Goal: Communication & Community: Connect with others

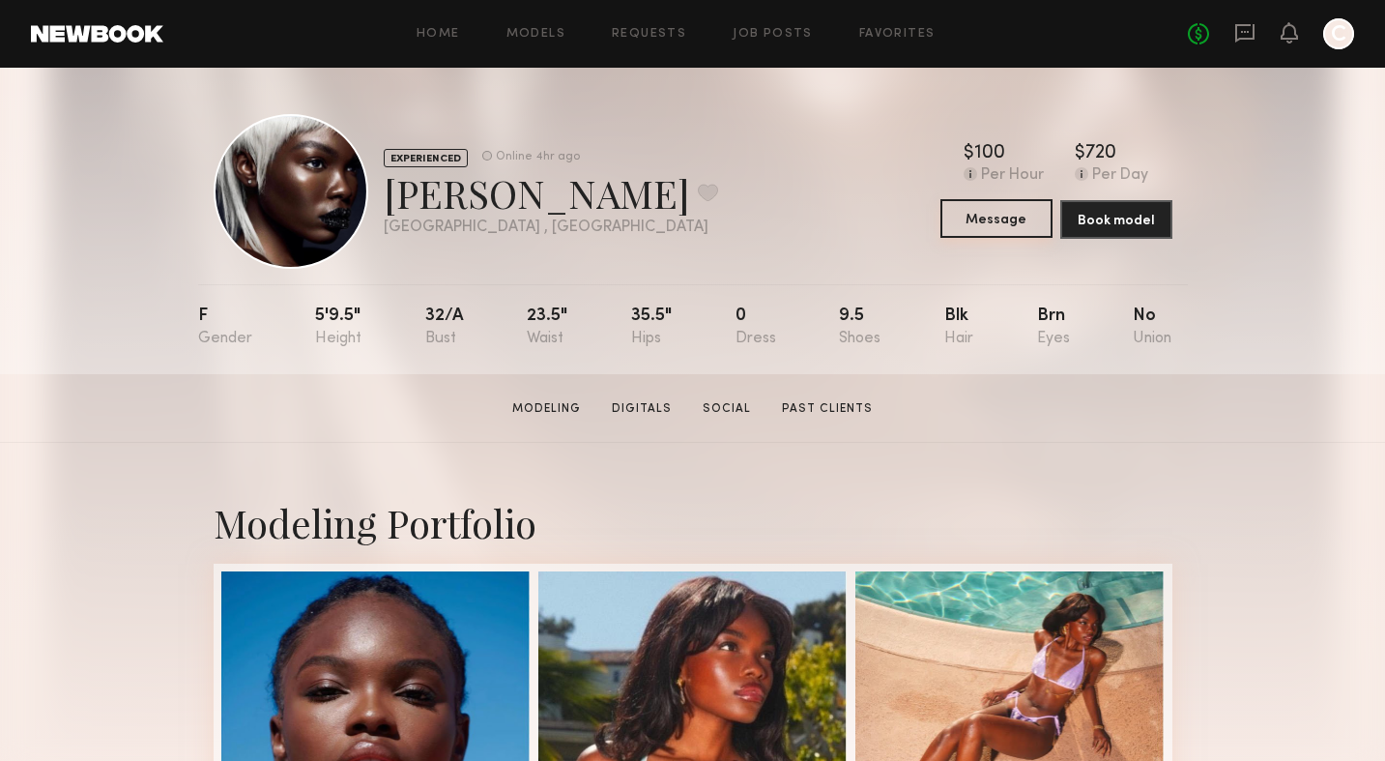
click at [998, 220] on button "Message" at bounding box center [996, 218] width 112 height 39
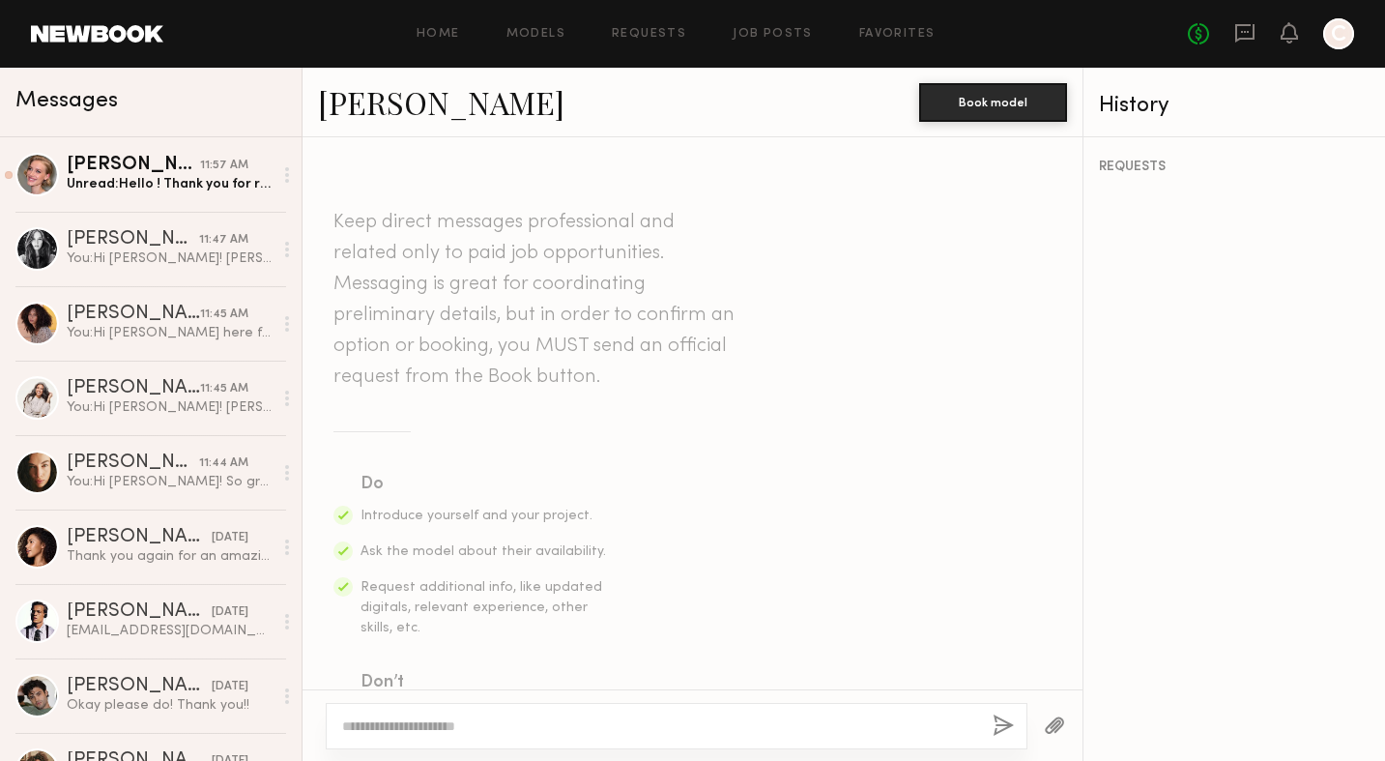
click at [558, 735] on textarea at bounding box center [659, 725] width 635 height 19
click at [200, 165] on div "[PERSON_NAME]" at bounding box center [133, 165] width 133 height 19
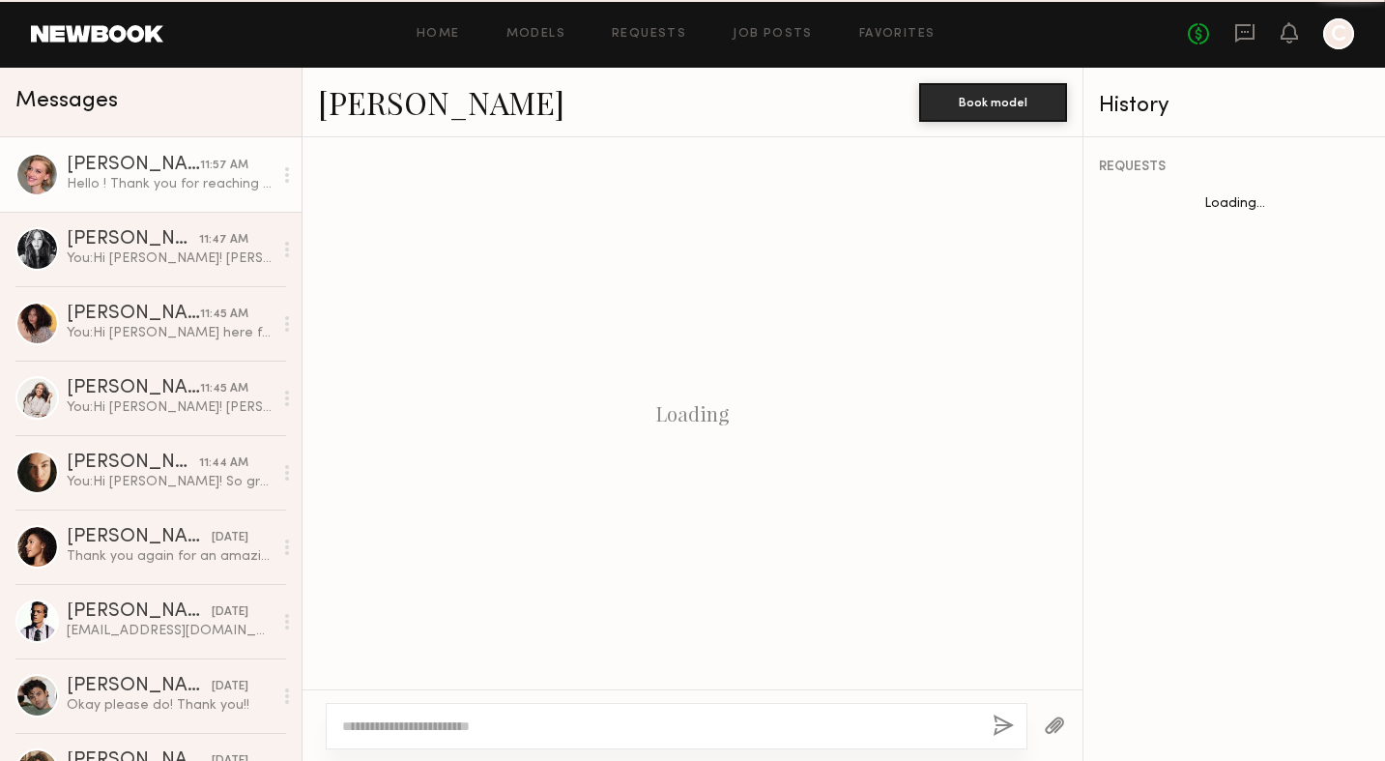
scroll to position [693, 0]
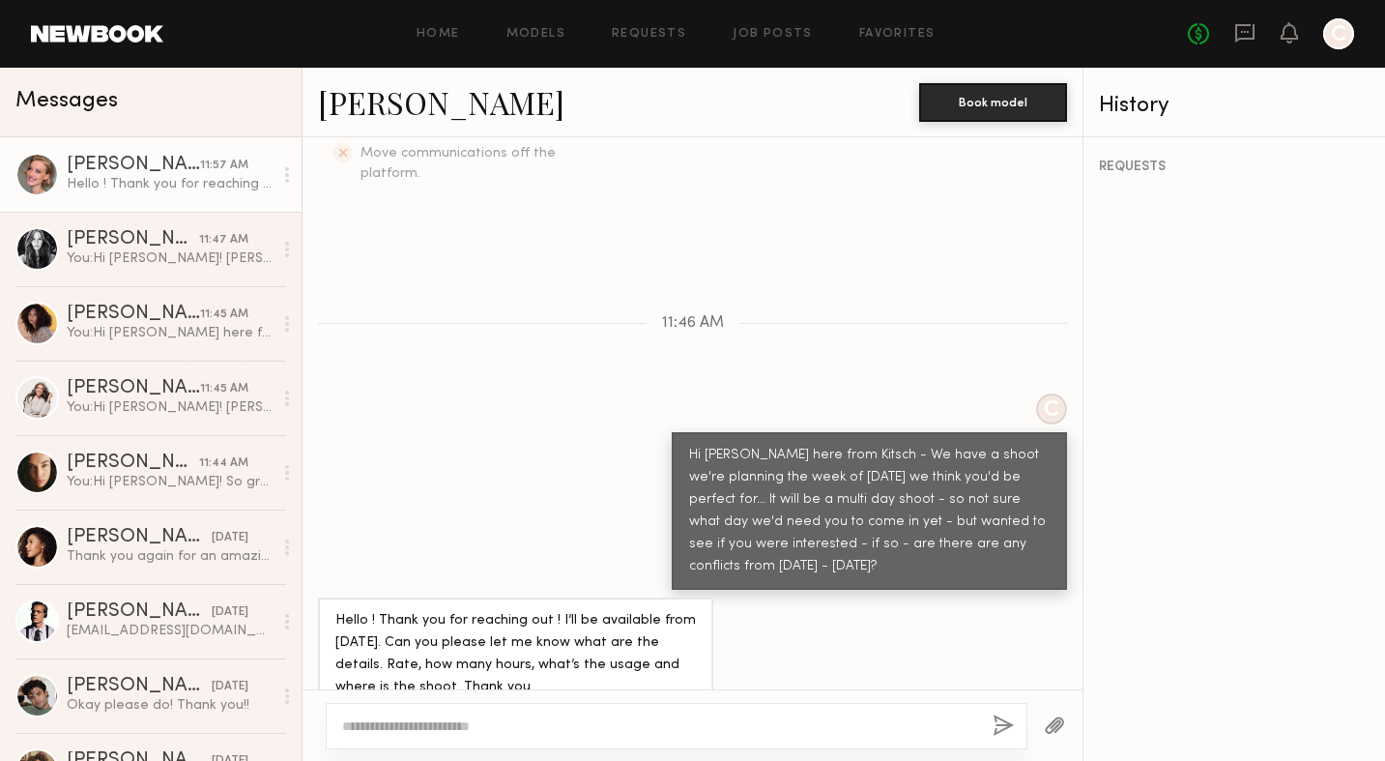
drag, startPoint x: 862, startPoint y: 532, endPoint x: 764, endPoint y: 415, distance: 153.0
click at [764, 445] on div "Hi [PERSON_NAME] here from Kitsch - We have a shoot we're planning the week of …" at bounding box center [869, 511] width 361 height 133
copy div "Katie here from Kitsch - We have a shoot we're planning the week of September 8…"
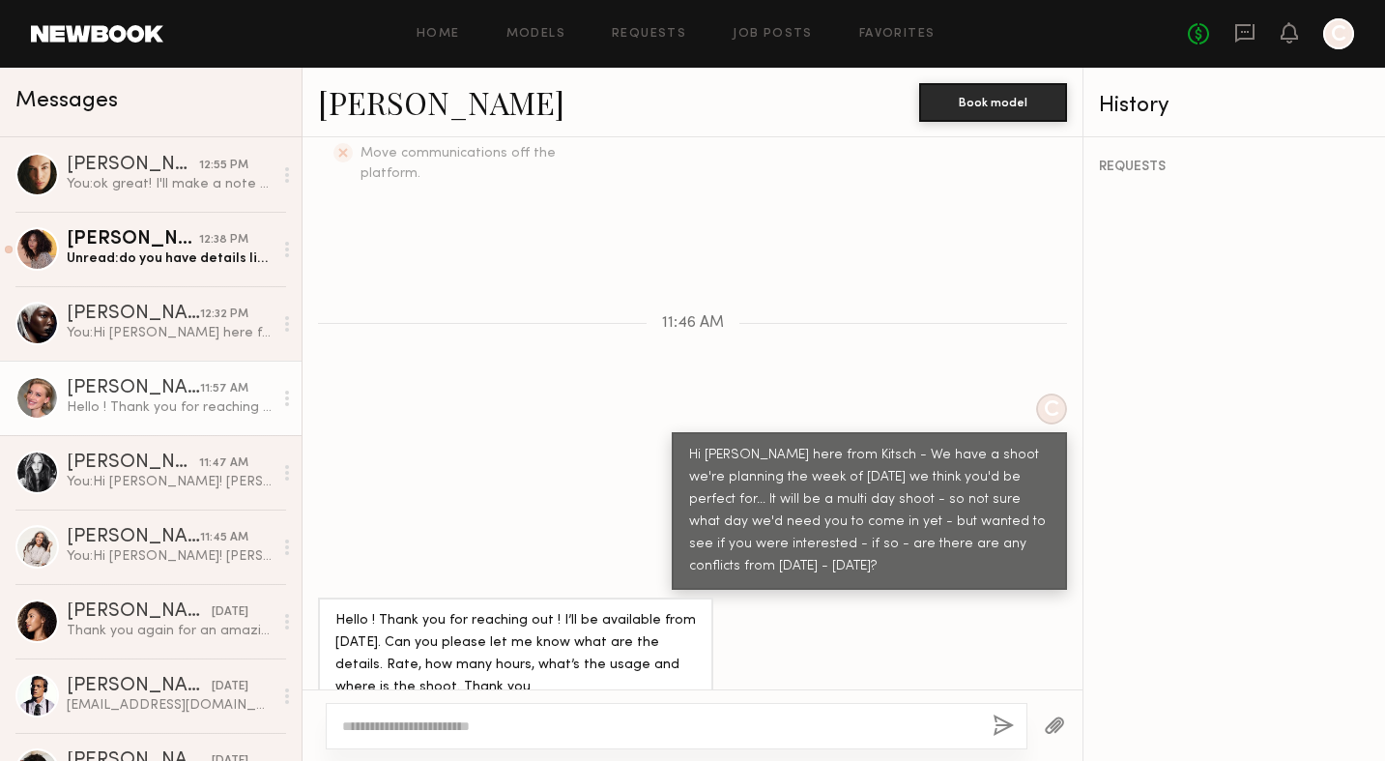
click at [618, 467] on div "C Hi Olesya - Katie here from Kitsch - We have a shoot we're planning the week …" at bounding box center [693, 491] width 780 height 196
click at [598, 718] on textarea at bounding box center [659, 725] width 635 height 19
type textarea "**********"
click at [405, 103] on link "[PERSON_NAME]" at bounding box center [441, 102] width 246 height 42
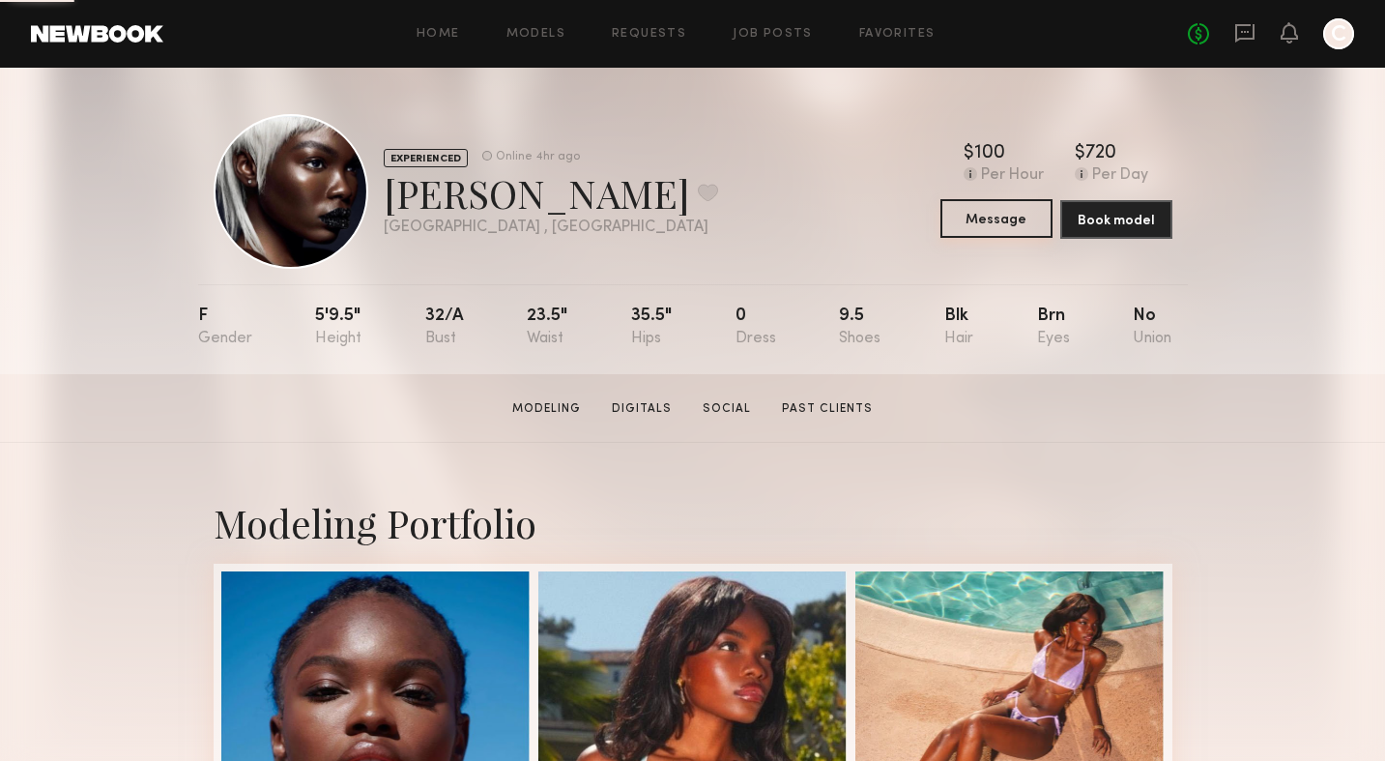
click at [998, 216] on button "Message" at bounding box center [996, 218] width 112 height 39
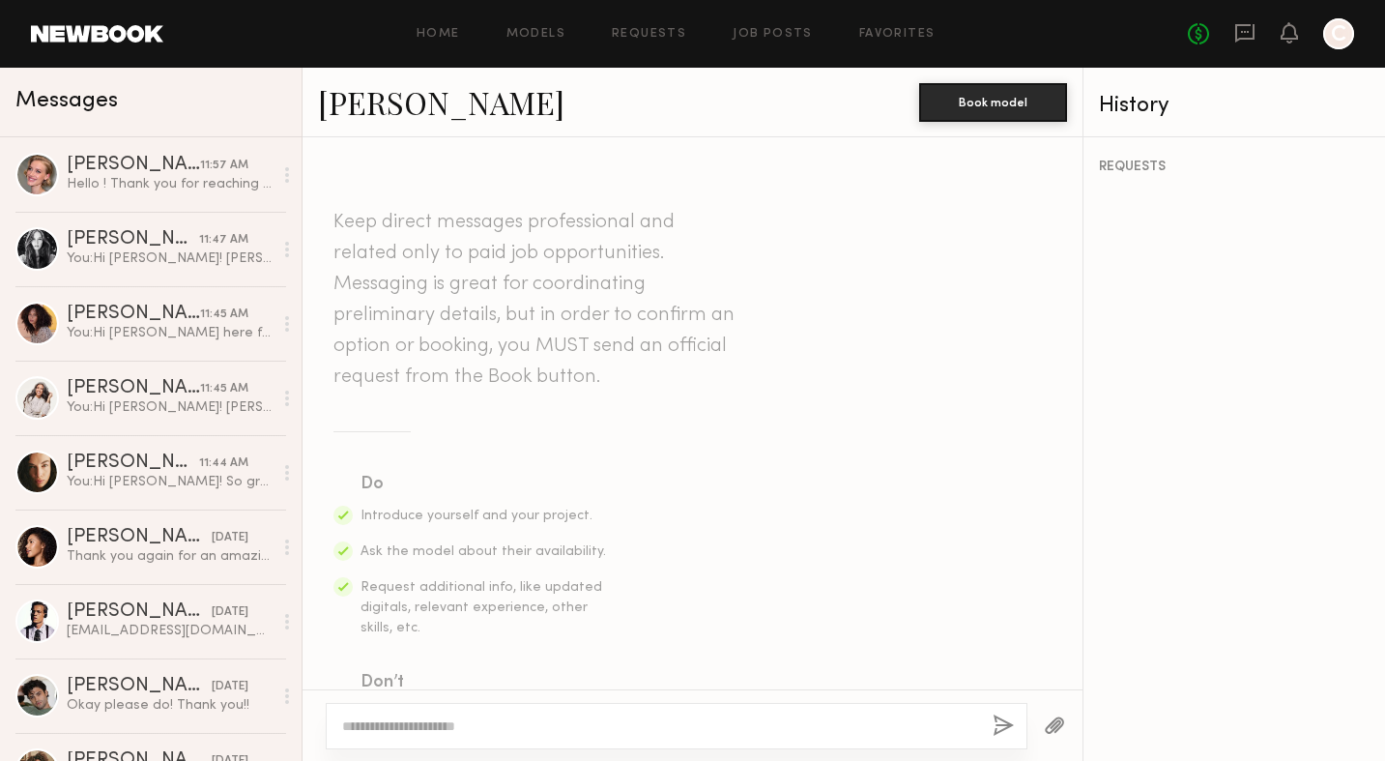
click at [513, 724] on textarea at bounding box center [659, 725] width 635 height 19
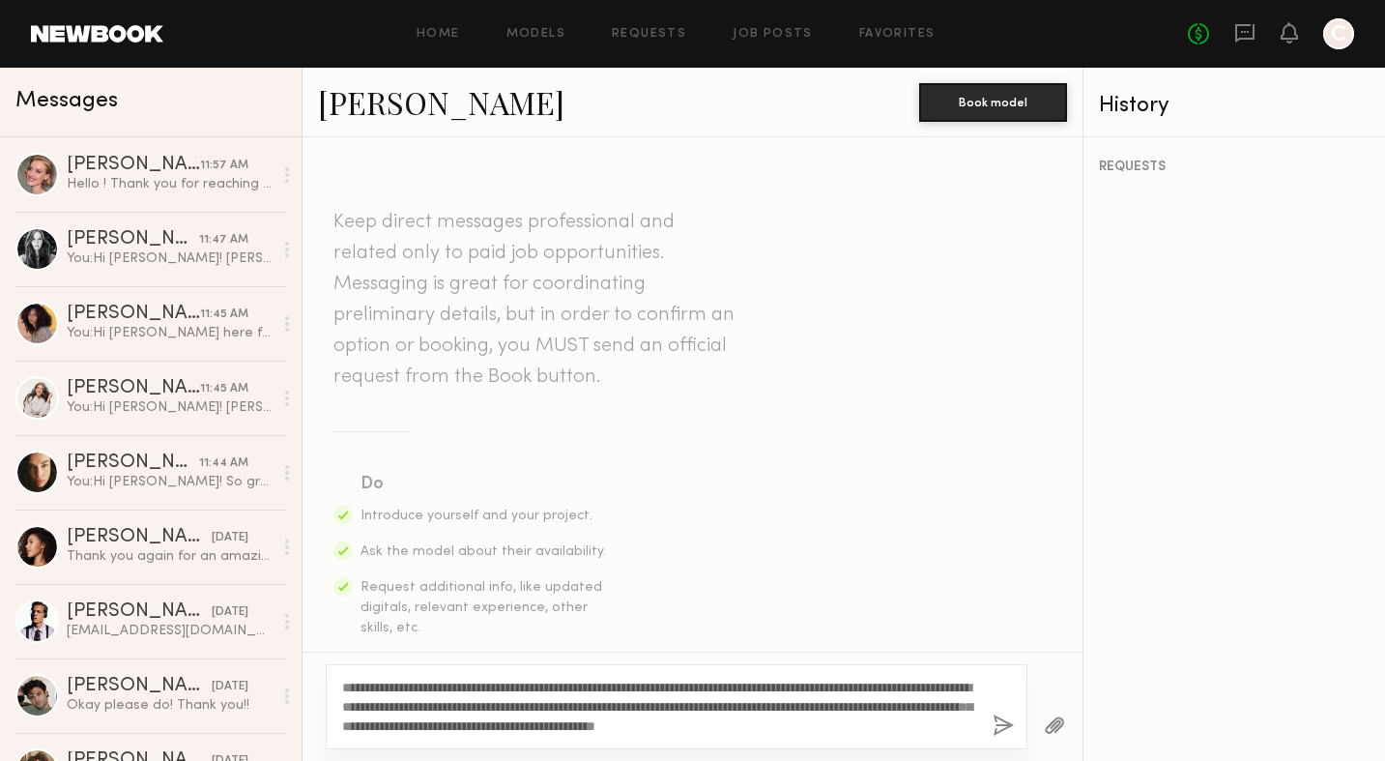
type textarea "**********"
click at [1009, 726] on button "button" at bounding box center [1003, 726] width 21 height 24
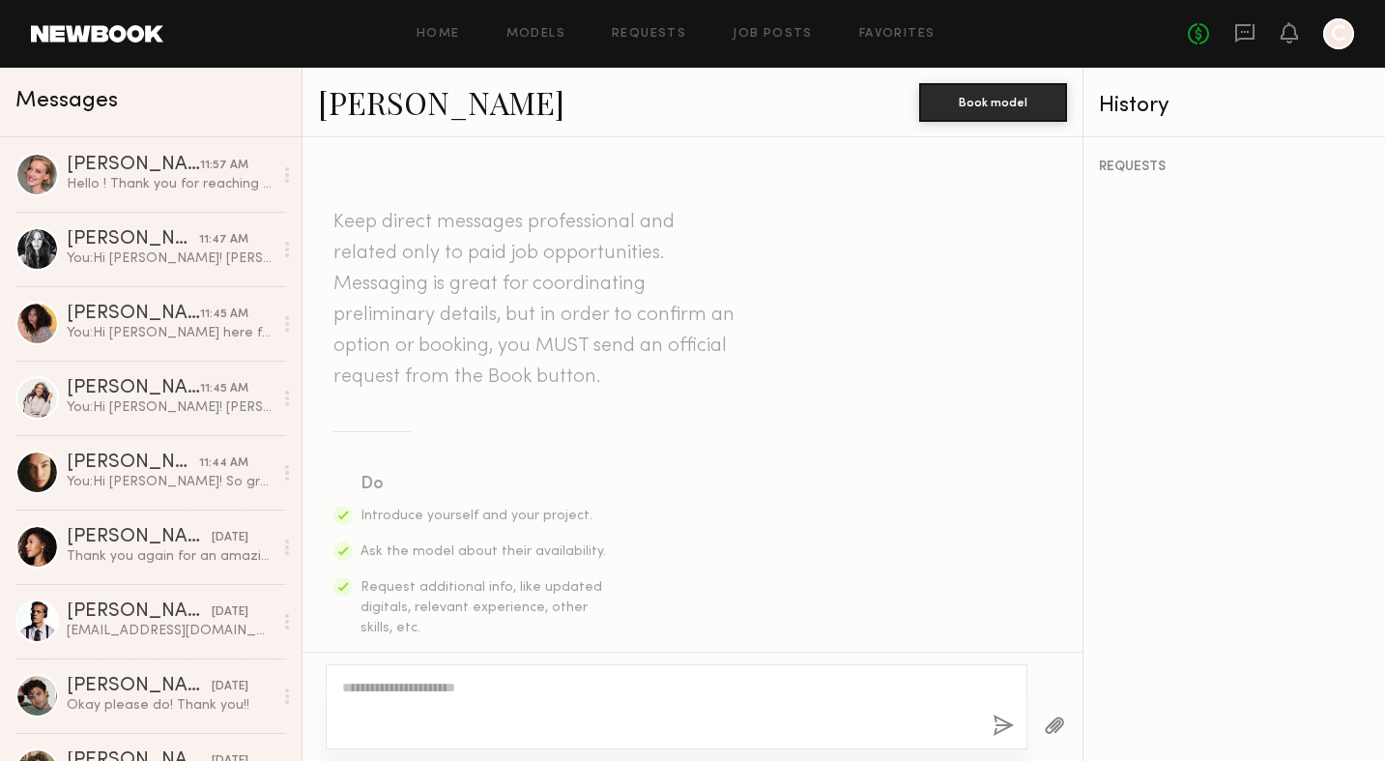
scroll to position [572, 0]
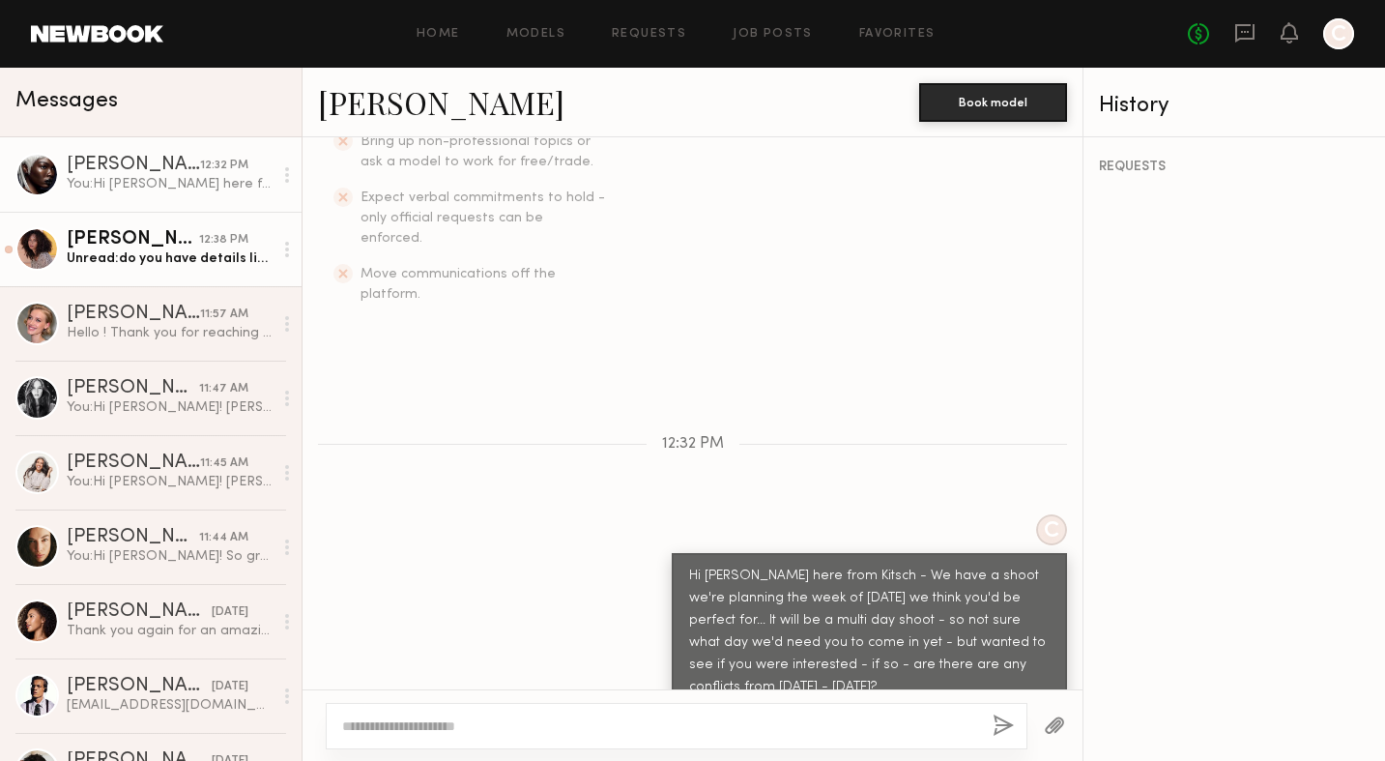
click at [124, 254] on div "Unread: do you have details like usage/rate?" at bounding box center [170, 258] width 206 height 18
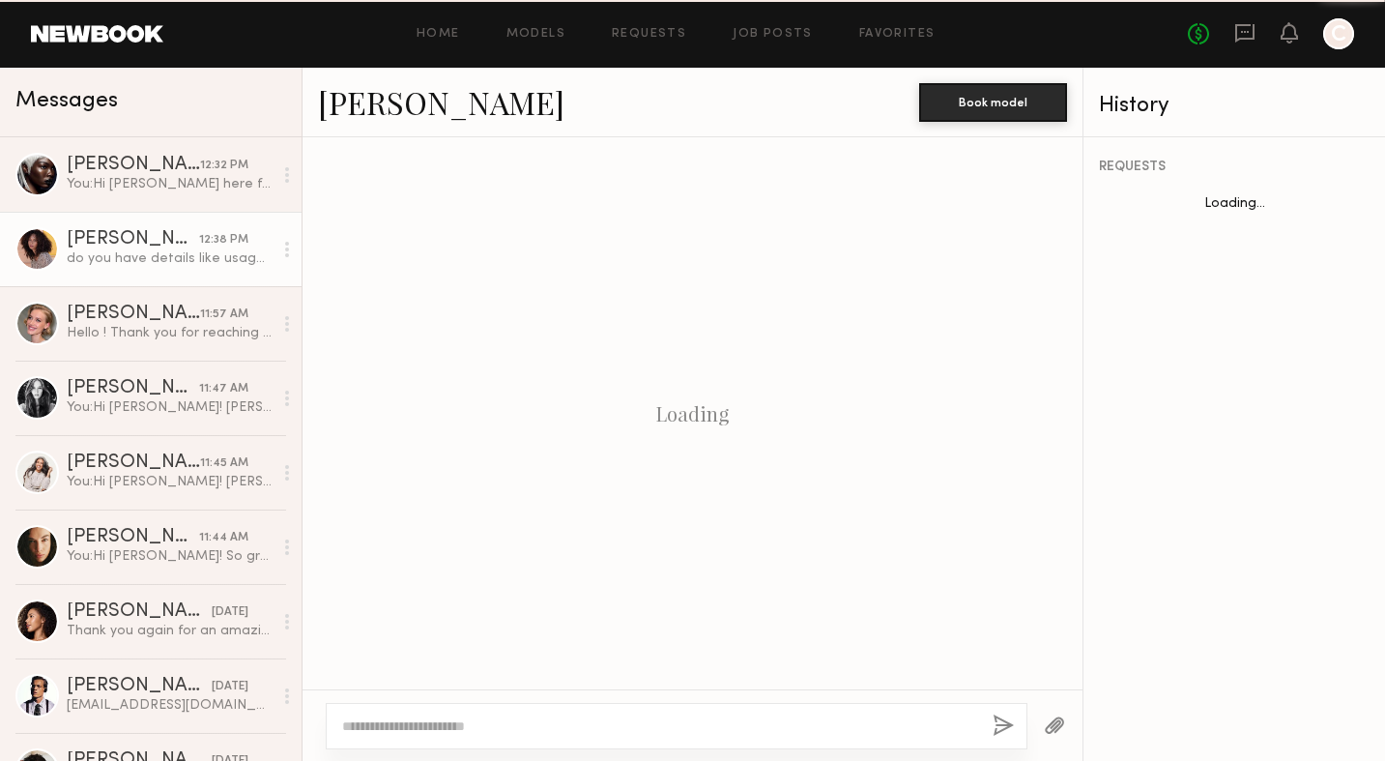
scroll to position [741, 0]
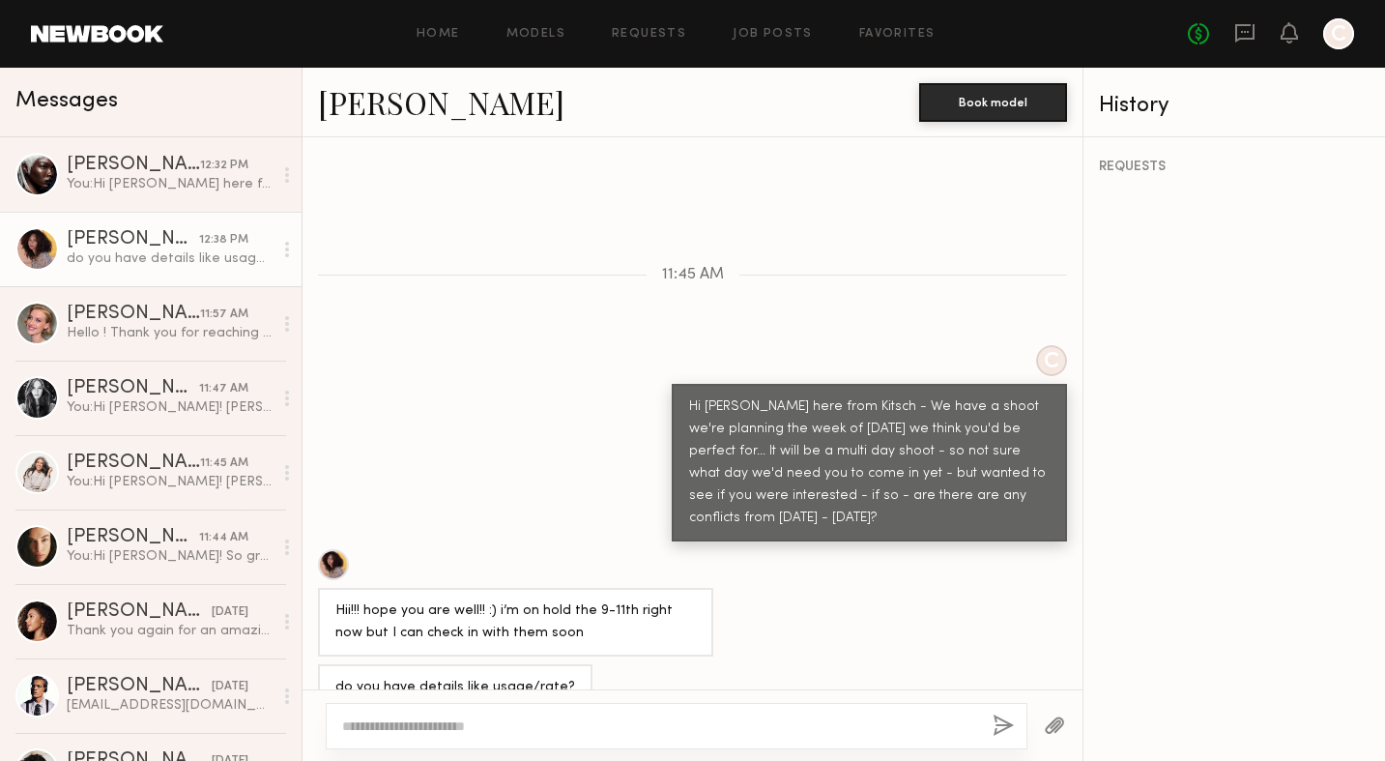
click at [418, 103] on link "Audre M." at bounding box center [441, 102] width 246 height 42
click at [664, 723] on textarea at bounding box center [659, 725] width 635 height 19
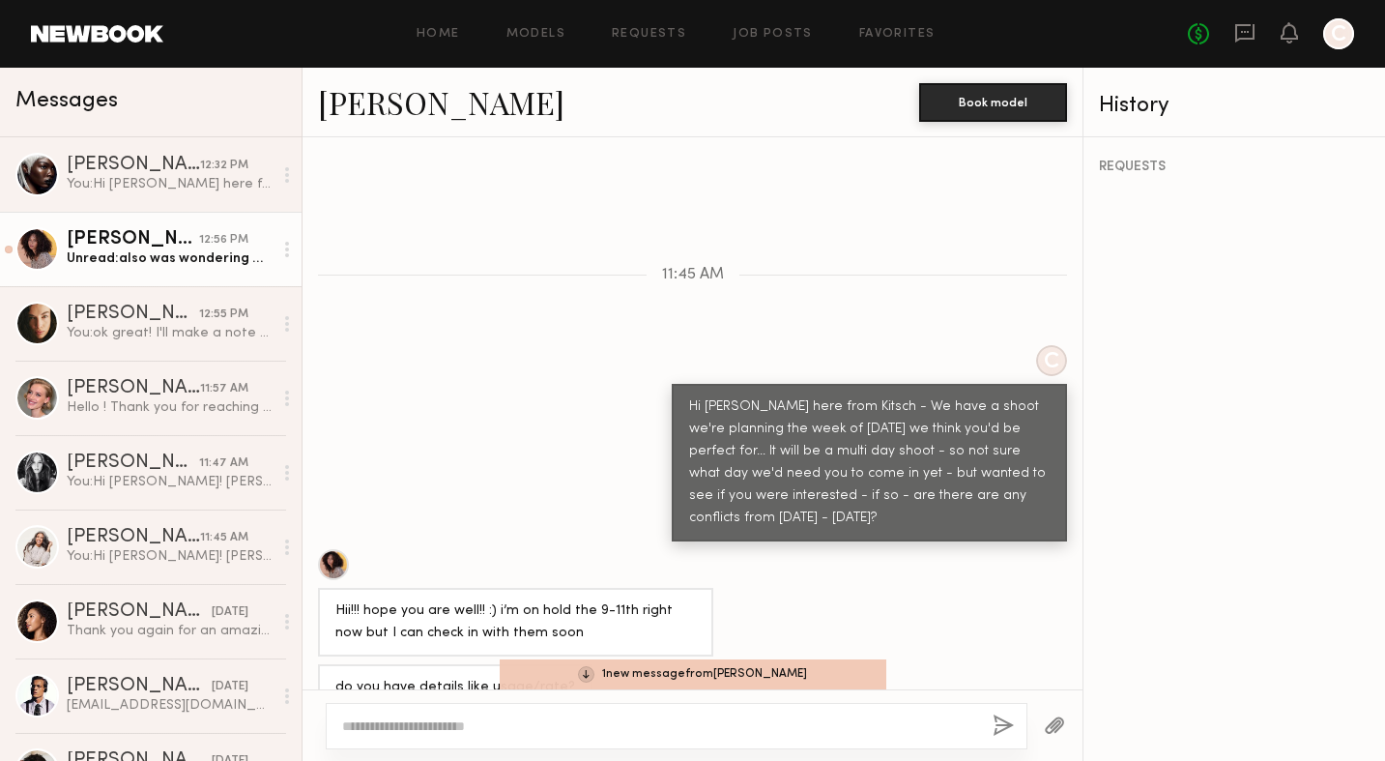
click at [400, 98] on link "[PERSON_NAME]" at bounding box center [441, 102] width 246 height 42
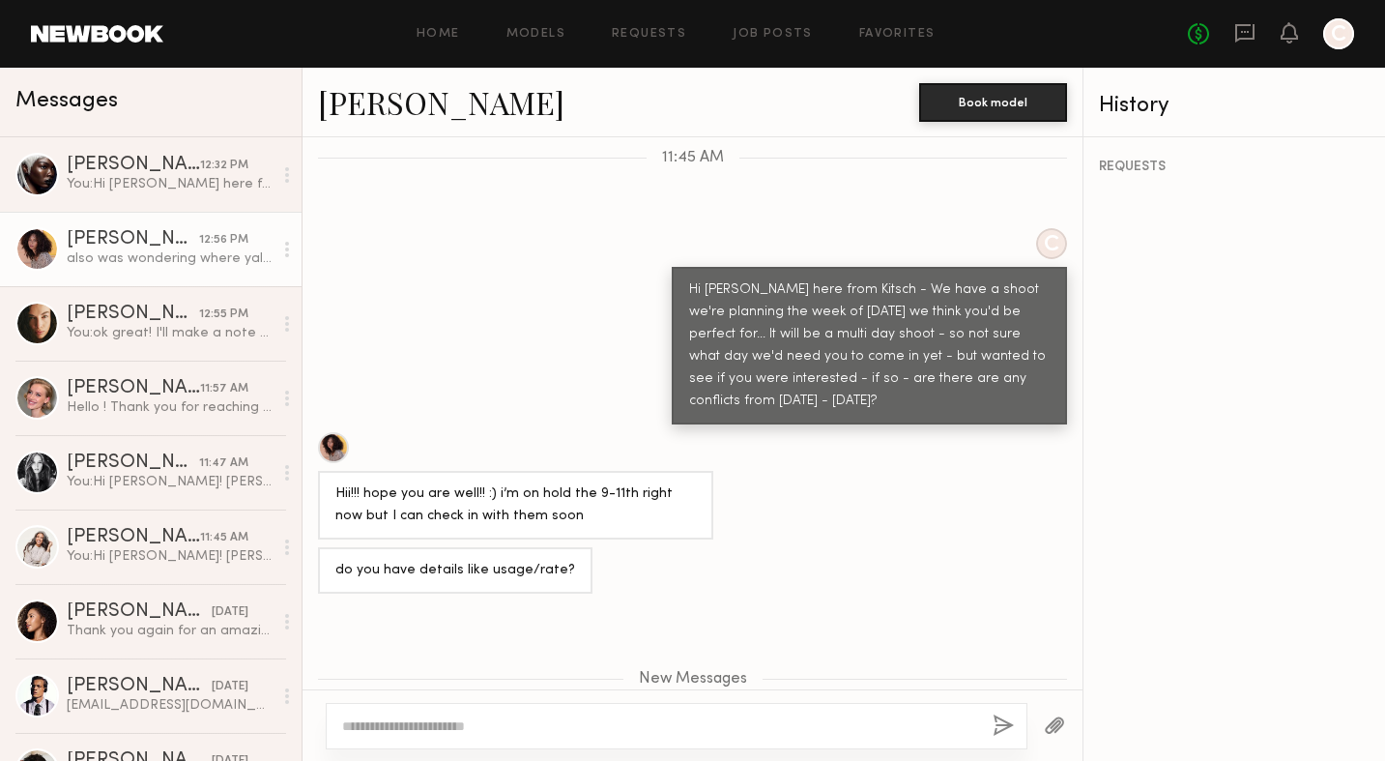
scroll to position [1009, 0]
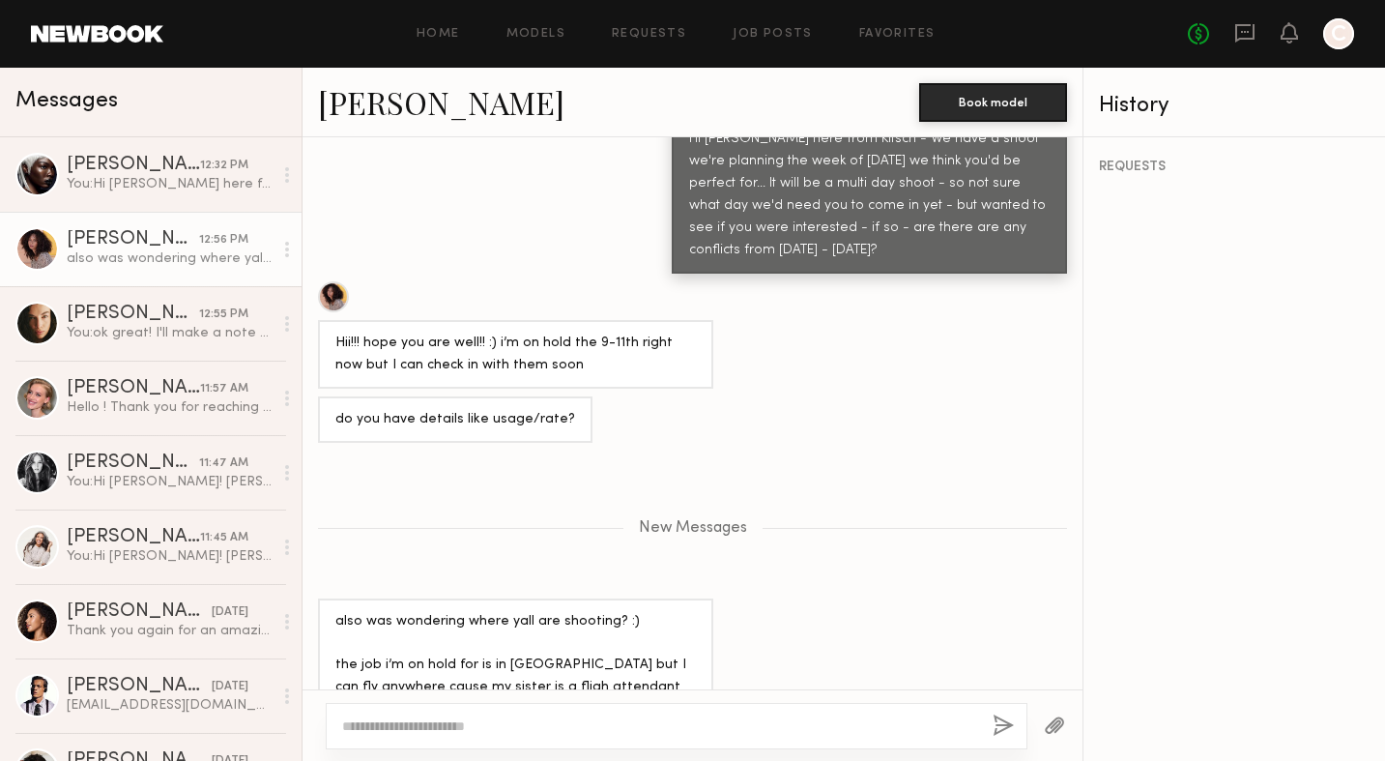
click at [706, 724] on textarea at bounding box center [659, 725] width 635 height 19
click at [701, 716] on textarea at bounding box center [659, 725] width 635 height 19
click at [490, 727] on textarea "**********" at bounding box center [659, 725] width 635 height 19
click at [576, 722] on textarea "**********" at bounding box center [659, 725] width 635 height 19
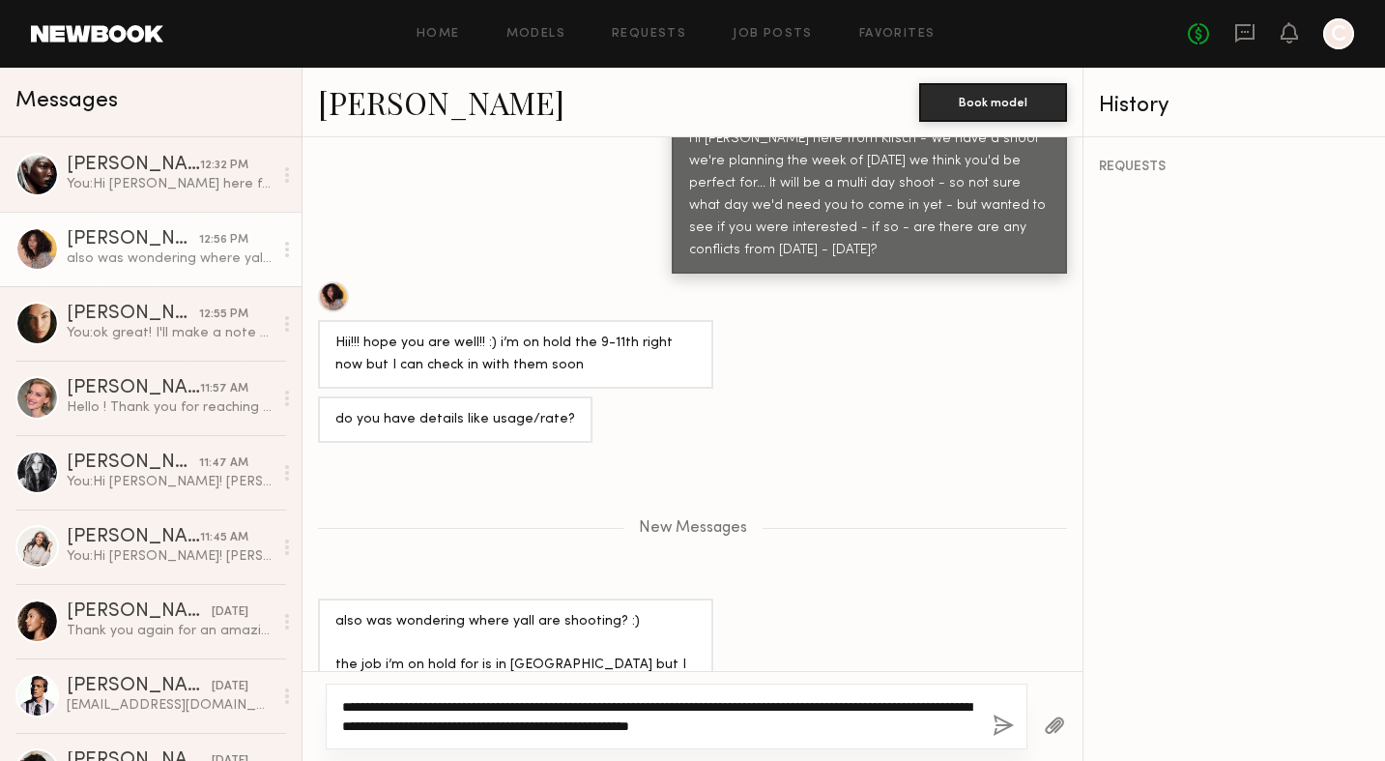
type textarea "**********"
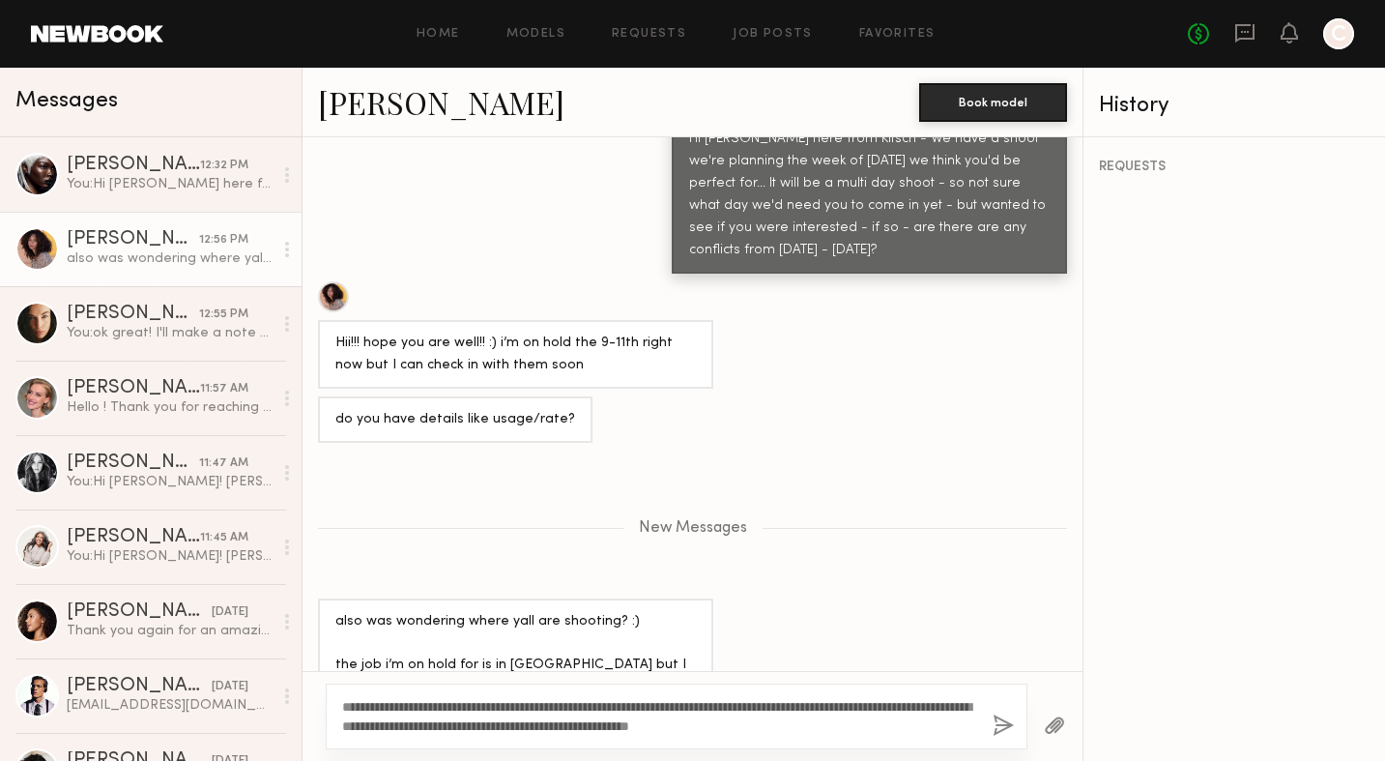
click at [1007, 733] on button "button" at bounding box center [1003, 726] width 21 height 24
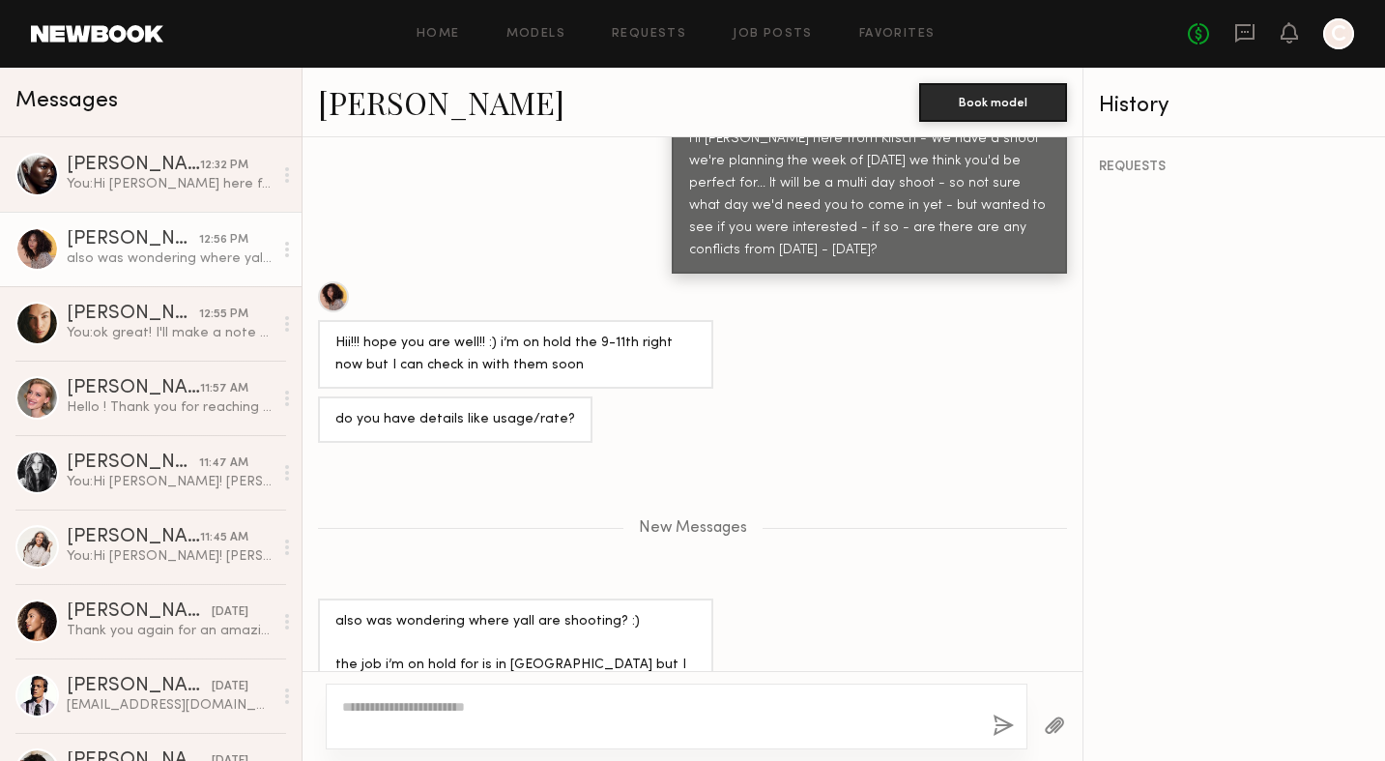
scroll to position [1129, 0]
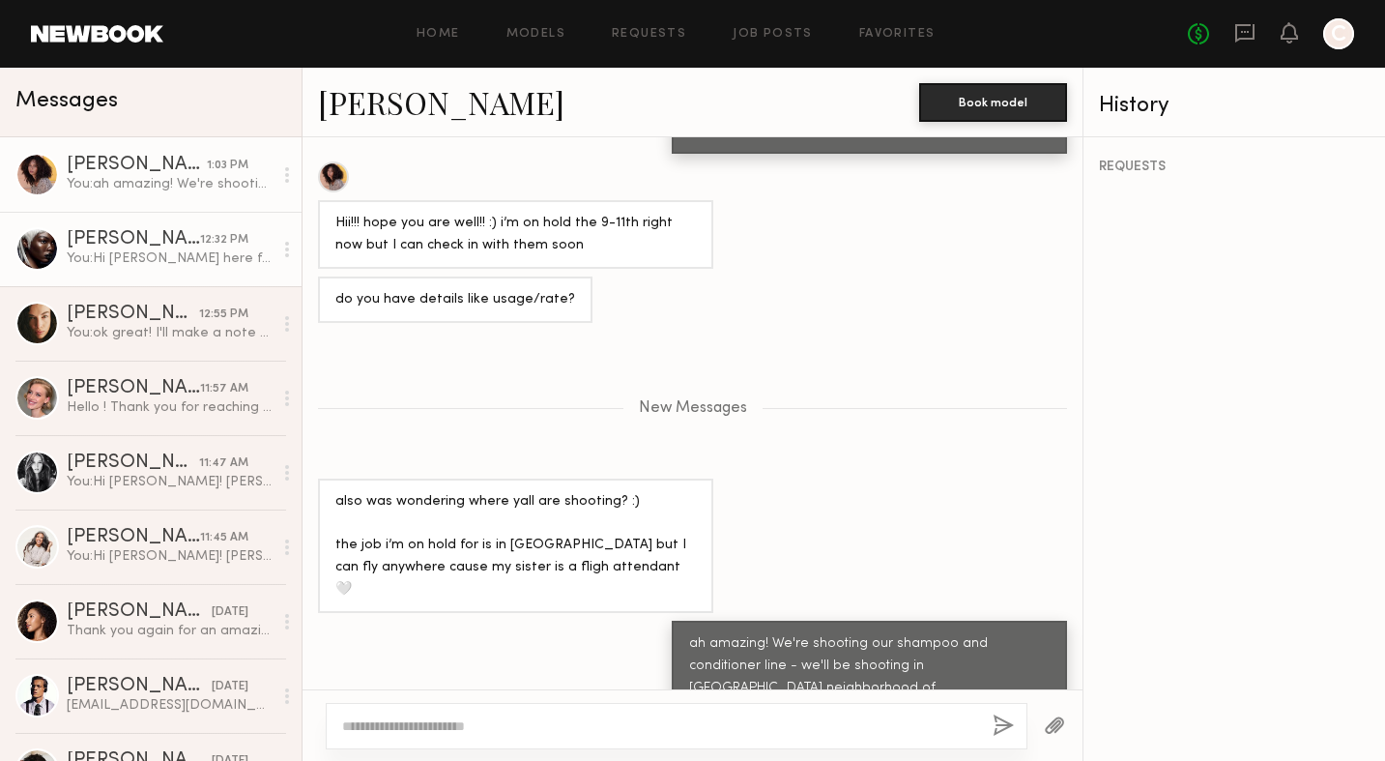
click at [249, 250] on div "You: Hi [PERSON_NAME] here from Kitsch - We have a shoot we're planning the wee…" at bounding box center [170, 258] width 206 height 18
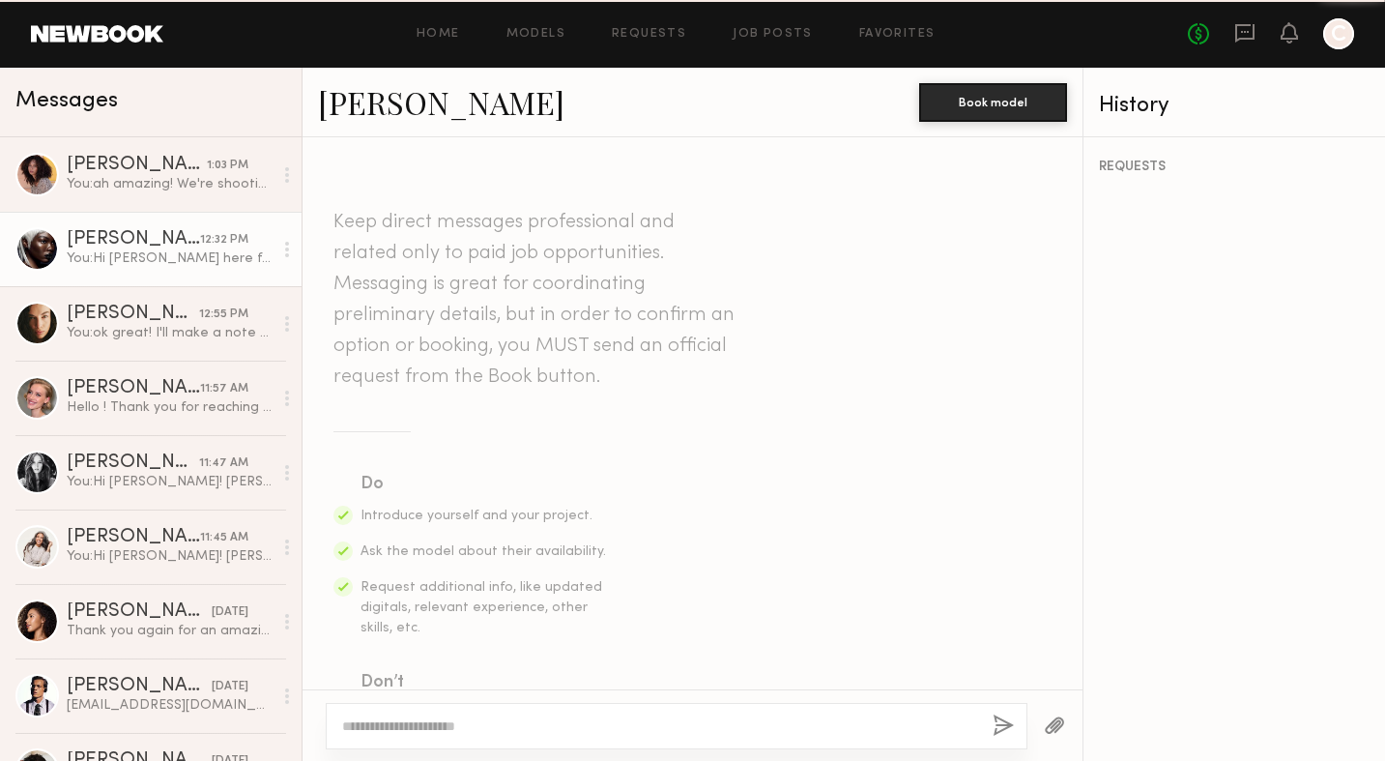
scroll to position [572, 0]
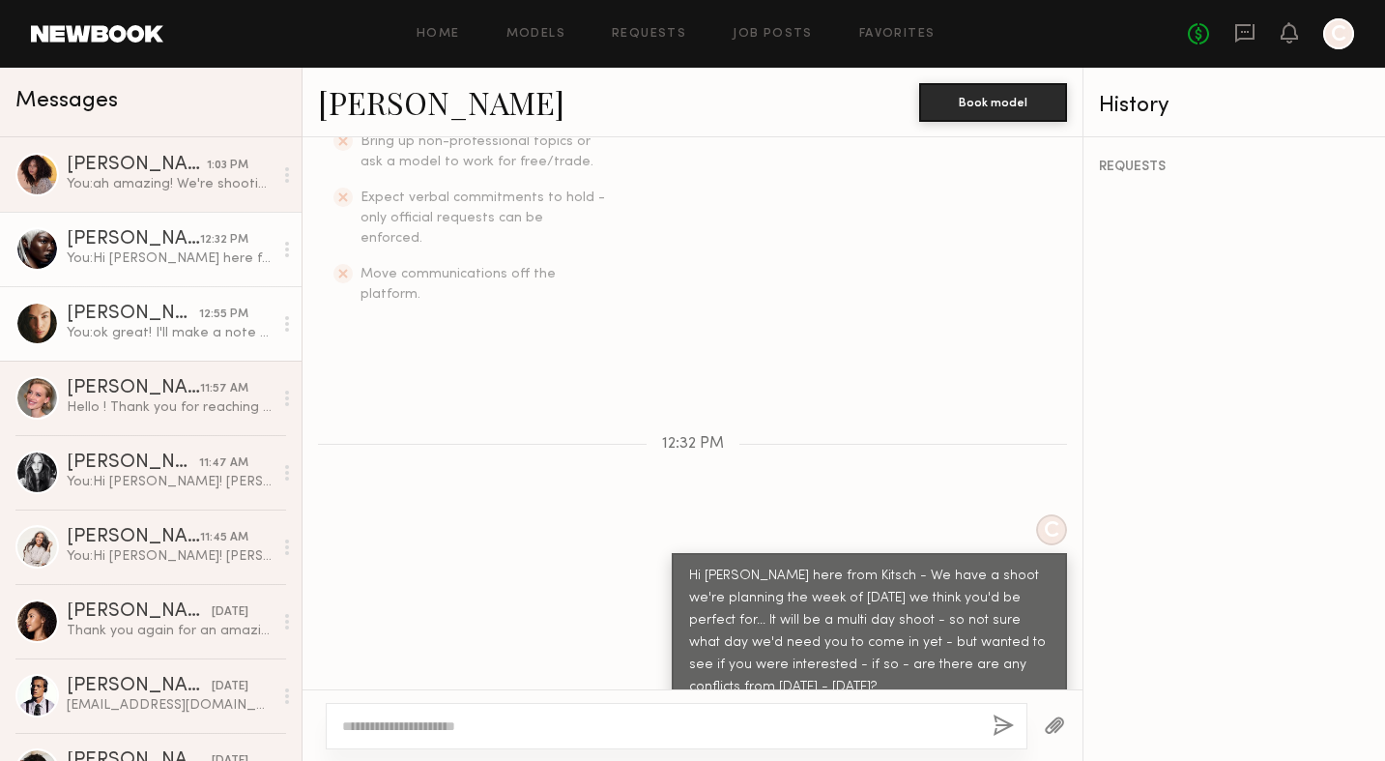
click at [242, 332] on div "You: ok great! I'll make a note there -can we have you on a soft hold?" at bounding box center [170, 333] width 206 height 18
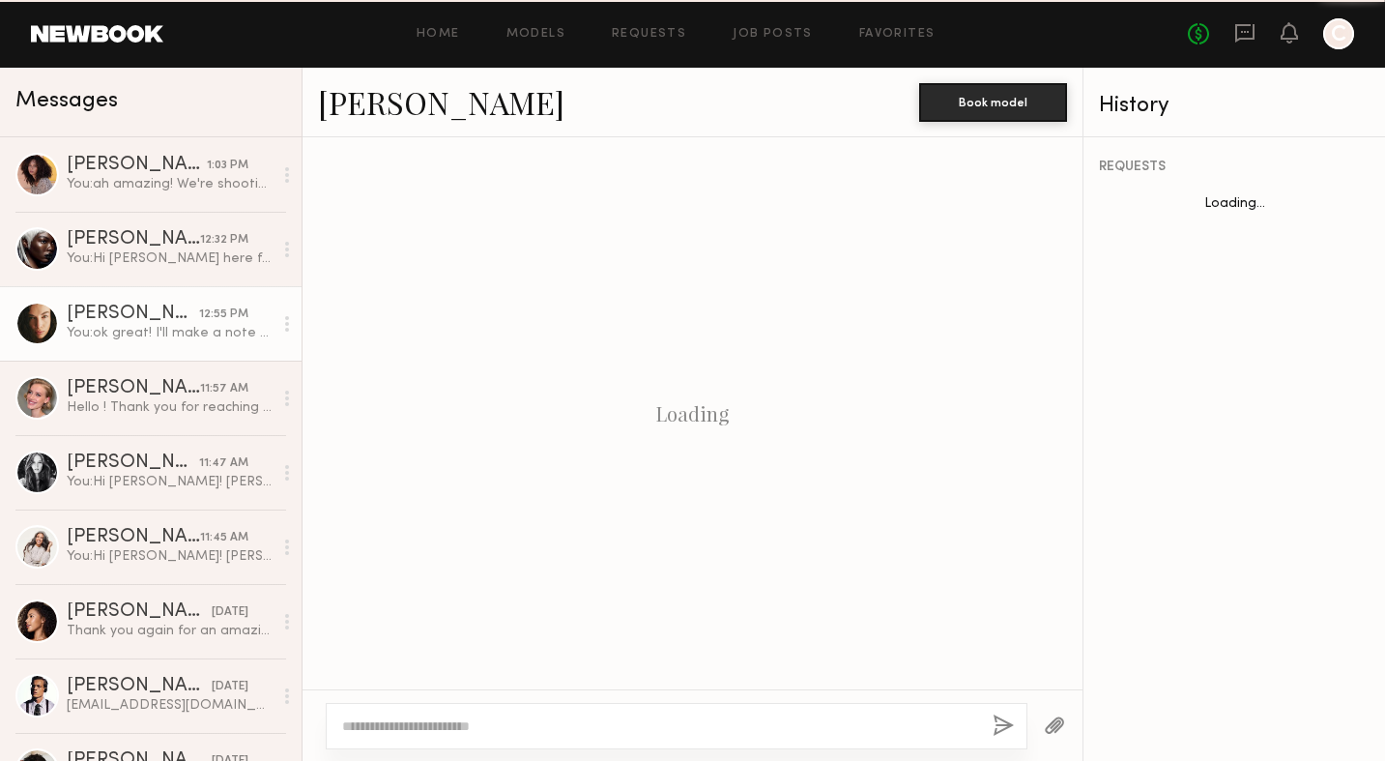
scroll to position [1971, 0]
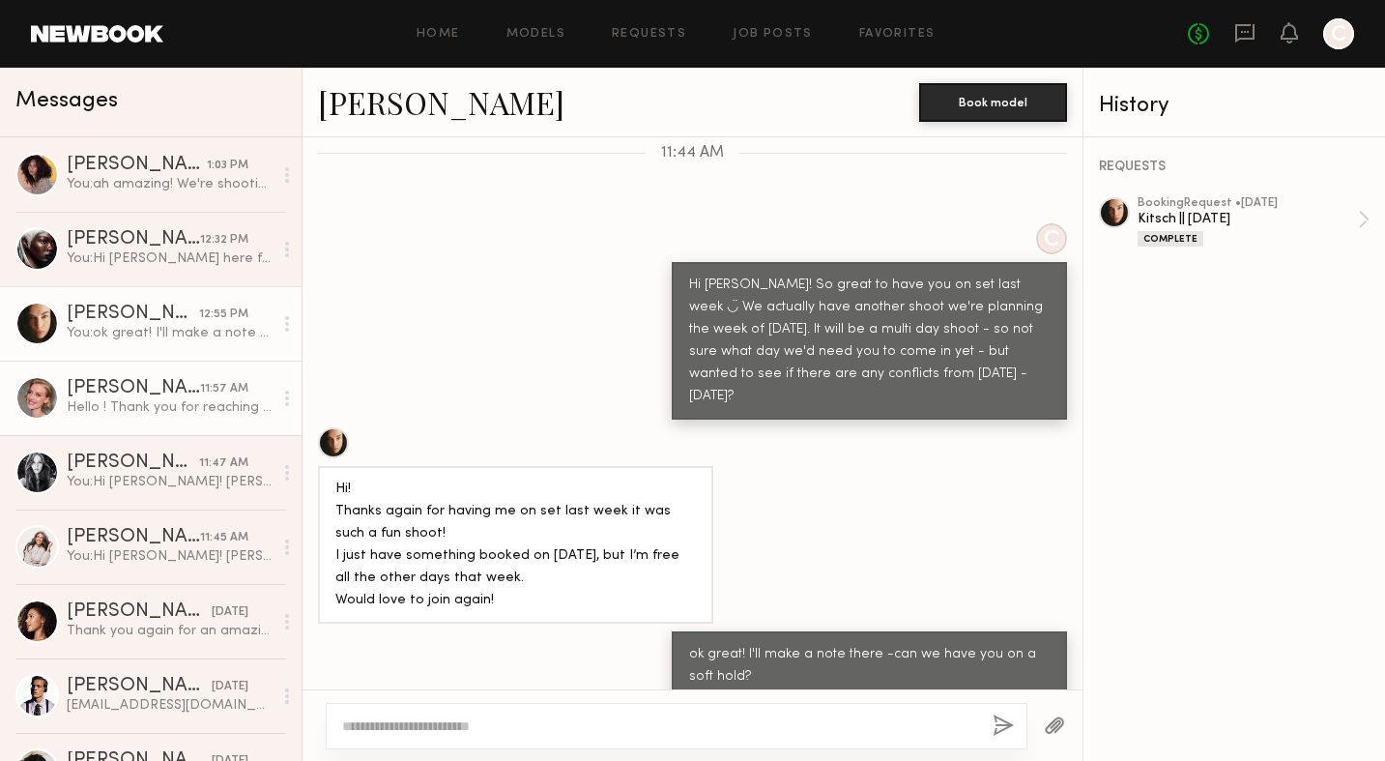
click at [228, 390] on div "11:57 AM" at bounding box center [224, 389] width 48 height 18
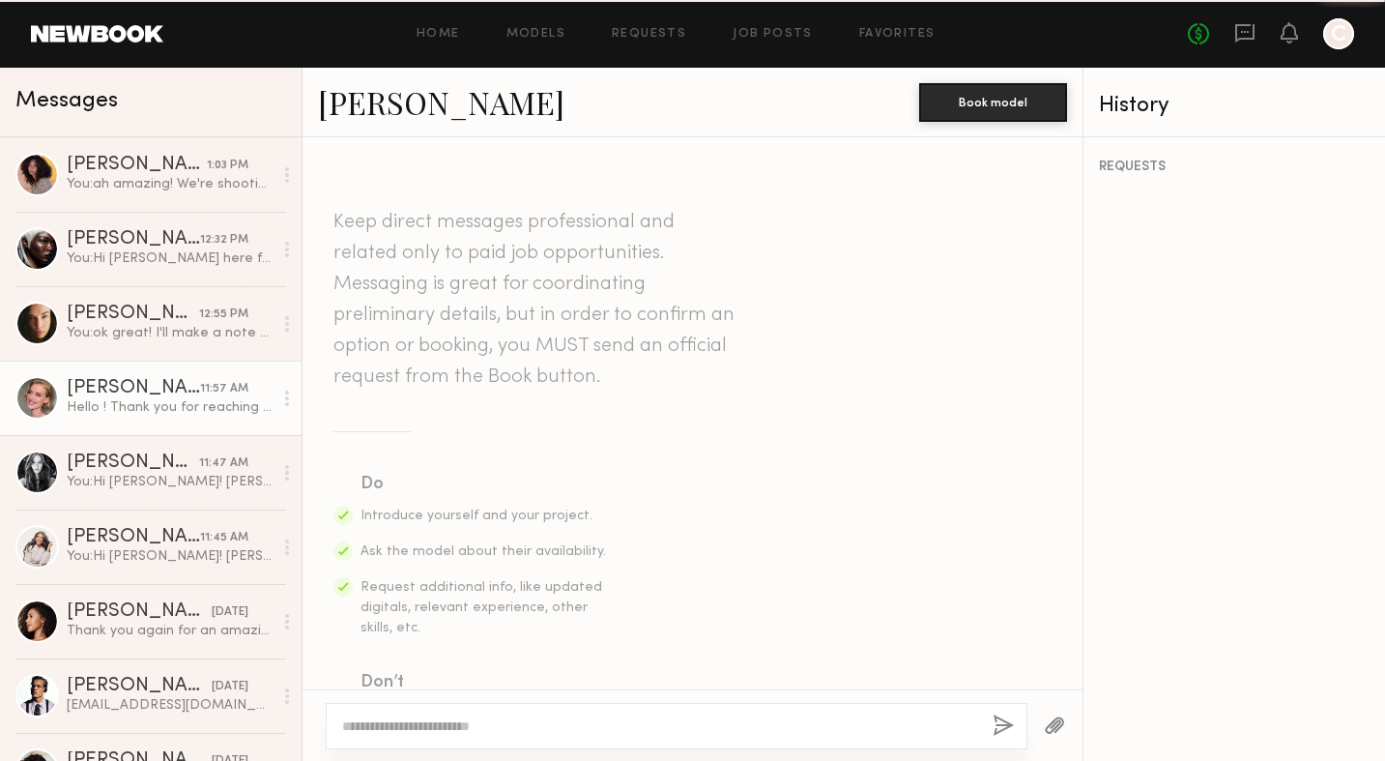
scroll to position [693, 0]
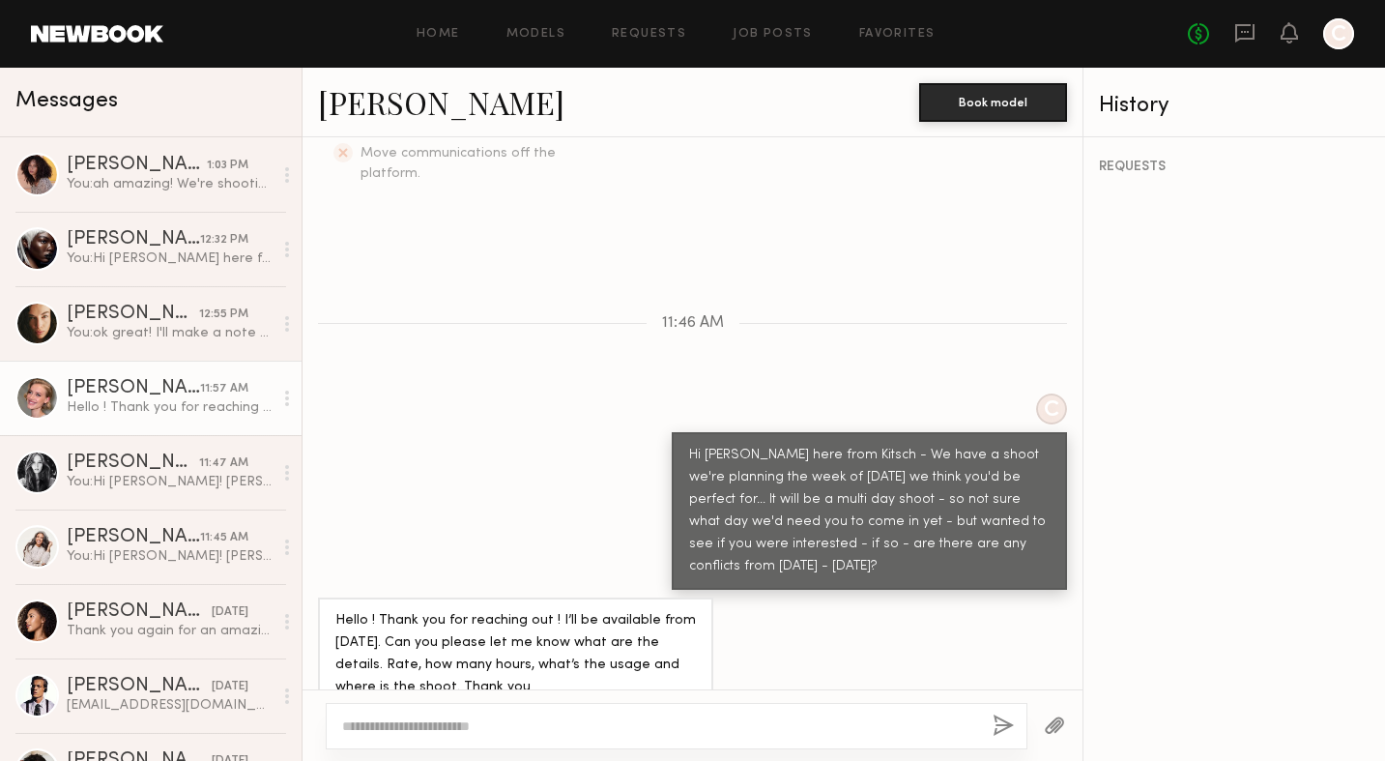
click at [363, 735] on textarea at bounding box center [659, 725] width 635 height 19
click at [404, 106] on link "[PERSON_NAME]" at bounding box center [441, 102] width 246 height 42
click at [629, 729] on textarea "**********" at bounding box center [659, 725] width 635 height 19
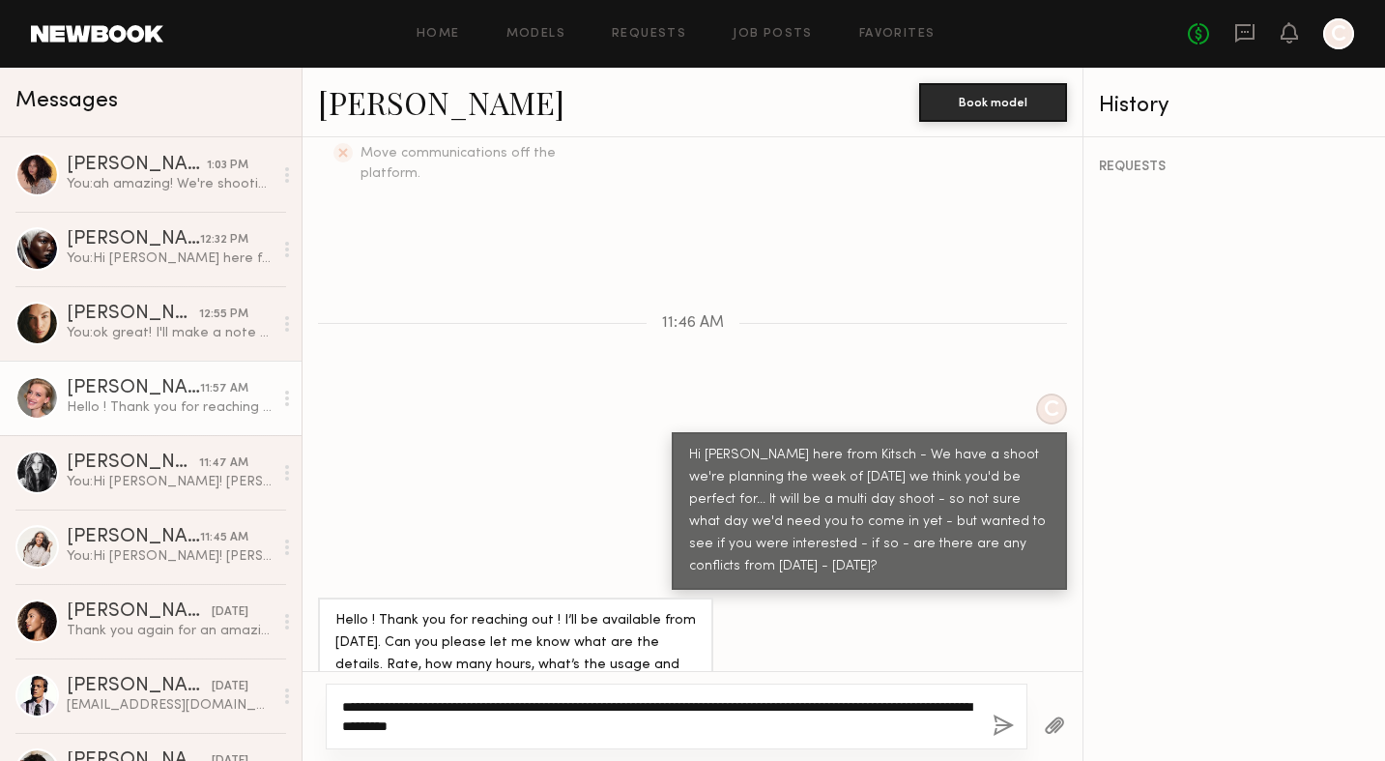
type textarea "**********"
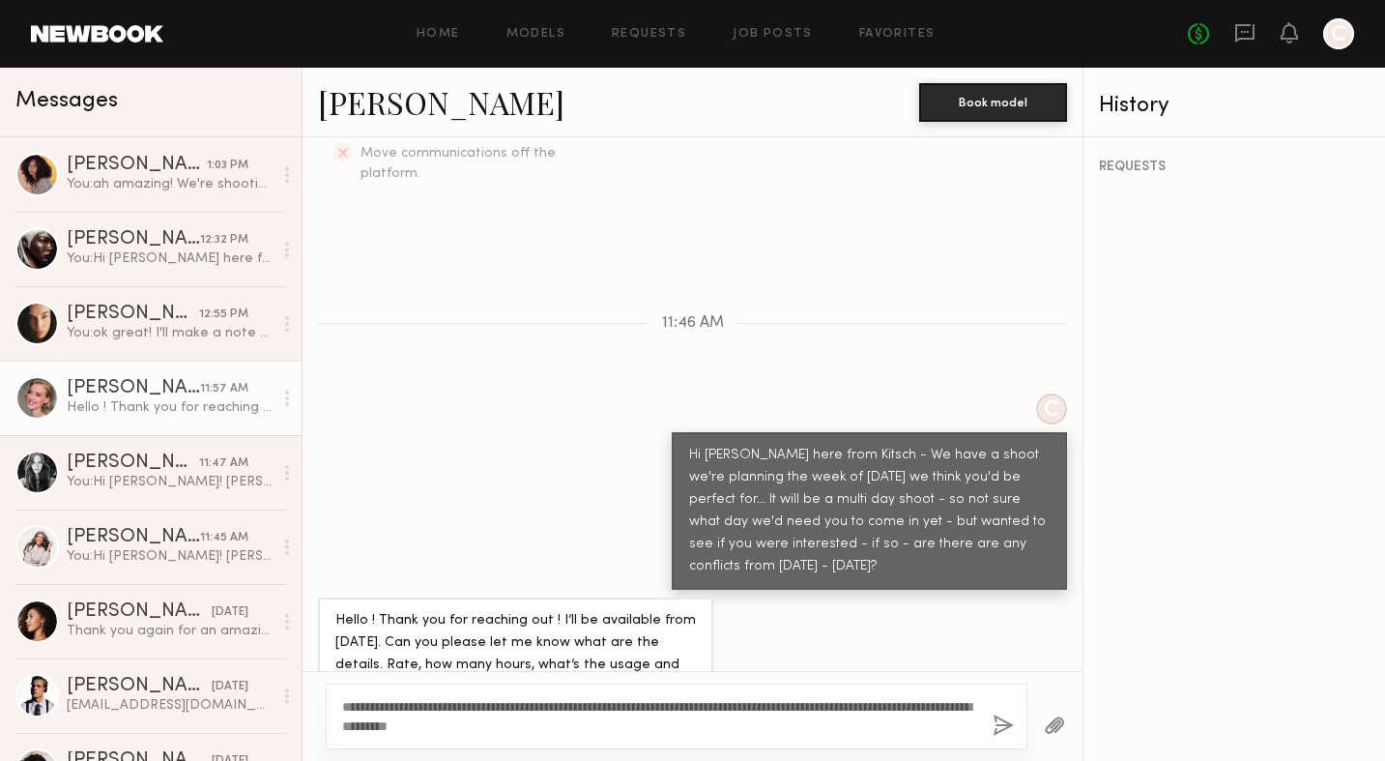
click at [1010, 721] on button "button" at bounding box center [1003, 726] width 21 height 24
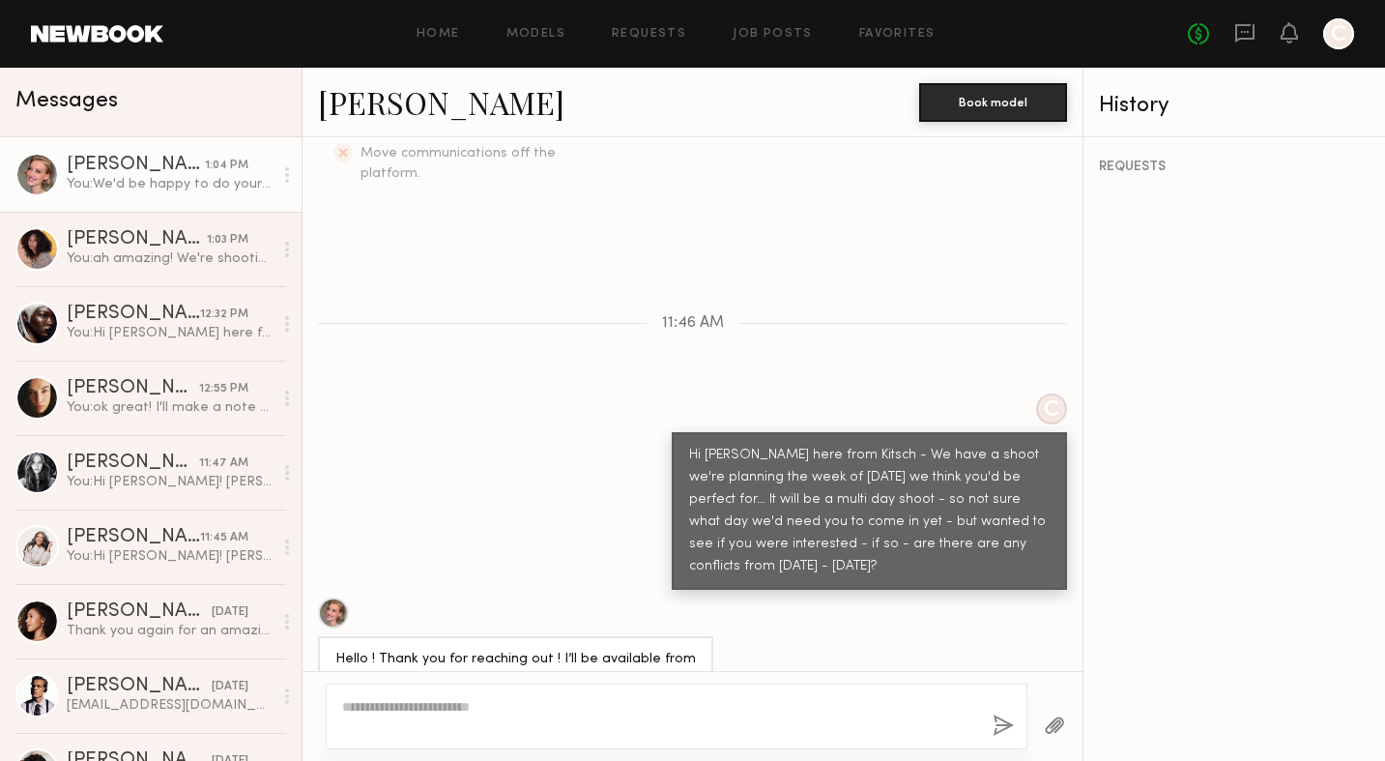
scroll to position [977, 0]
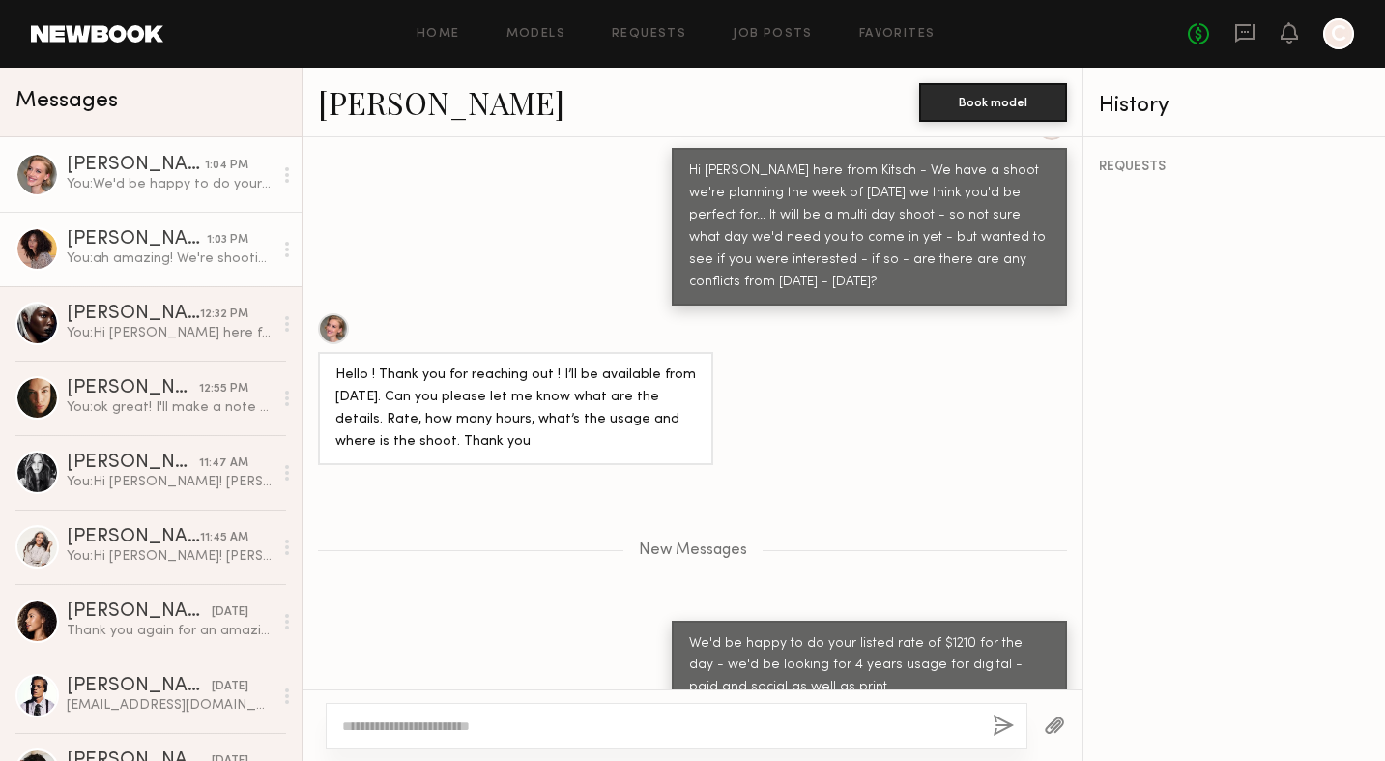
click at [221, 265] on div "You: ah amazing! We're shooting our shampoo and conditioner line - we'll be sho…" at bounding box center [170, 258] width 206 height 18
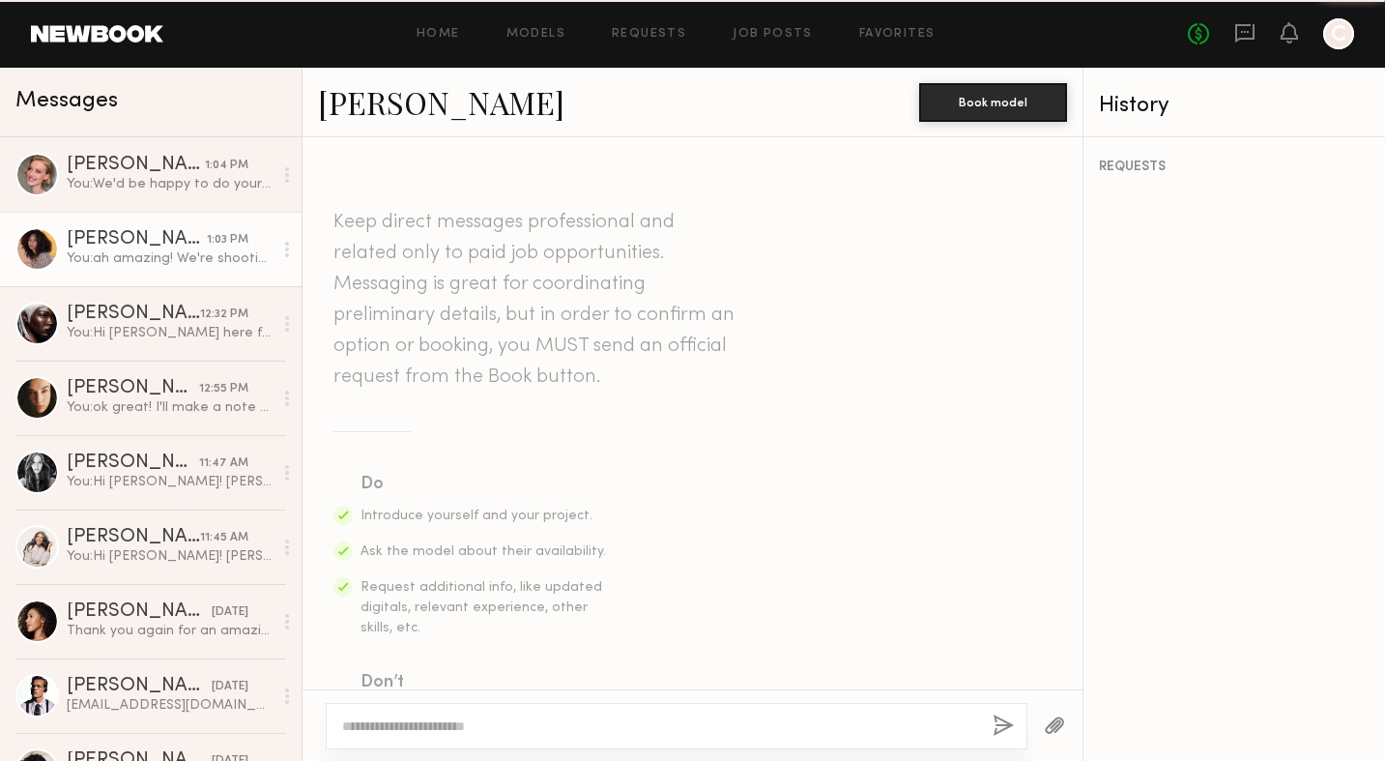
scroll to position [982, 0]
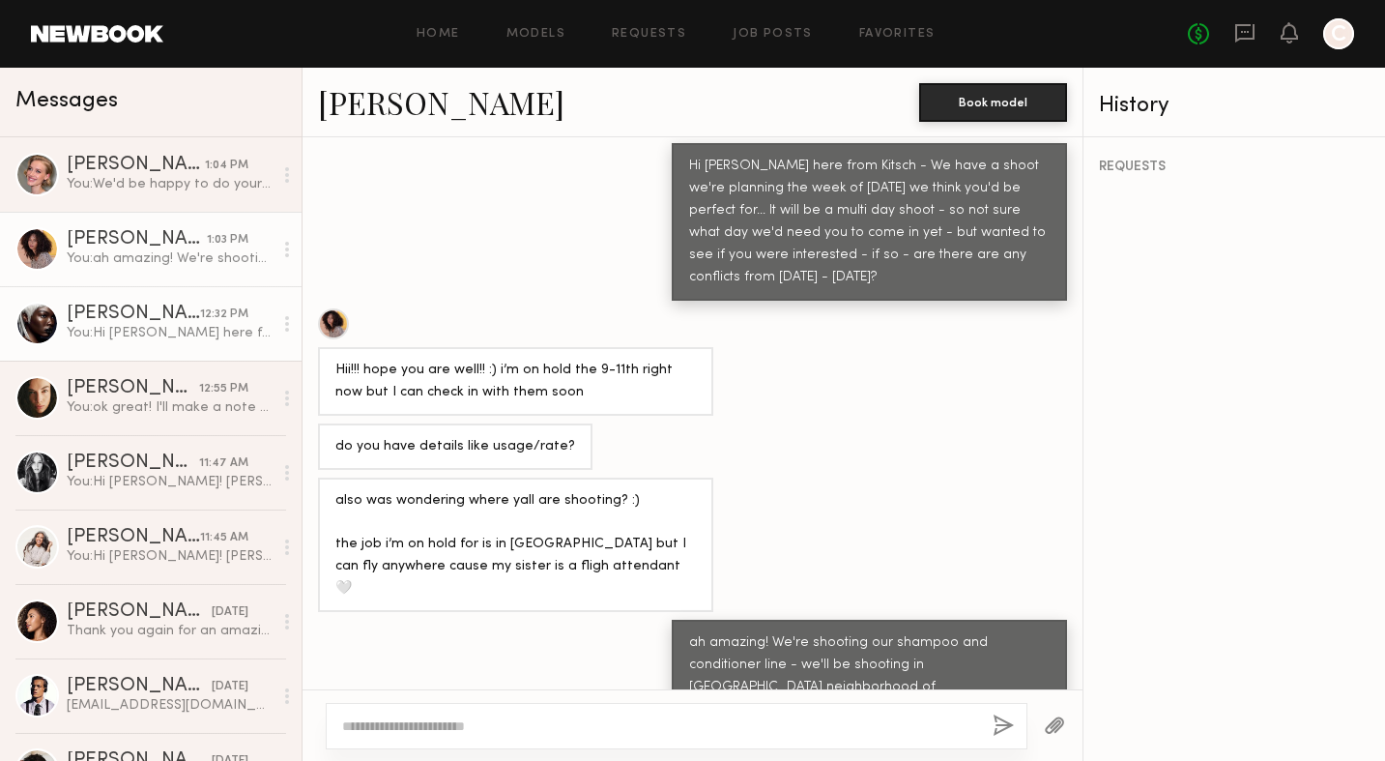
click at [211, 320] on div "12:32 PM" at bounding box center [224, 314] width 48 height 18
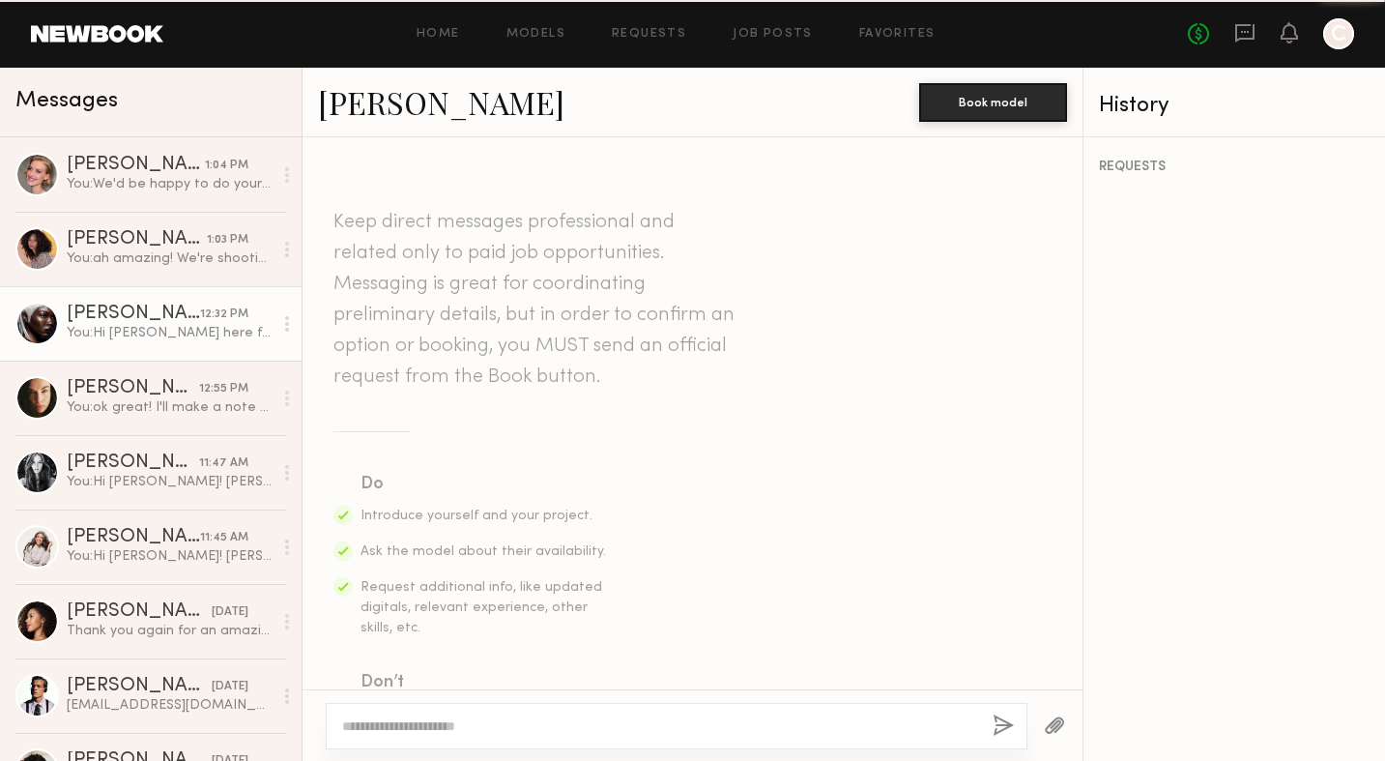
scroll to position [572, 0]
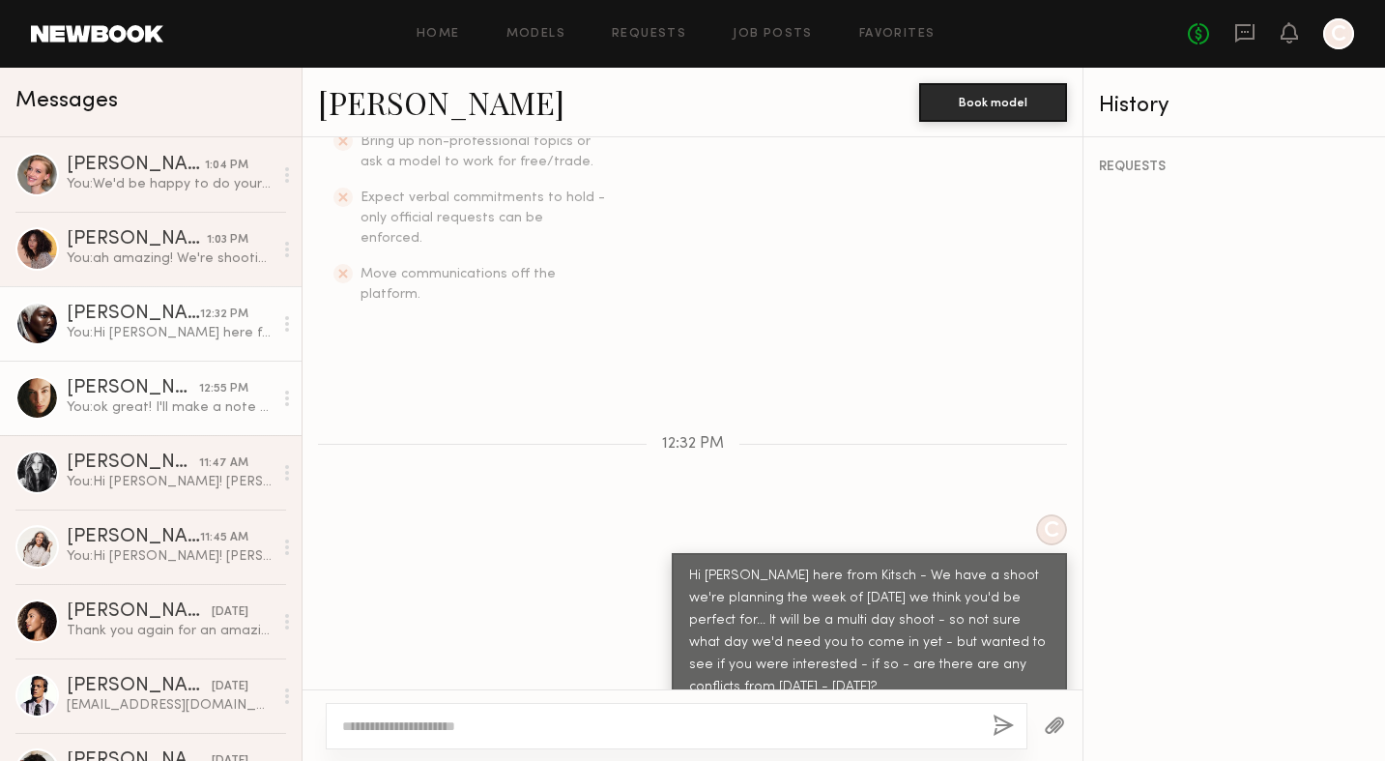
click at [205, 371] on link "Uliana V. 12:55 PM You: ok great! I'll make a note there -can we have you on a …" at bounding box center [151, 398] width 302 height 74
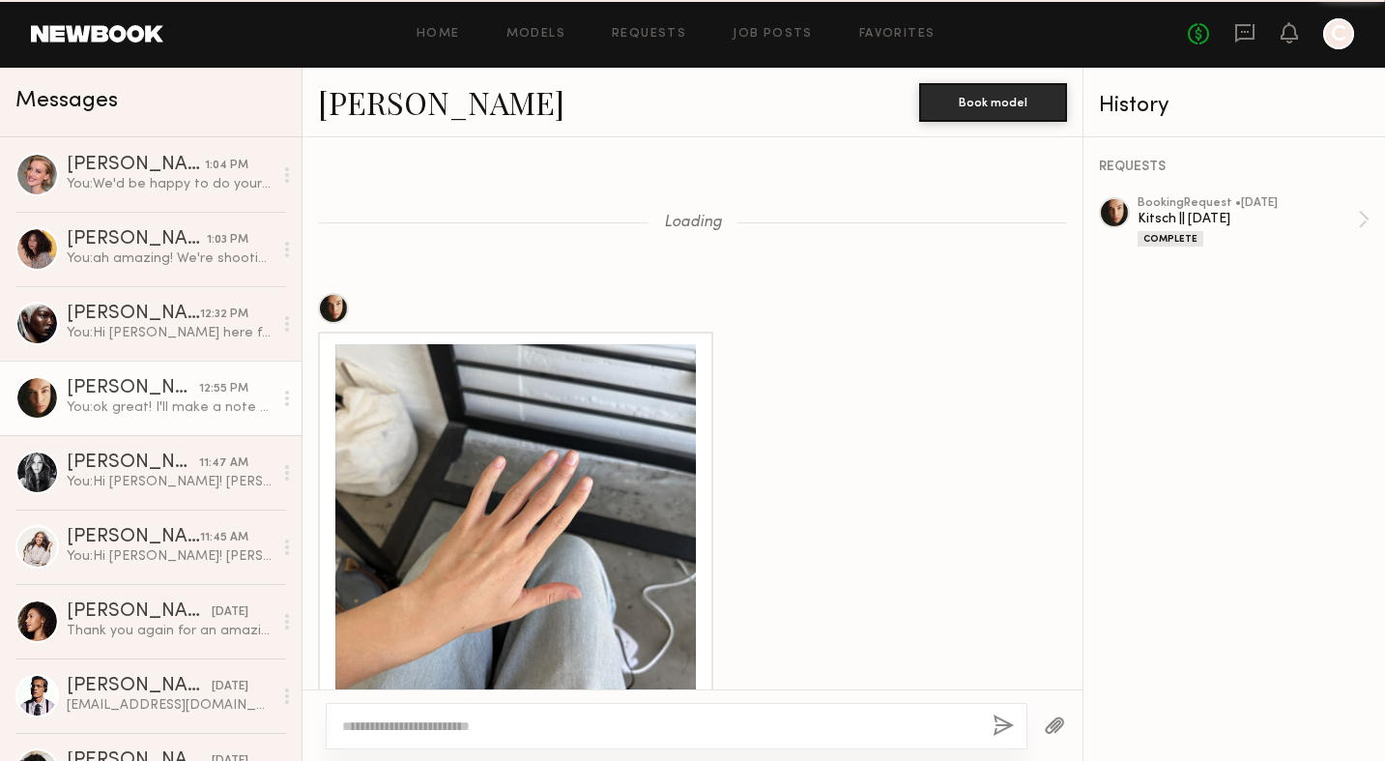
scroll to position [1971, 0]
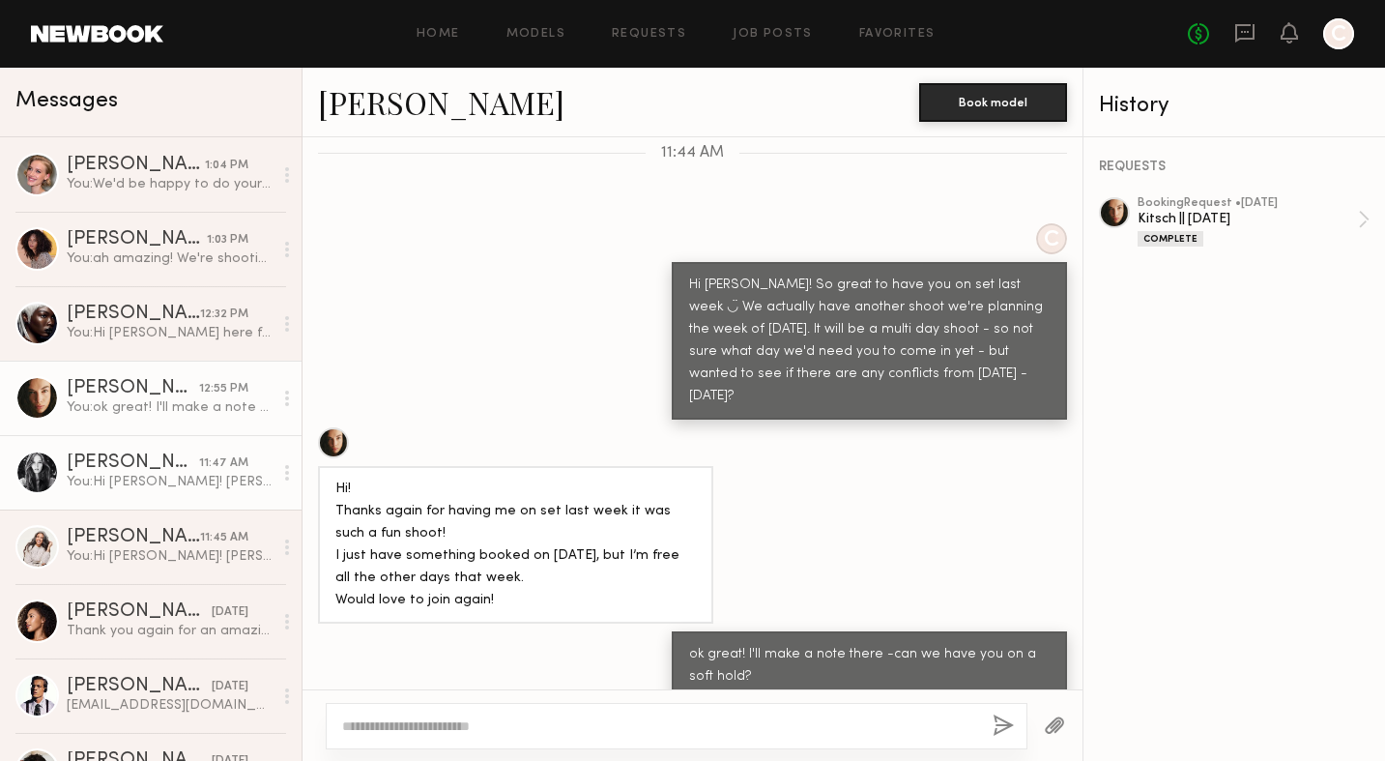
click at [193, 454] on div "[PERSON_NAME]" at bounding box center [133, 462] width 132 height 19
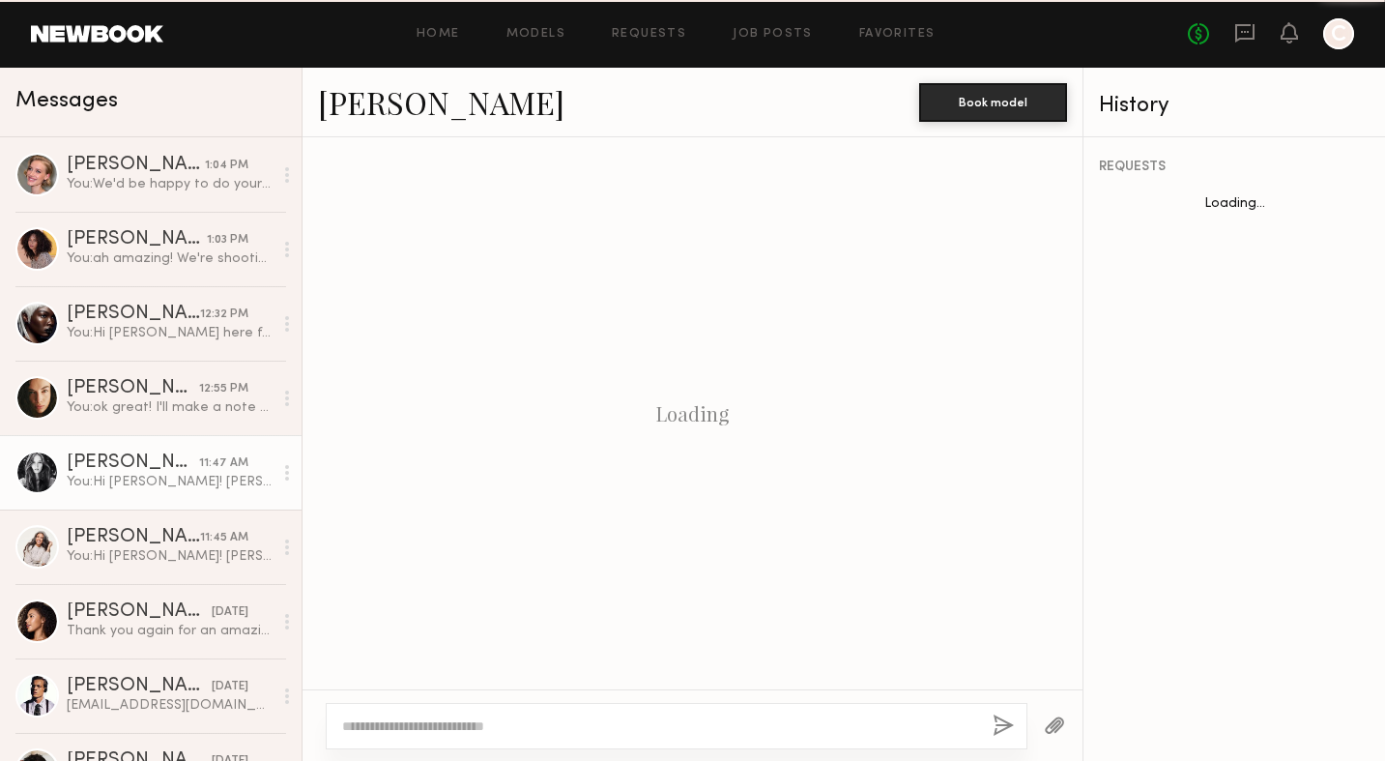
scroll to position [572, 0]
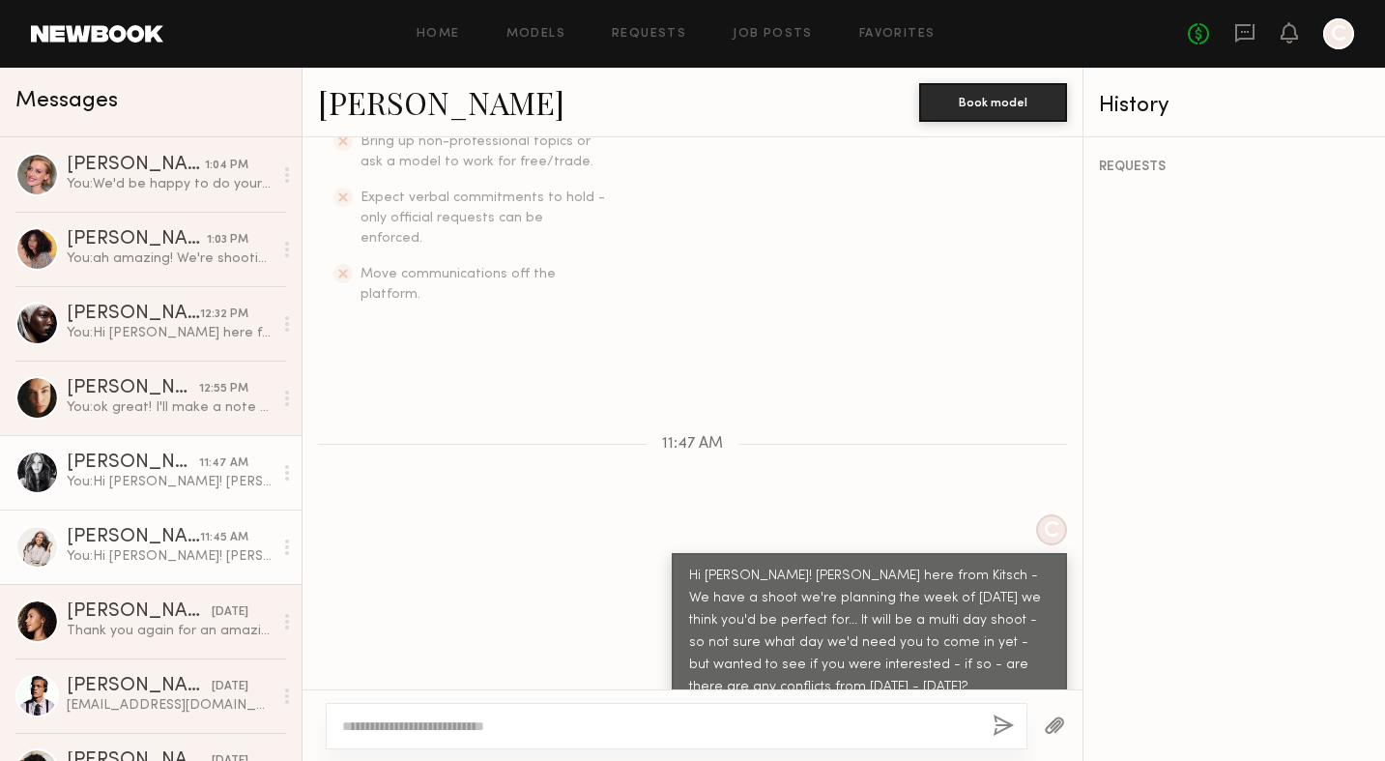
click at [180, 528] on div "[PERSON_NAME]" at bounding box center [133, 537] width 133 height 19
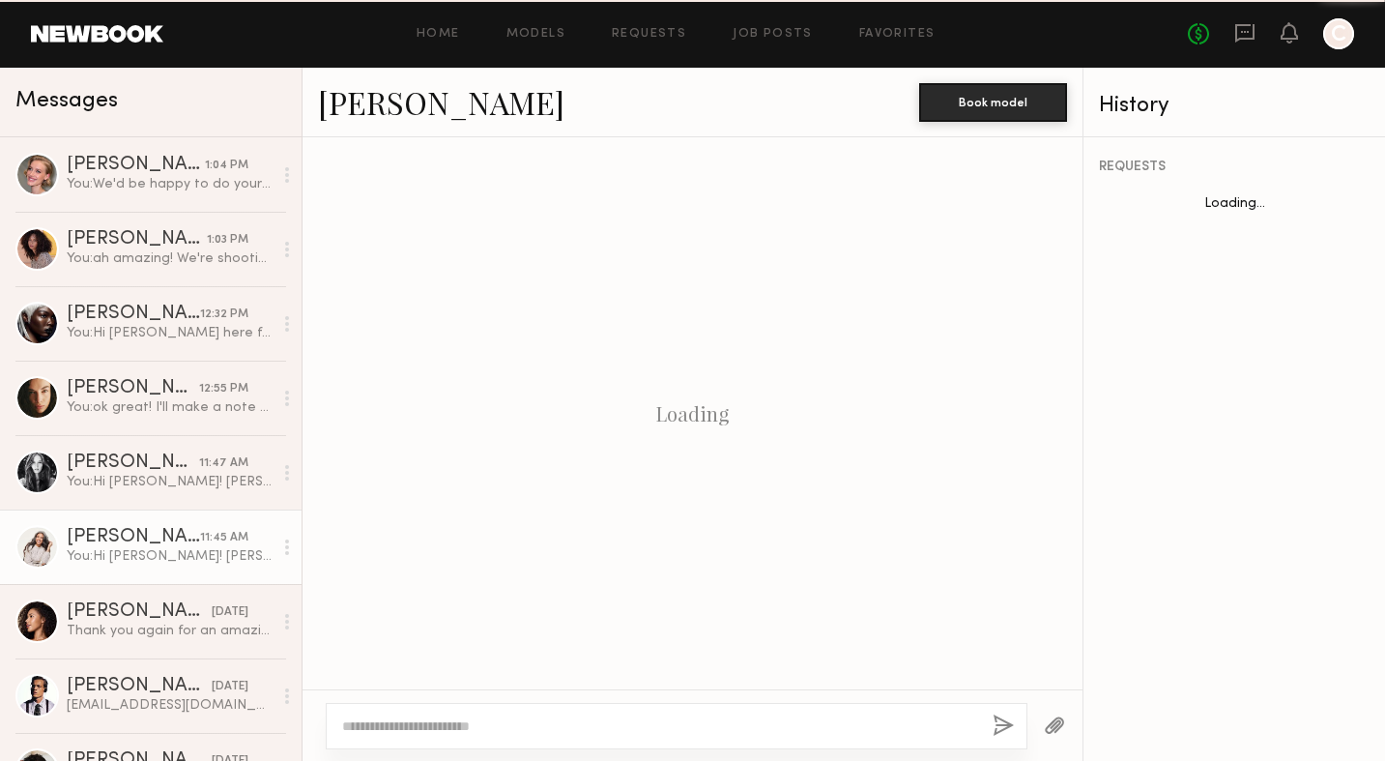
scroll to position [572, 0]
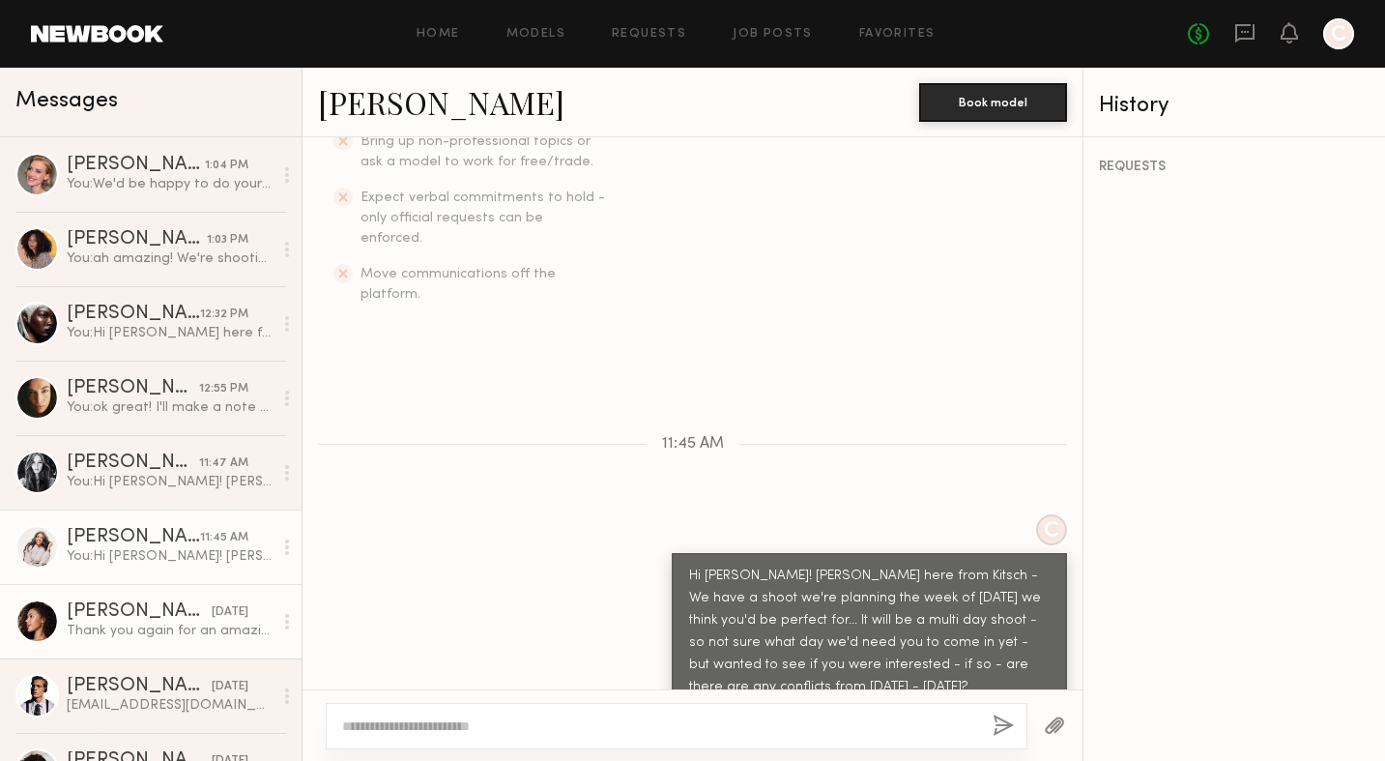
click at [172, 607] on div "[PERSON_NAME]" at bounding box center [139, 611] width 145 height 19
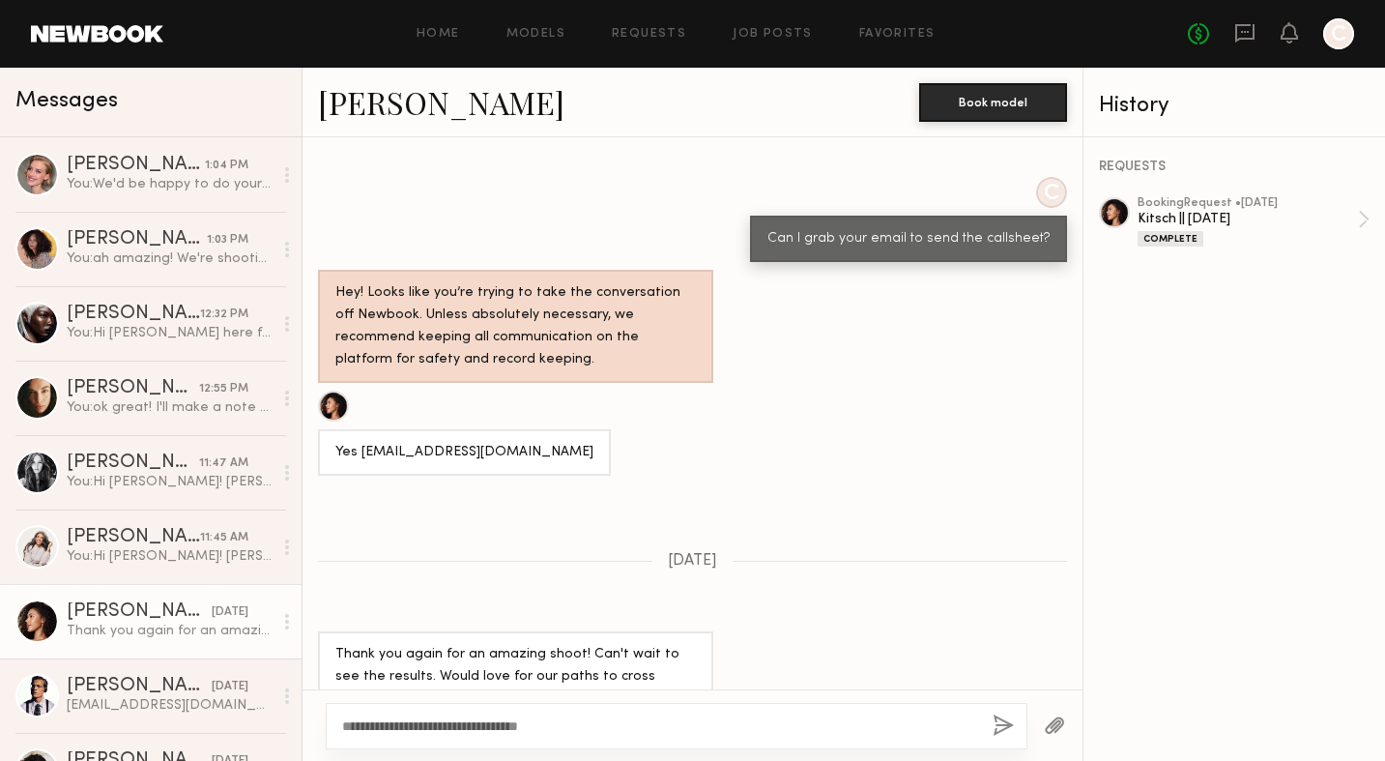
type textarea "**********"
click at [999, 727] on button "button" at bounding box center [1003, 726] width 21 height 24
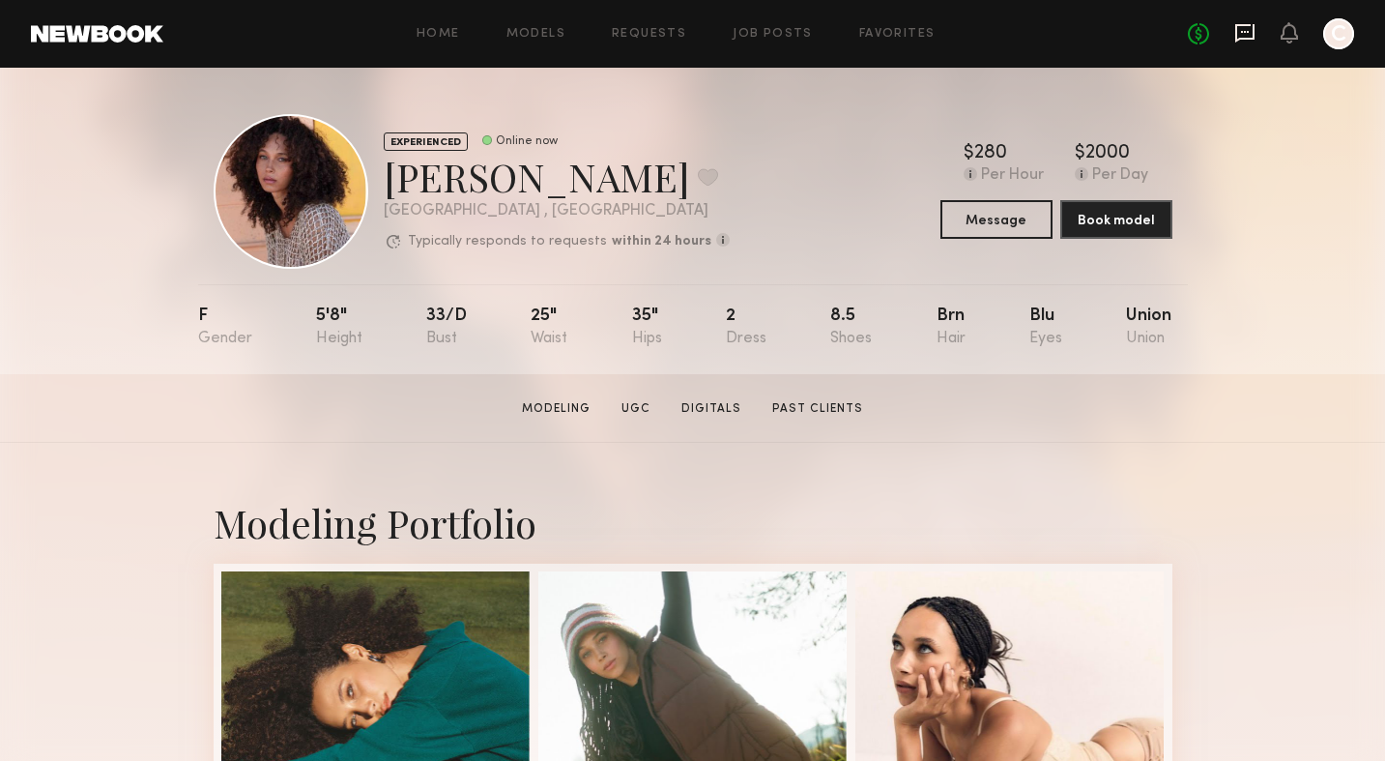
click at [1246, 34] on icon at bounding box center [1244, 32] width 21 height 21
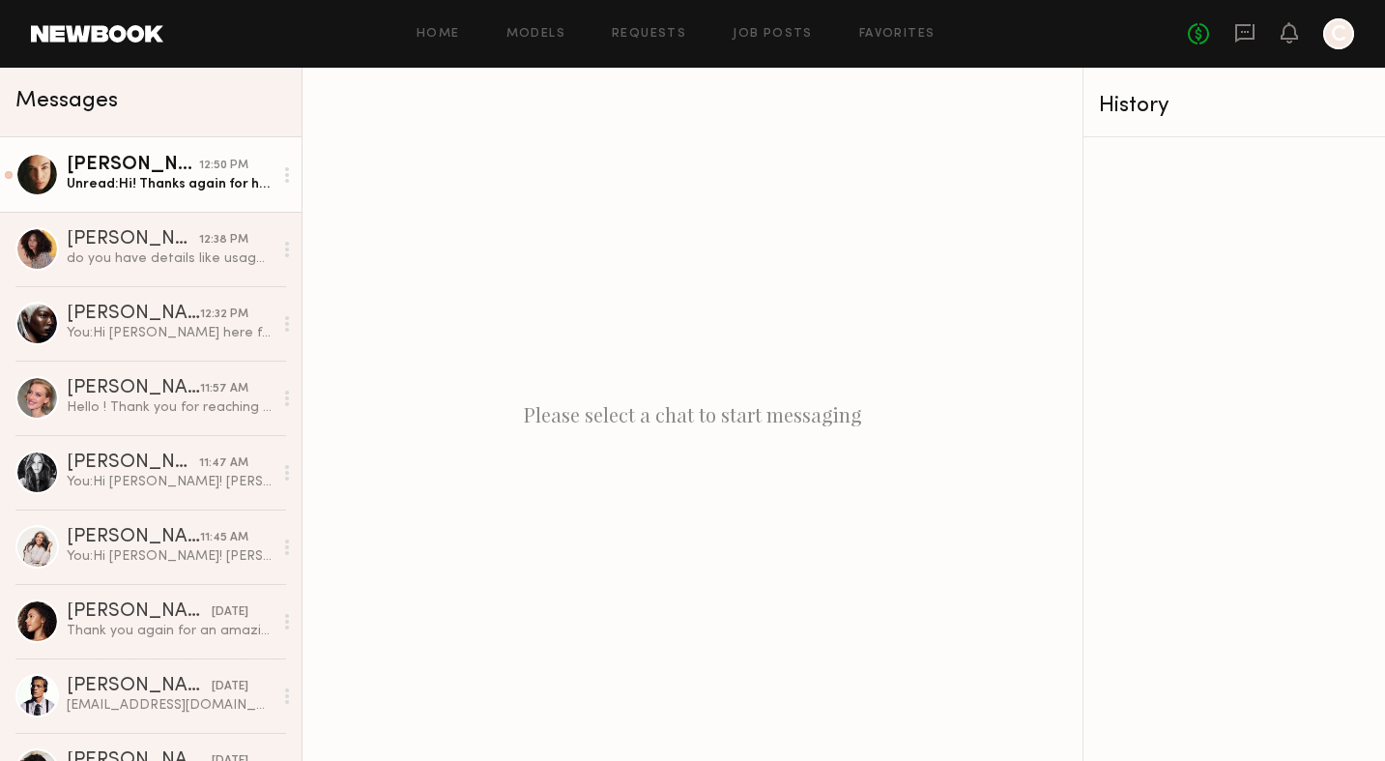
click at [184, 185] on div "Unread: Hi! Thanks again for having me on set last week it was such a fun shoot…" at bounding box center [170, 184] width 206 height 18
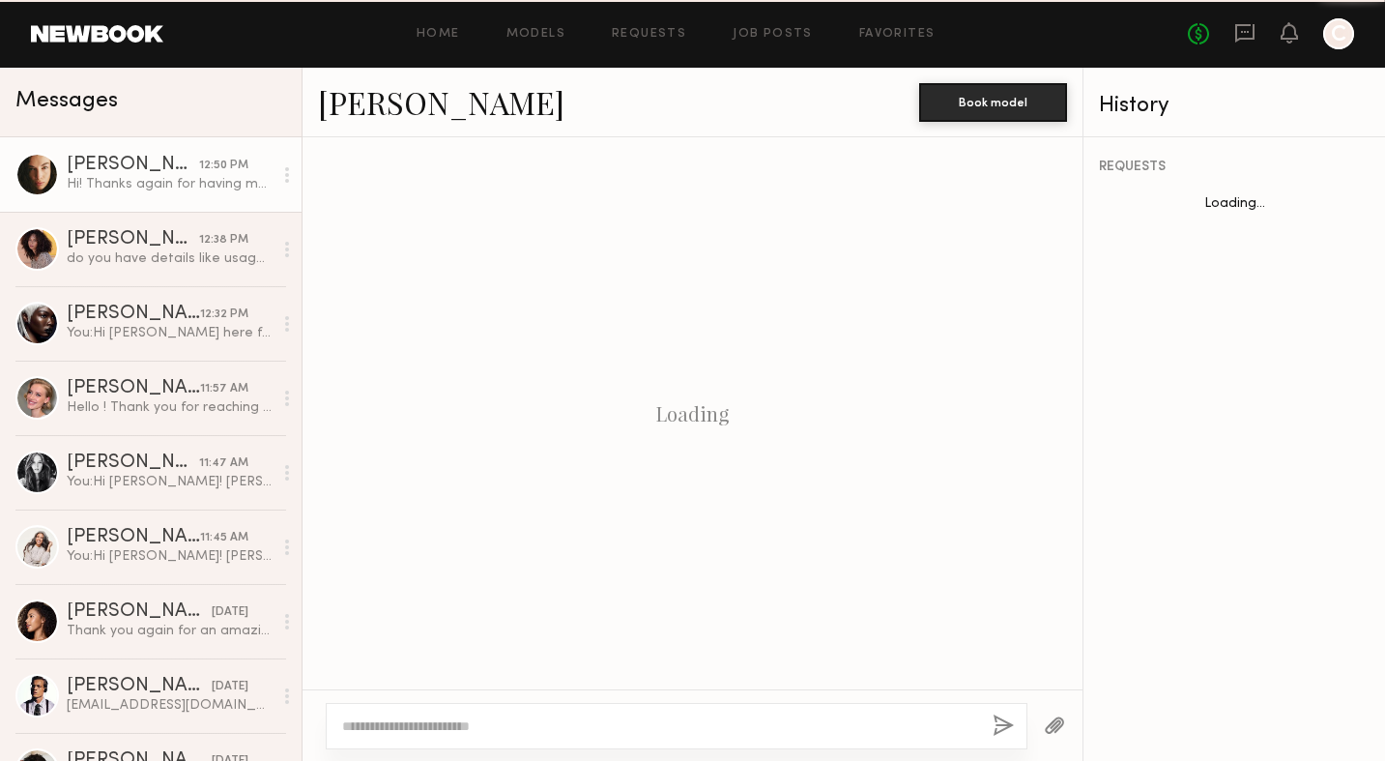
scroll to position [1948, 0]
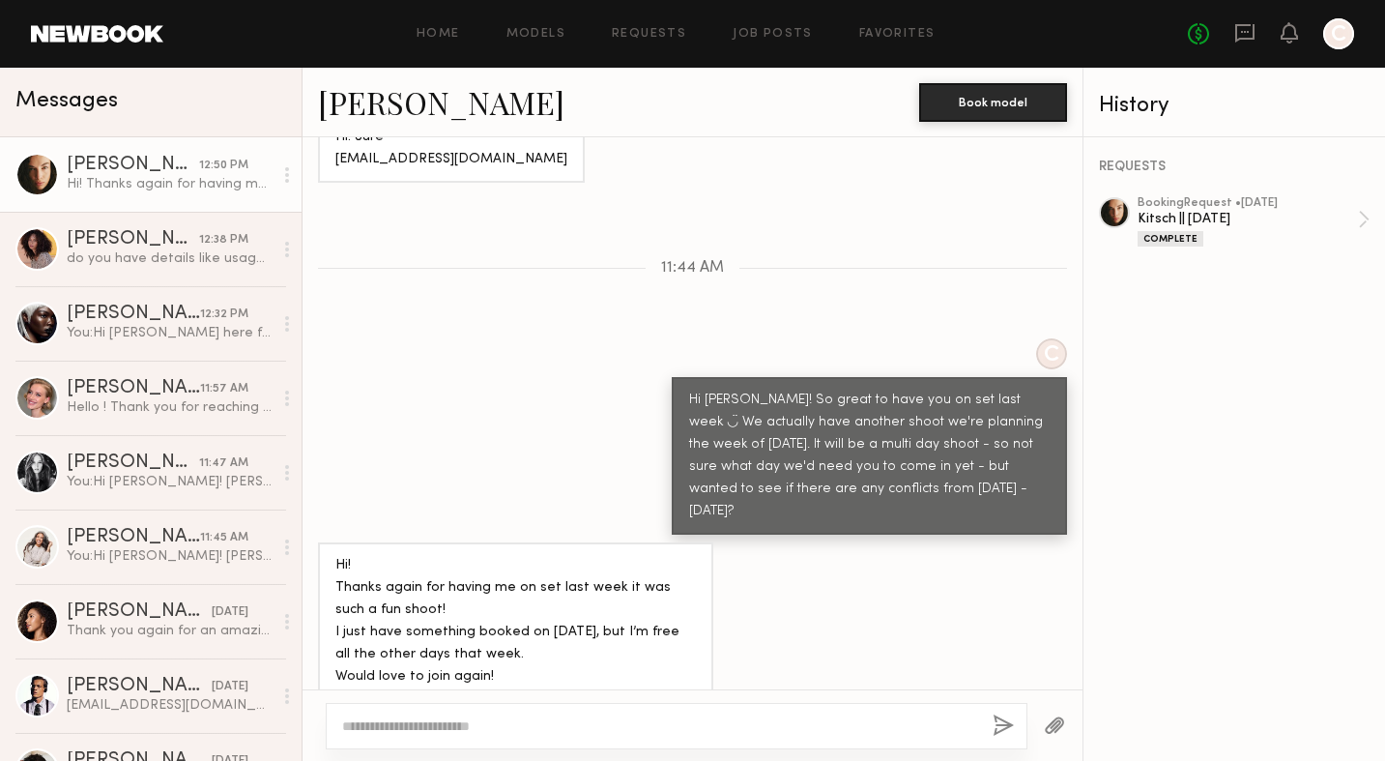
click at [412, 726] on textarea at bounding box center [659, 725] width 635 height 19
type textarea "**********"
click at [1004, 728] on button "button" at bounding box center [1003, 726] width 21 height 24
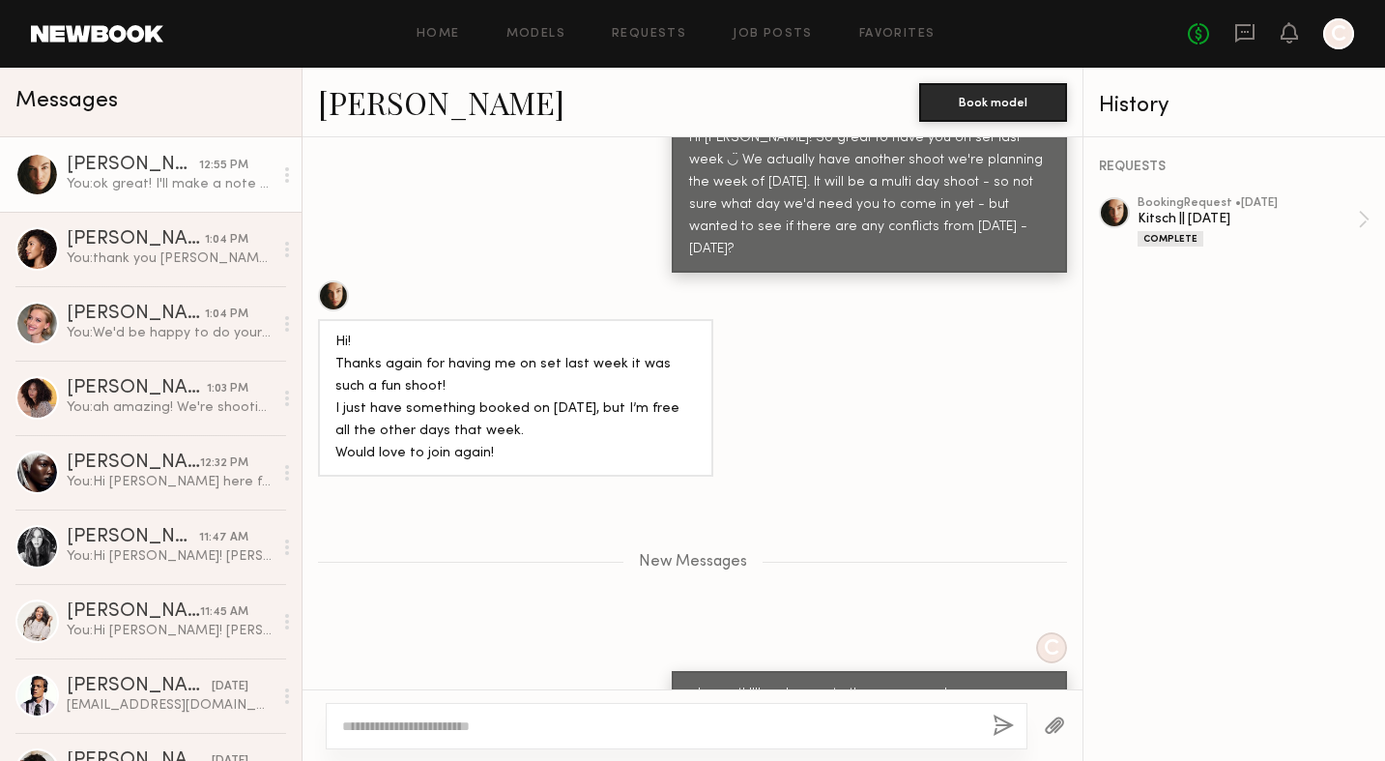
scroll to position [2495, 0]
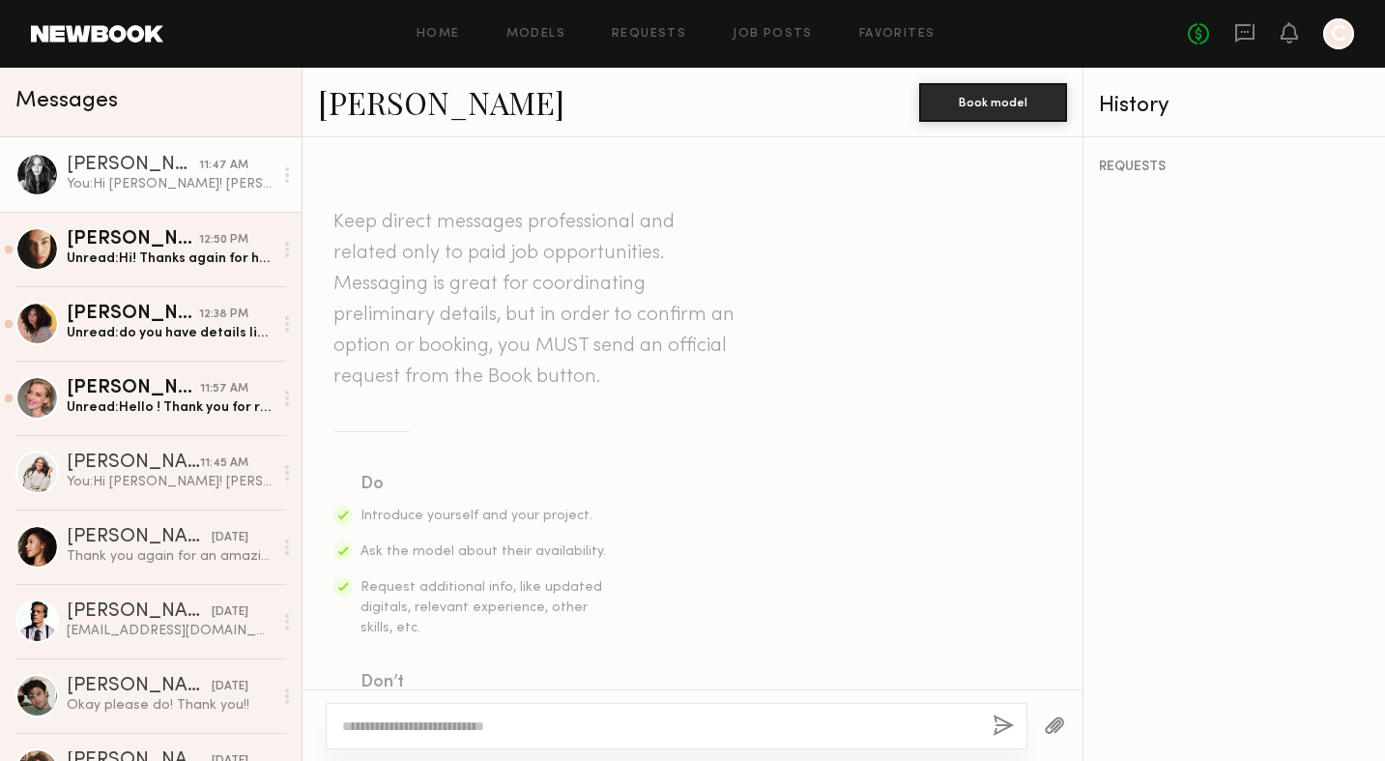
scroll to position [568, 0]
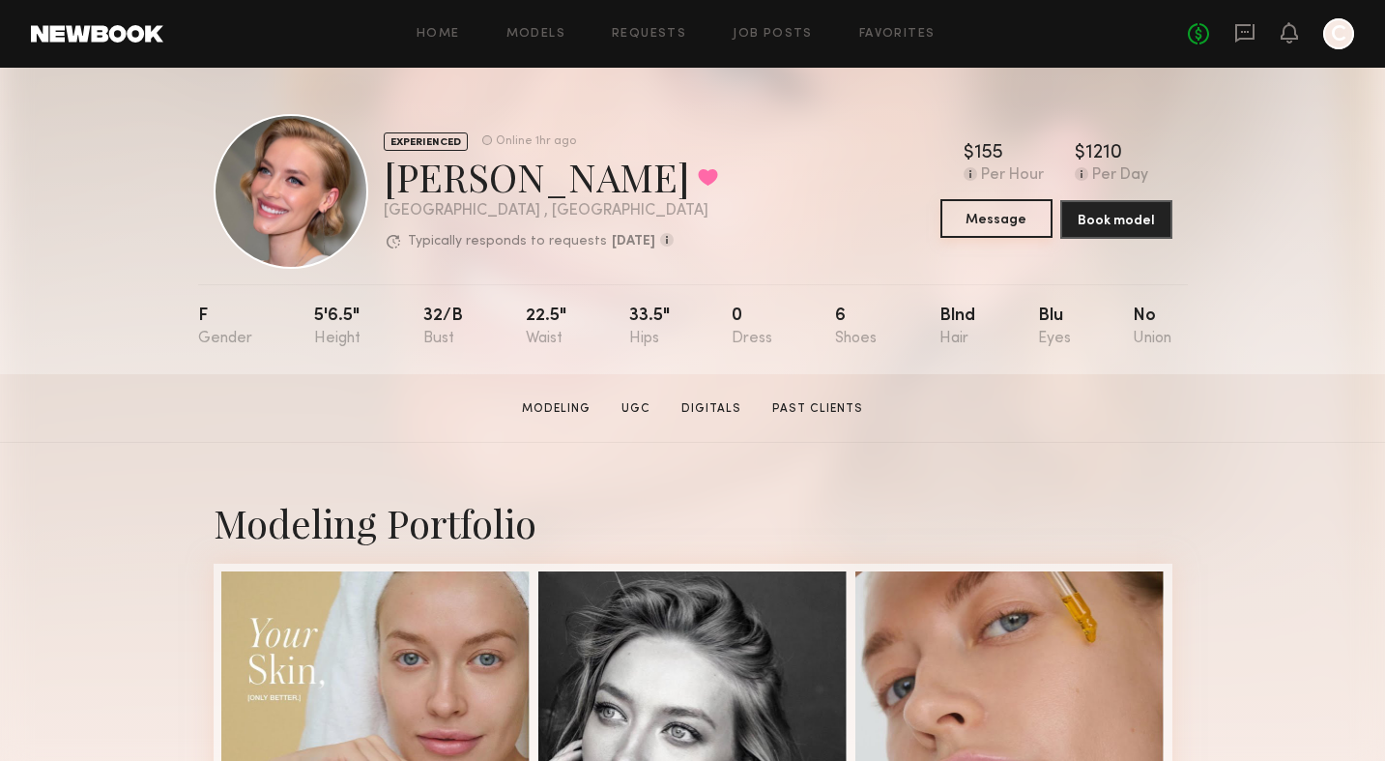
click at [1012, 220] on button "Message" at bounding box center [996, 218] width 112 height 39
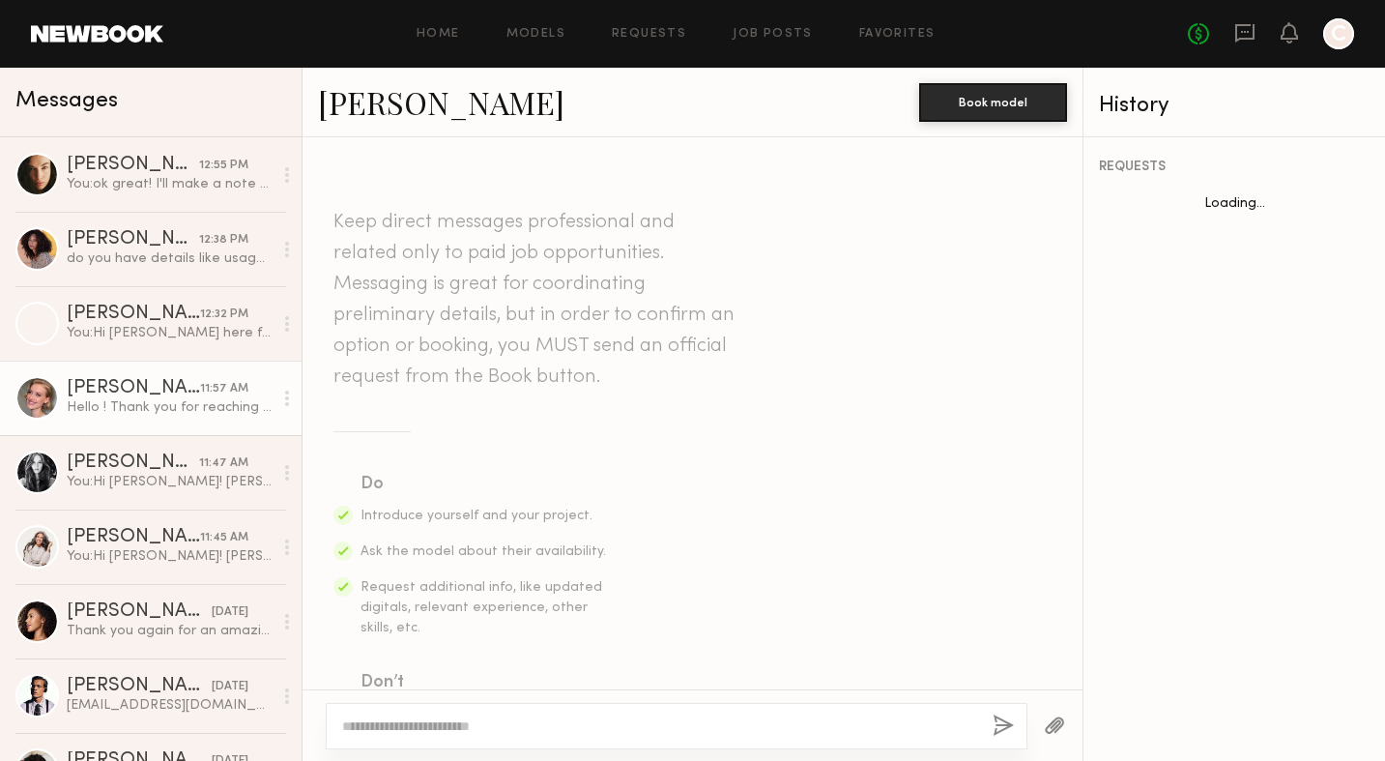
scroll to position [693, 0]
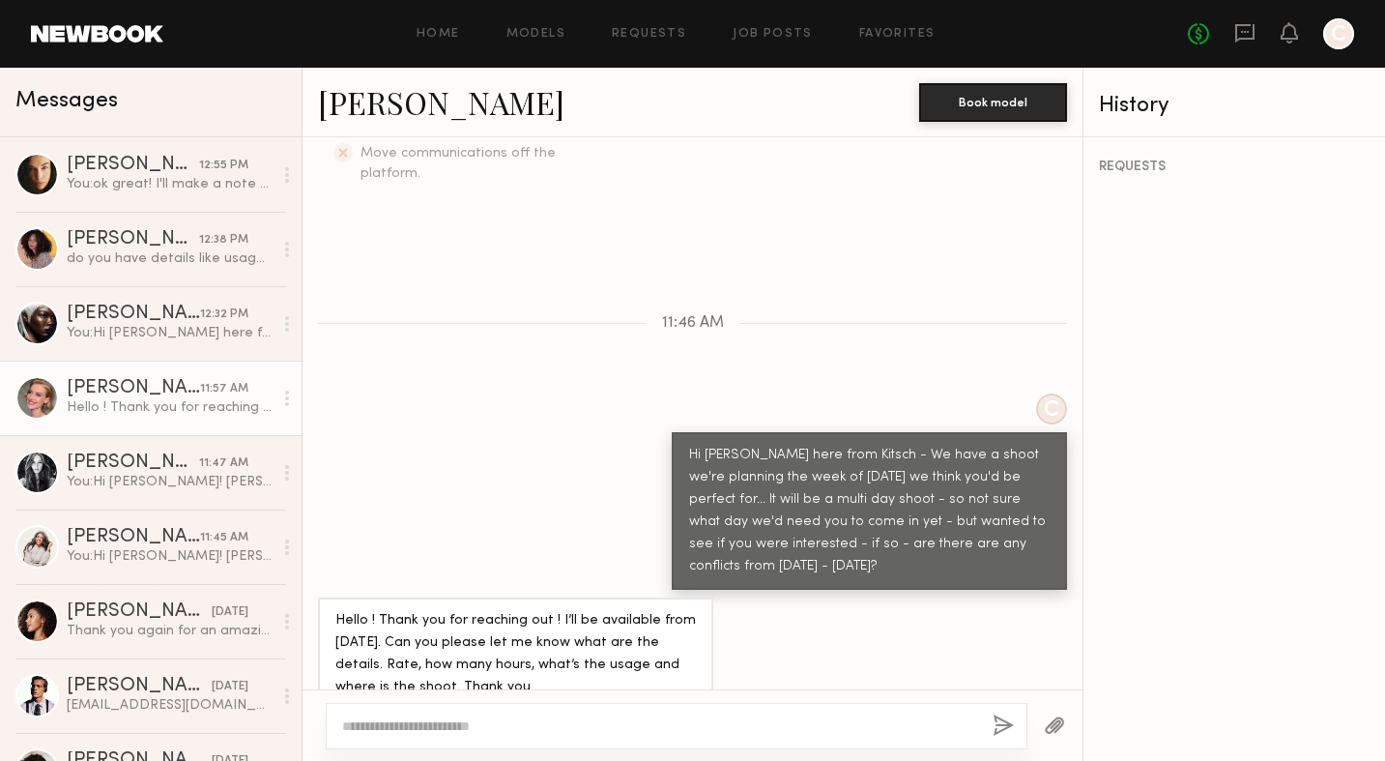
click at [542, 714] on div at bounding box center [677, 726] width 702 height 46
click at [539, 730] on textarea at bounding box center [659, 725] width 635 height 19
click at [159, 393] on div "[PERSON_NAME]" at bounding box center [133, 388] width 133 height 19
click at [403, 720] on textarea at bounding box center [659, 725] width 635 height 19
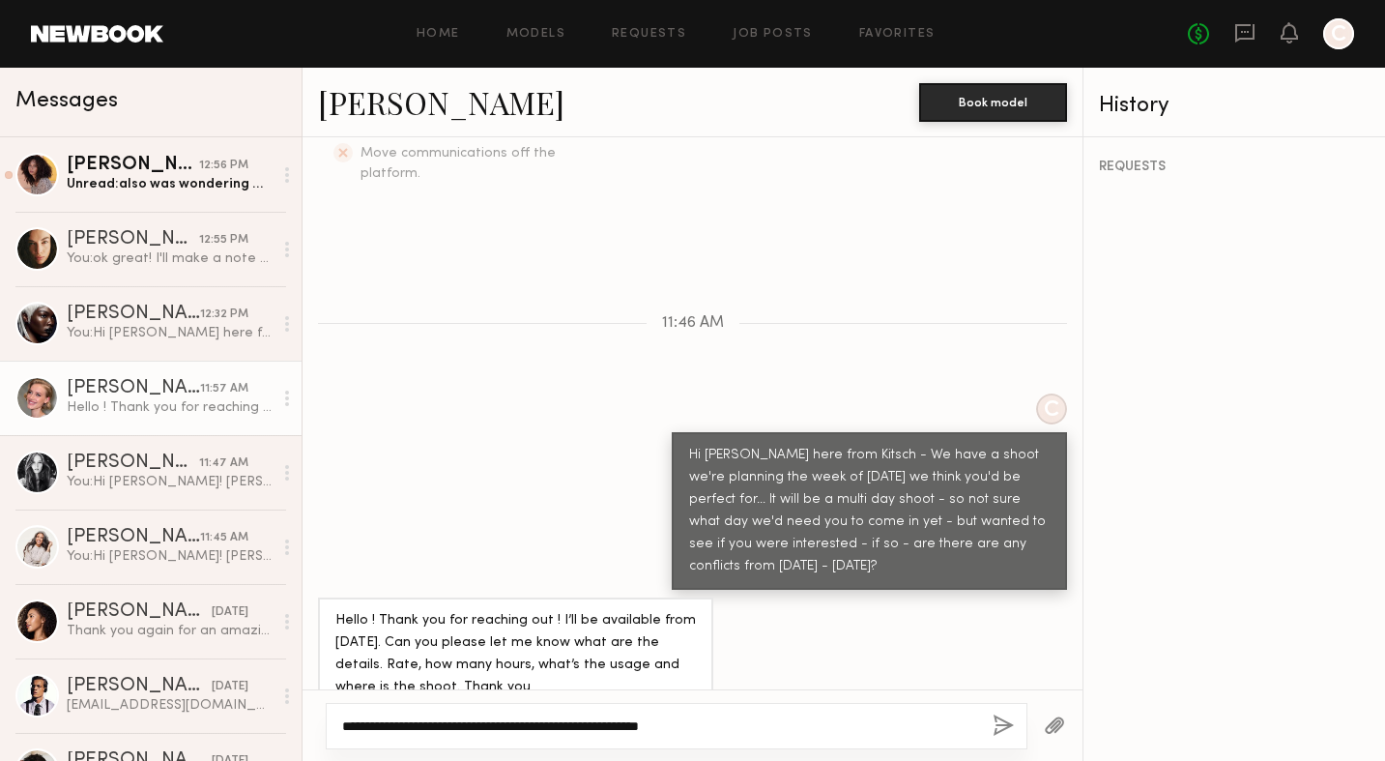
click at [804, 716] on textarea "**********" at bounding box center [659, 725] width 635 height 19
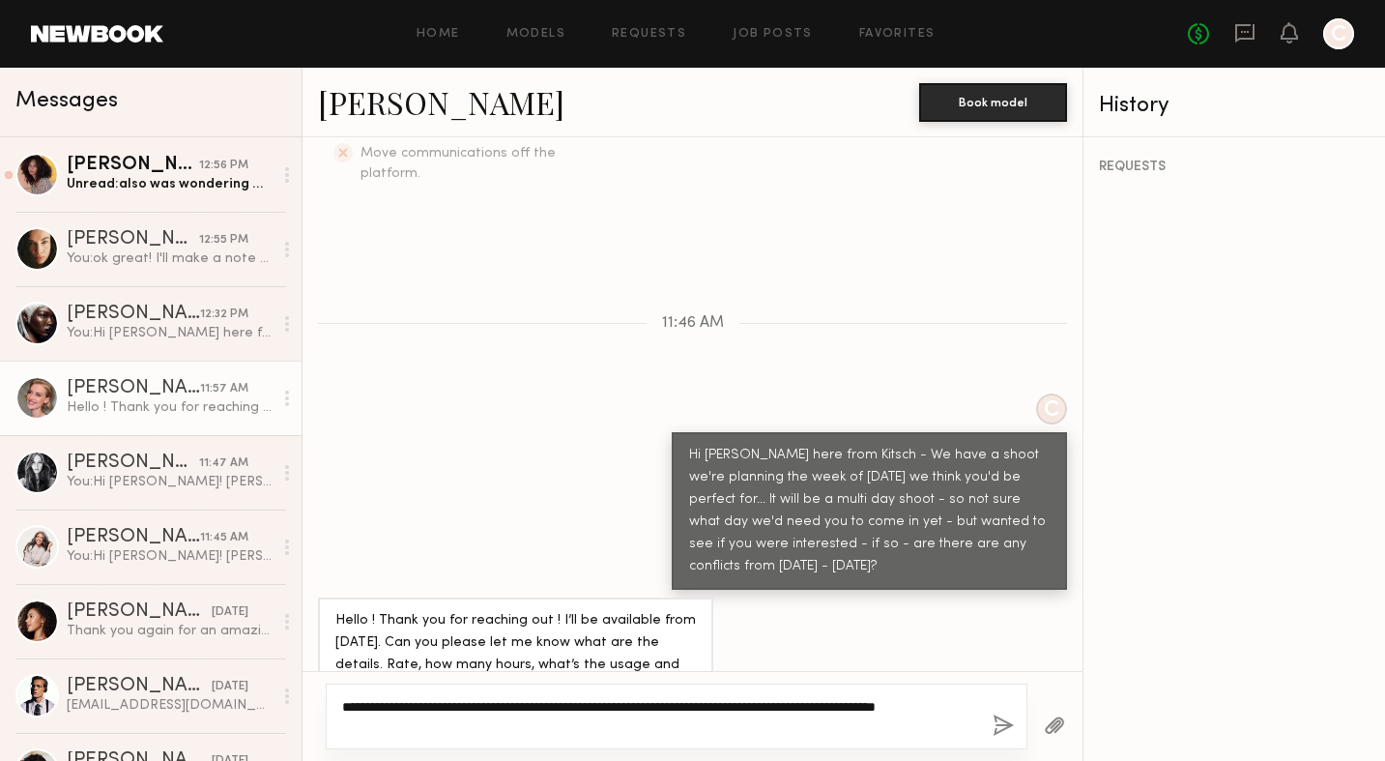
type textarea "**********"
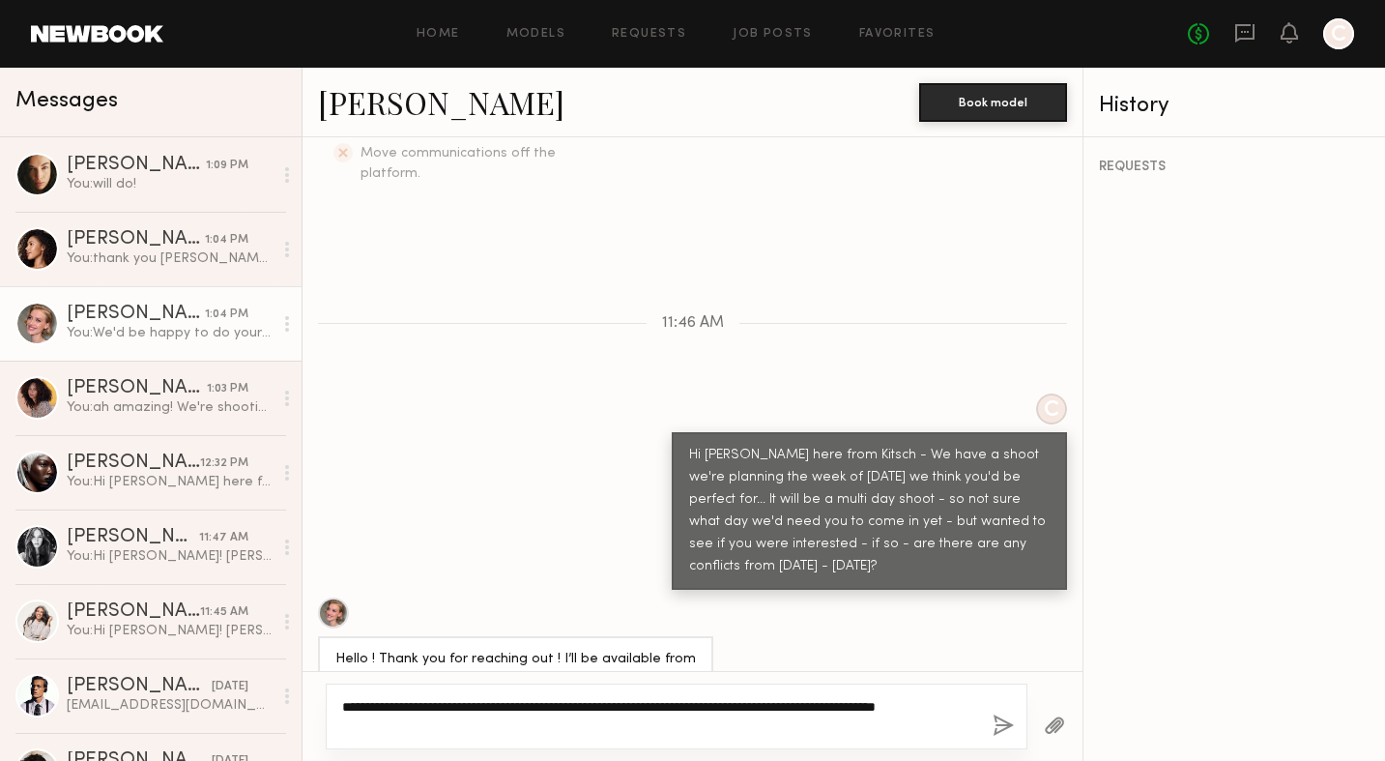
scroll to position [995, 0]
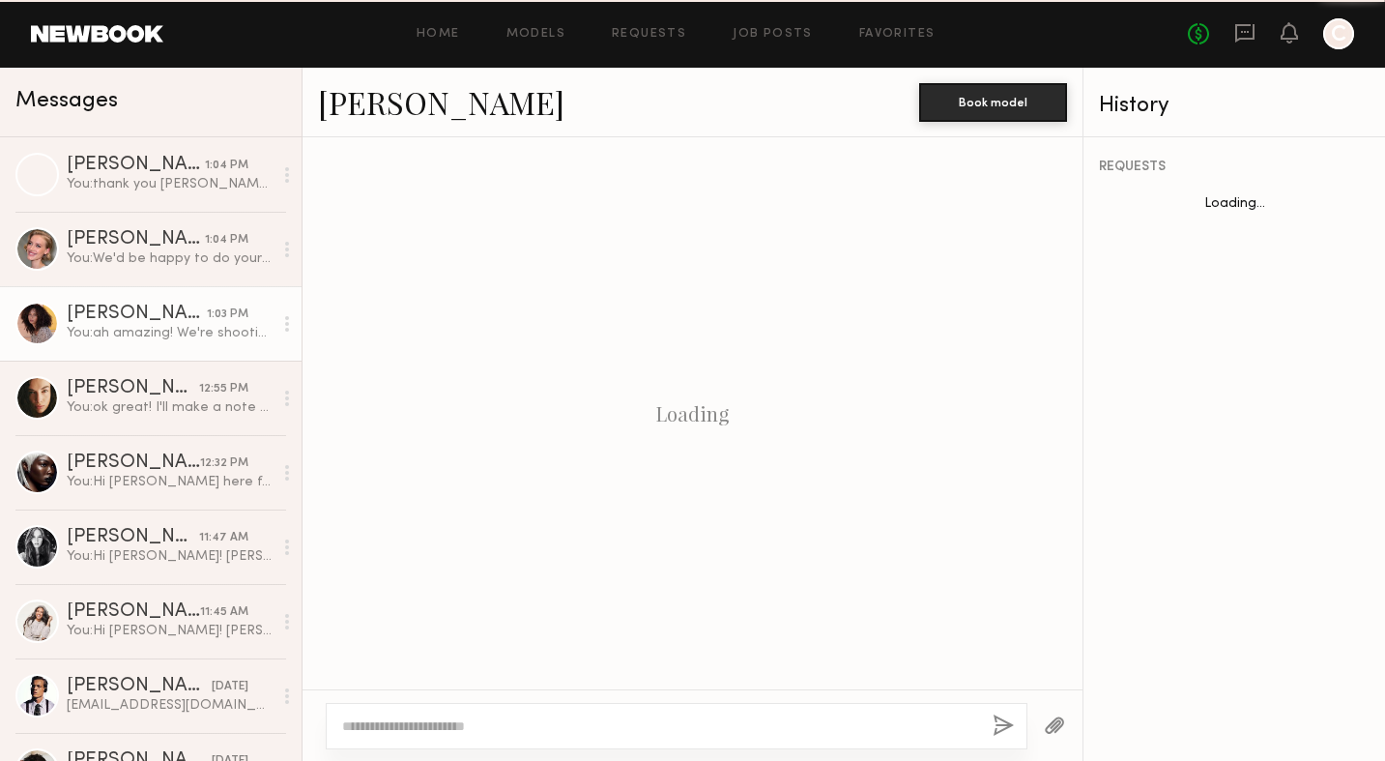
scroll to position [982, 0]
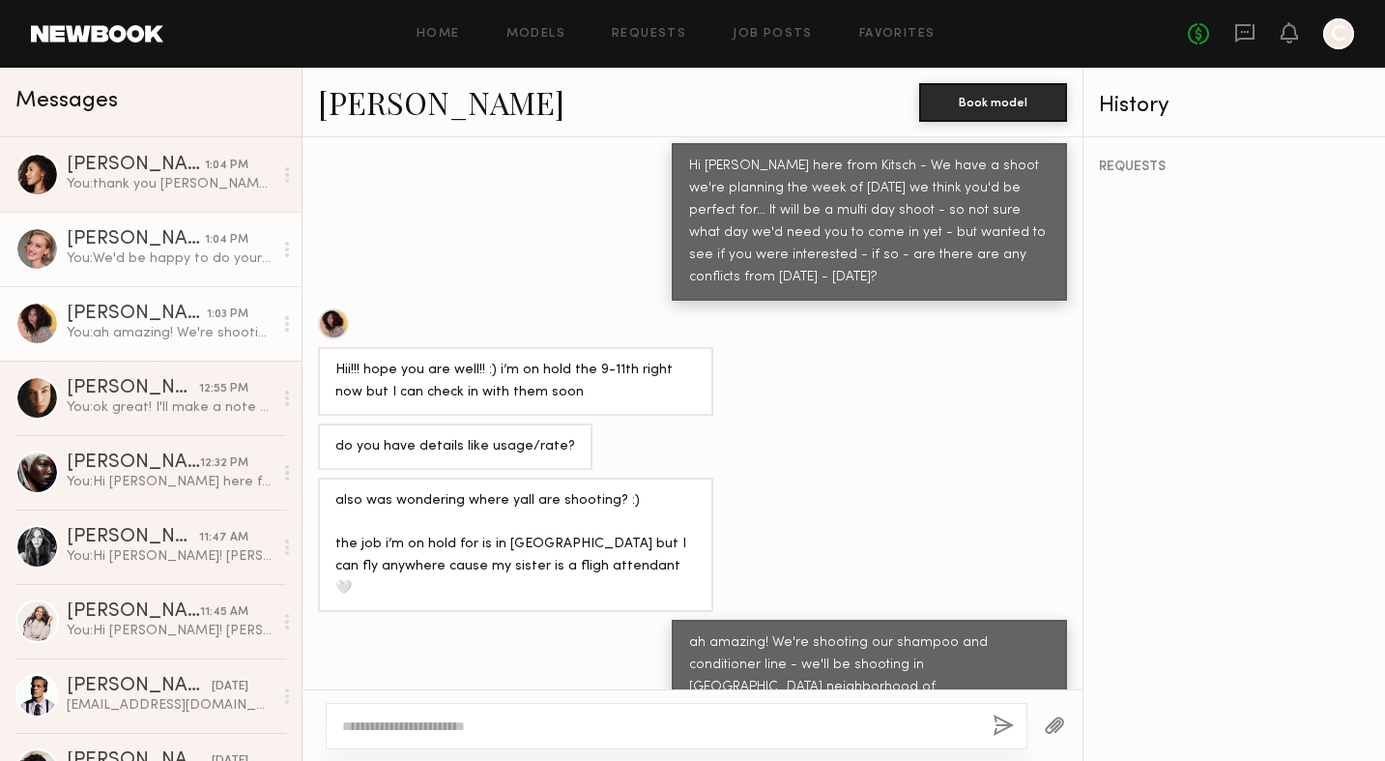
click at [142, 165] on div "[PERSON_NAME]" at bounding box center [136, 165] width 138 height 19
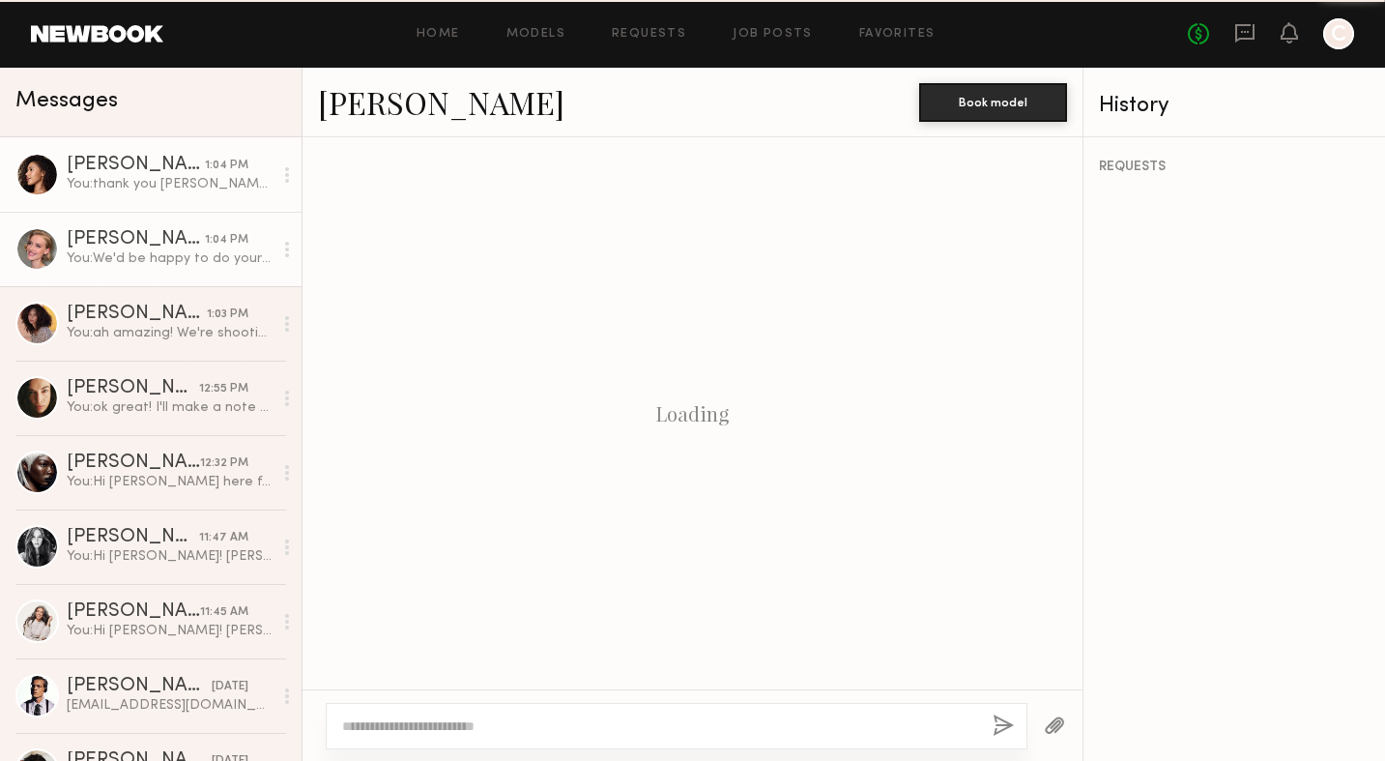
click at [172, 245] on div "[PERSON_NAME]" at bounding box center [136, 239] width 138 height 19
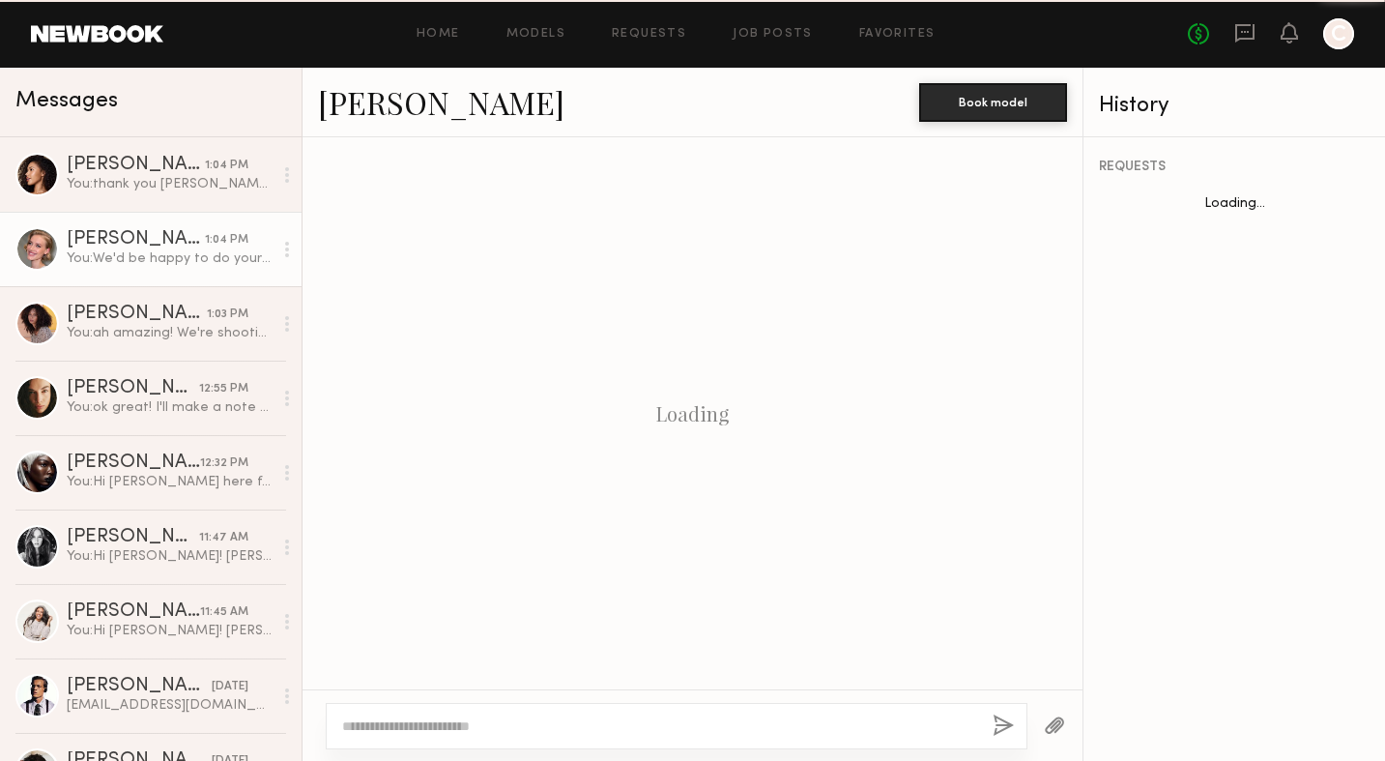
scroll to position [830, 0]
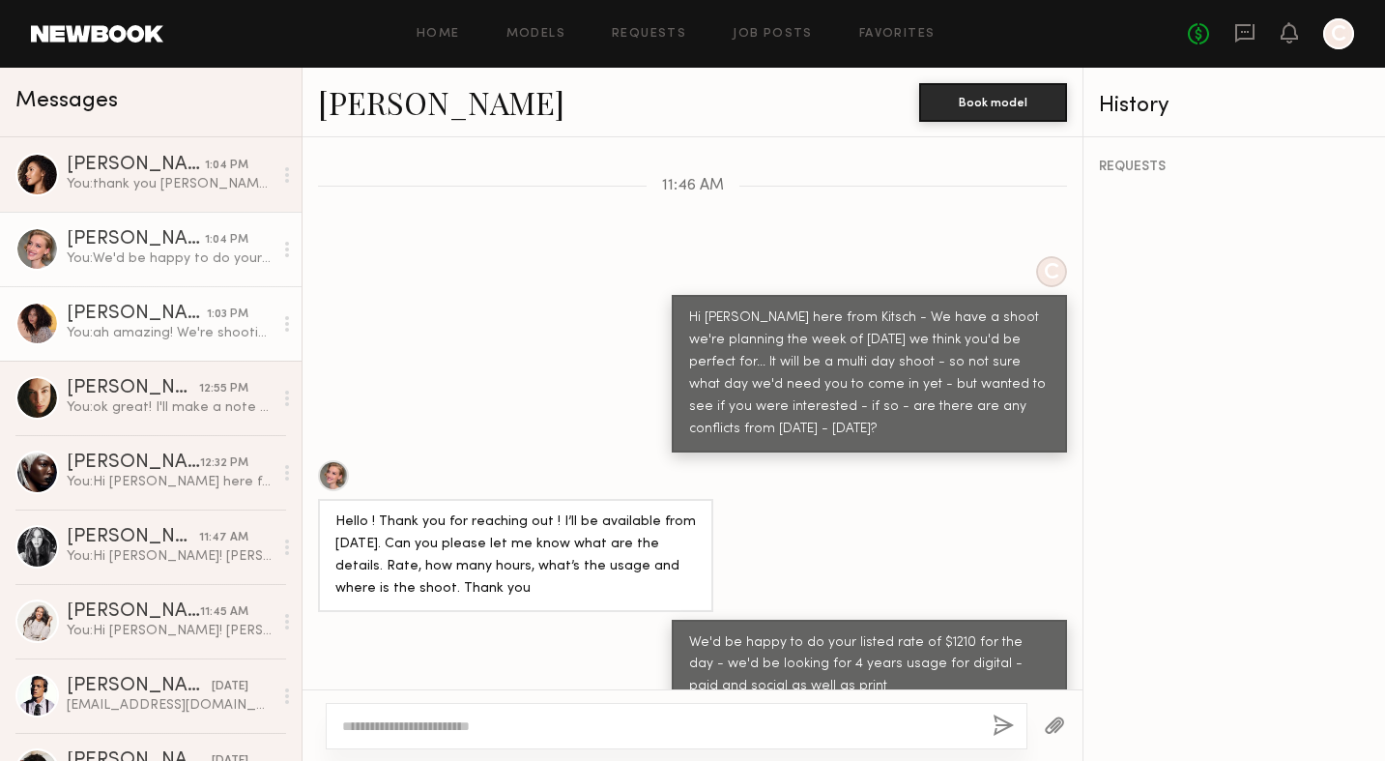
click at [197, 315] on div "[PERSON_NAME]" at bounding box center [137, 313] width 140 height 19
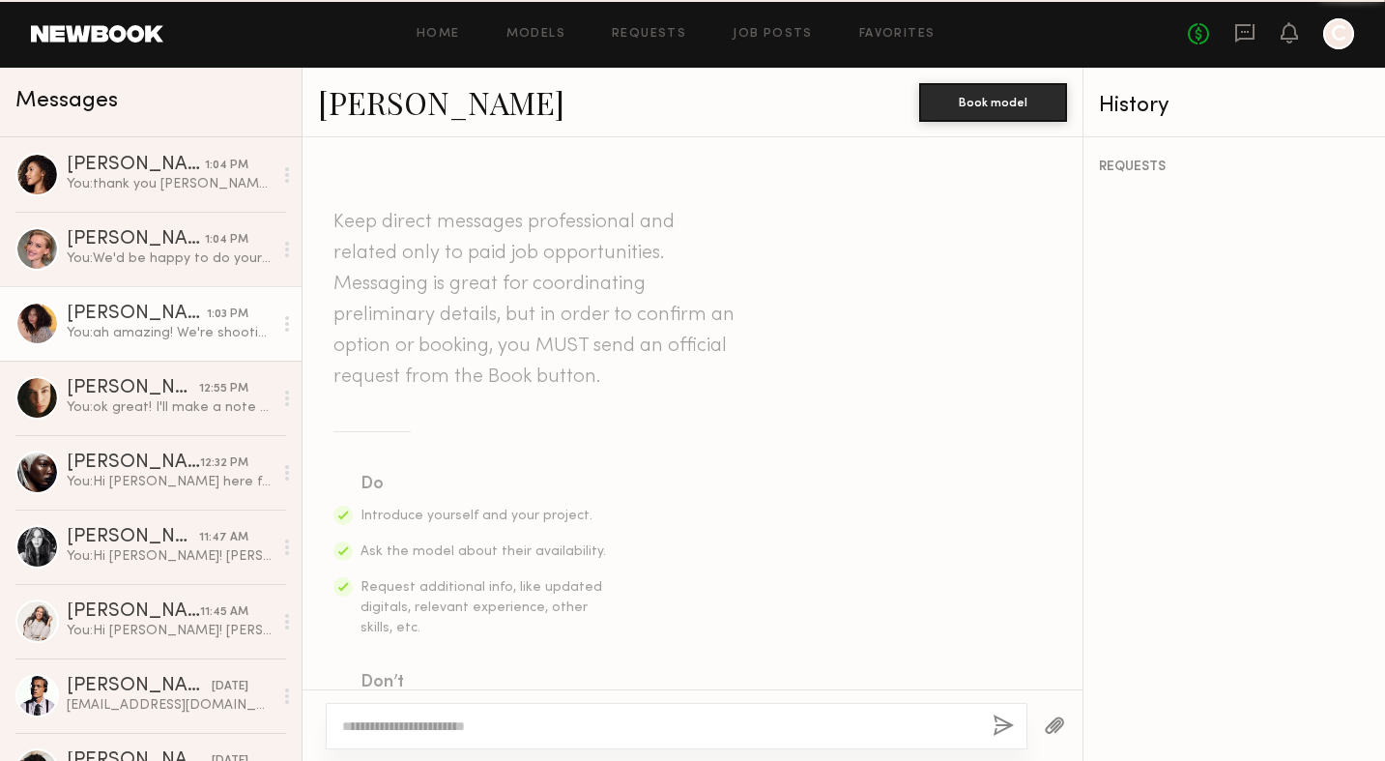
scroll to position [982, 0]
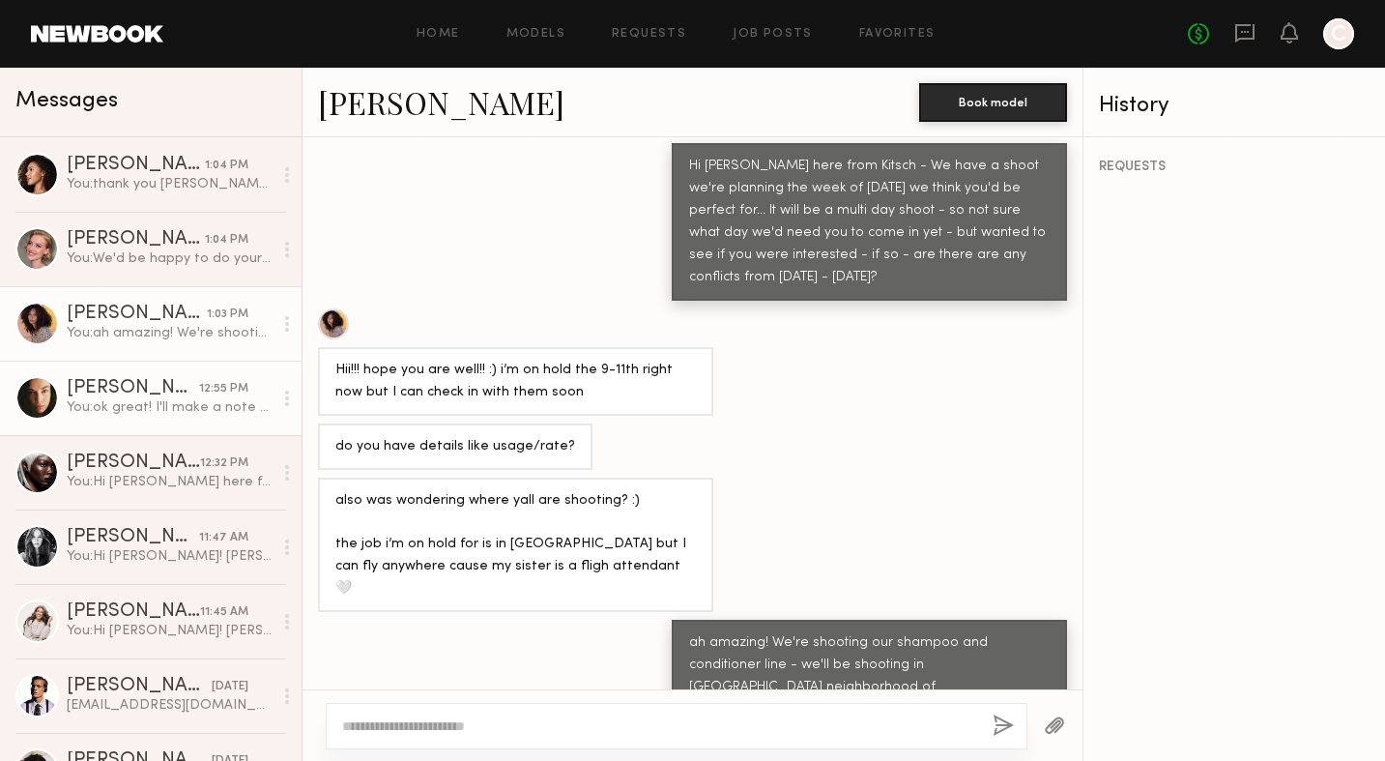
click at [192, 370] on link "Uliana V. 12:55 PM You: ok great! I'll make a note there -can we have you on a …" at bounding box center [151, 398] width 302 height 74
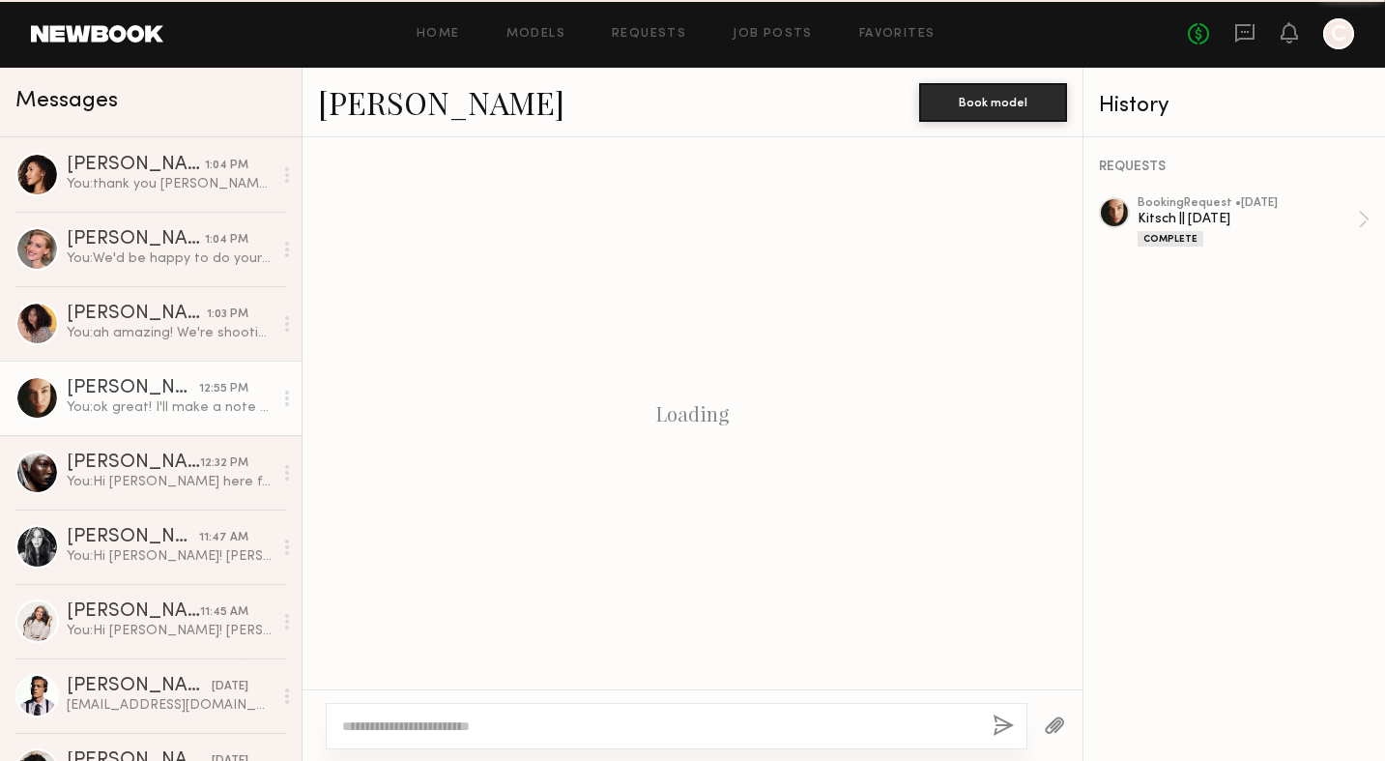
scroll to position [1971, 0]
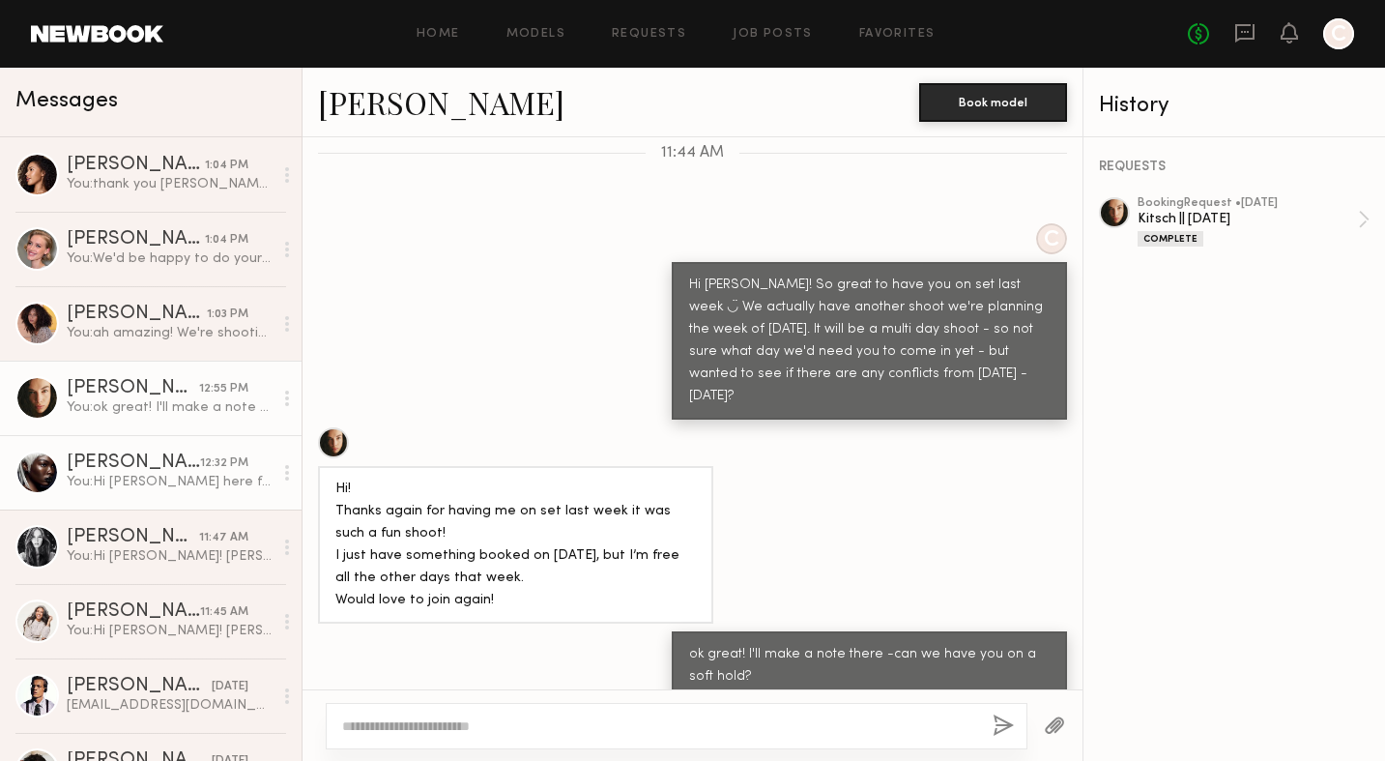
click at [171, 479] on div "You: Hi [PERSON_NAME] here from Kitsch - We have a shoot we're planning the wee…" at bounding box center [170, 482] width 206 height 18
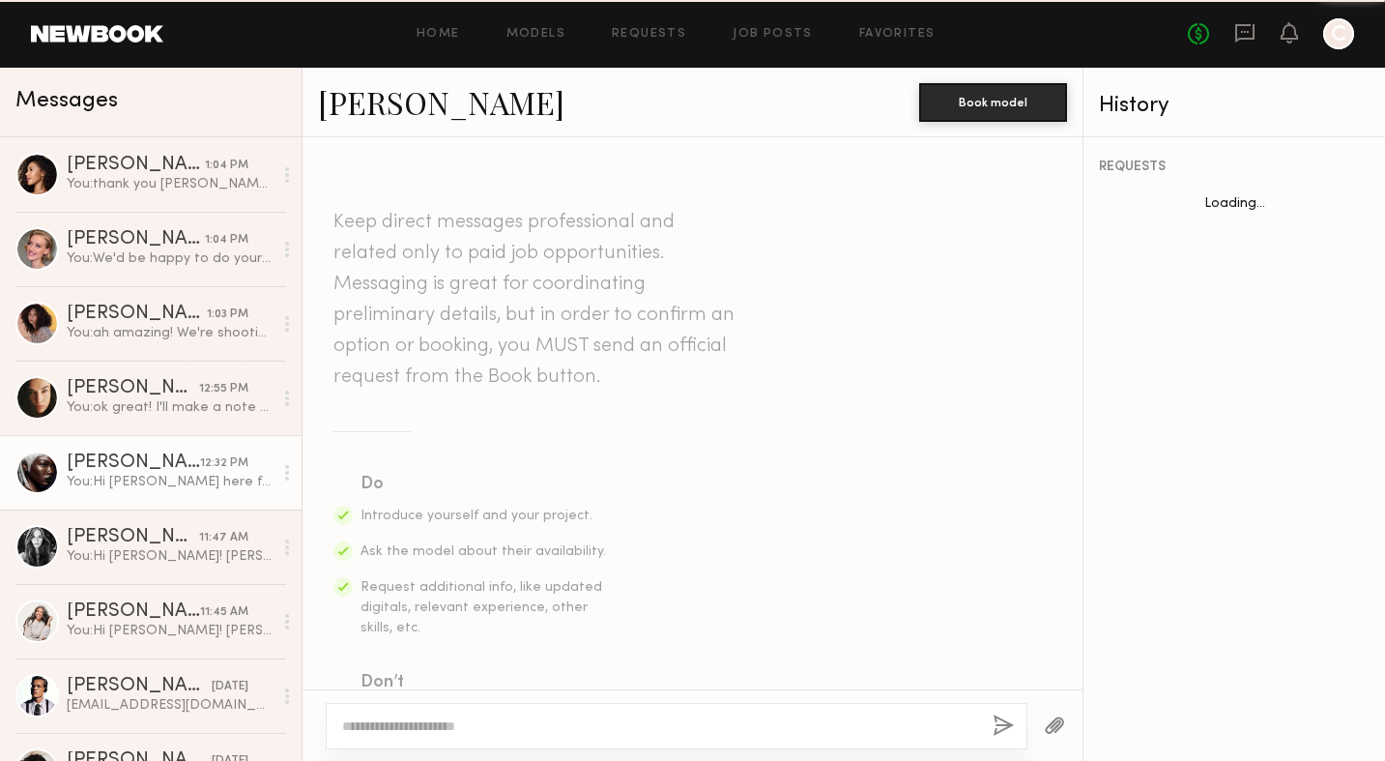
scroll to position [572, 0]
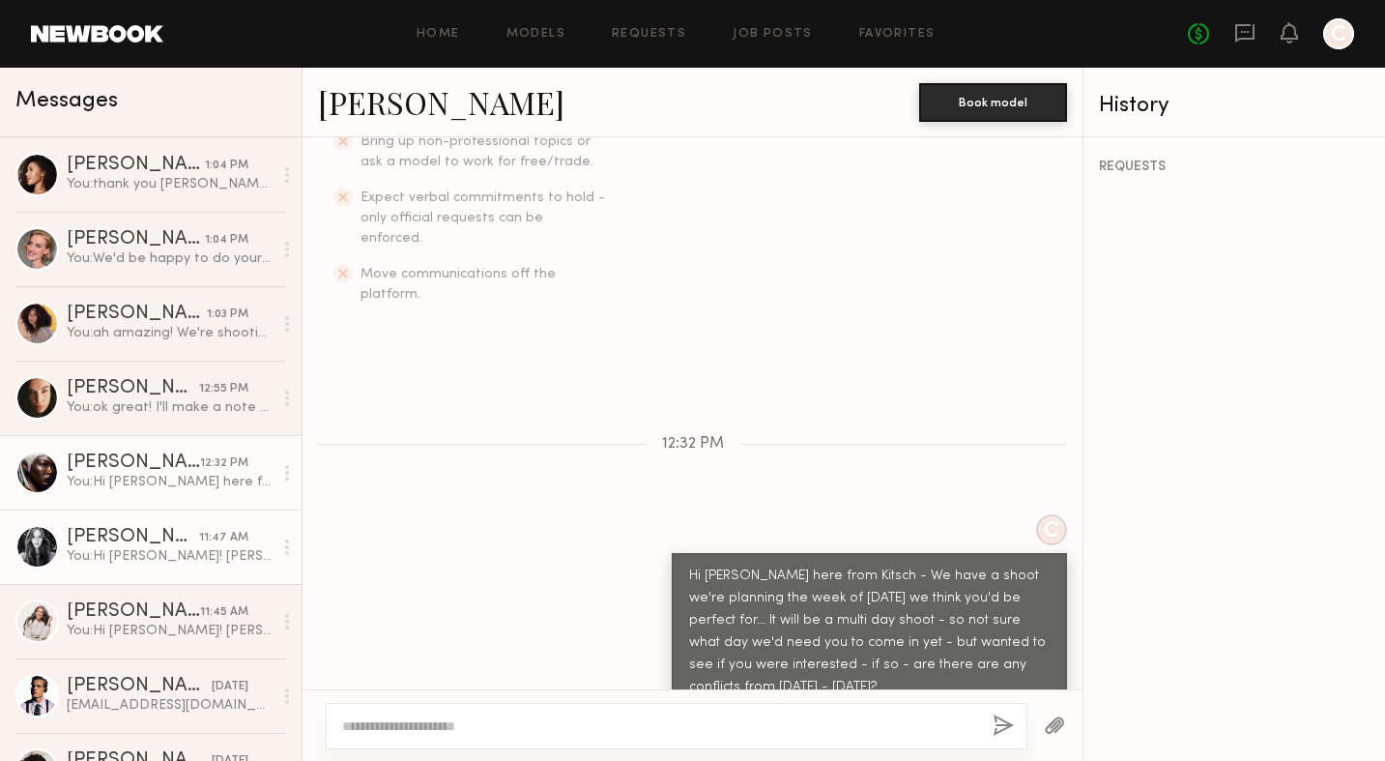
click at [174, 553] on div "You: Hi [PERSON_NAME]! [PERSON_NAME] here from Kitsch - We have a shoot we're p…" at bounding box center [170, 556] width 206 height 18
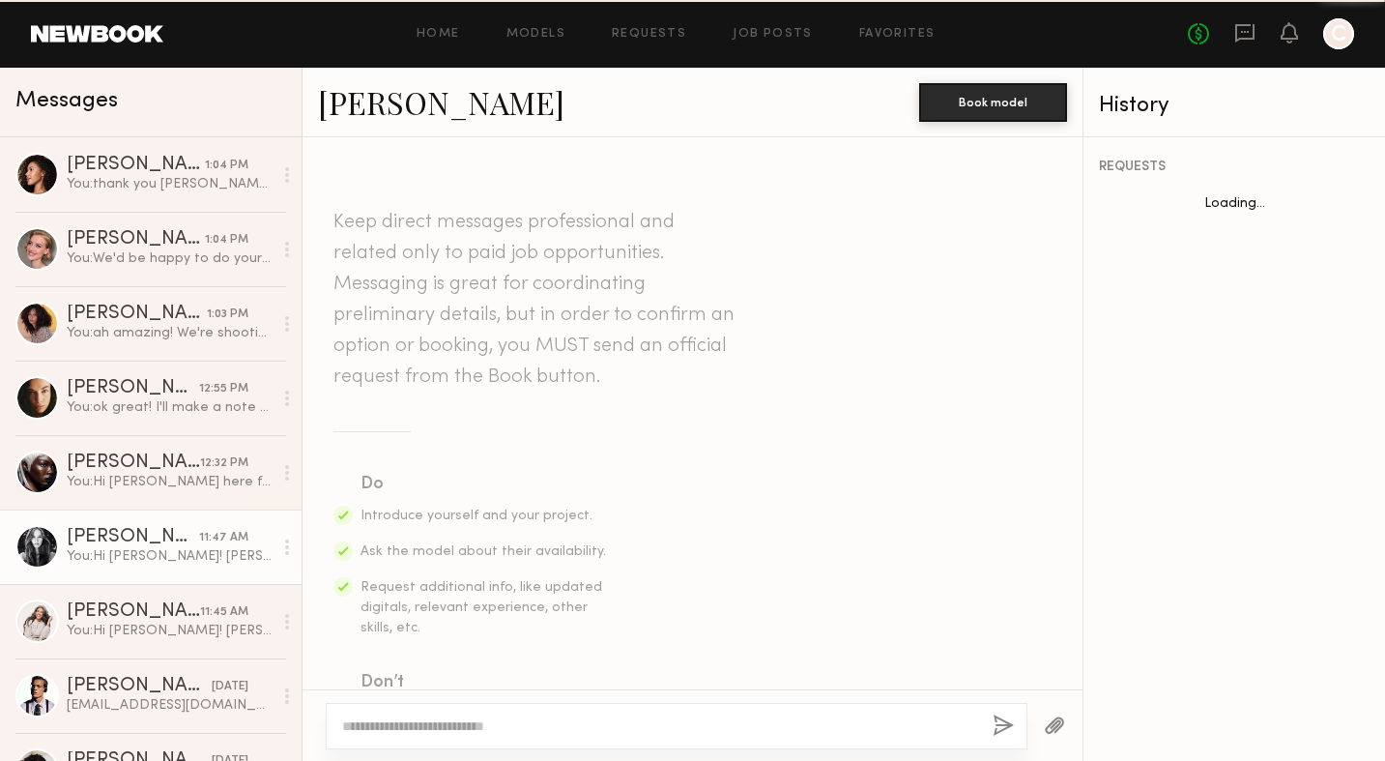
scroll to position [572, 0]
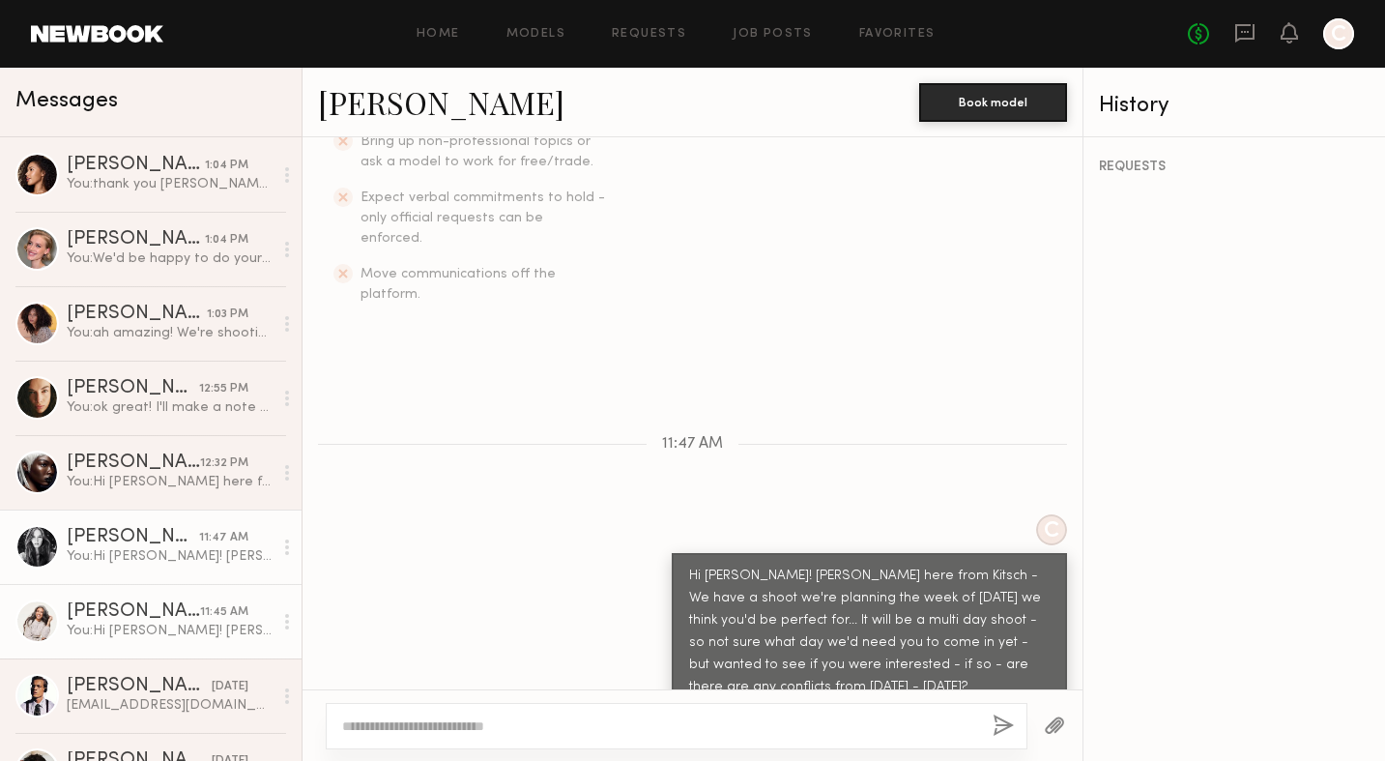
click at [168, 607] on div "[PERSON_NAME]" at bounding box center [133, 611] width 133 height 19
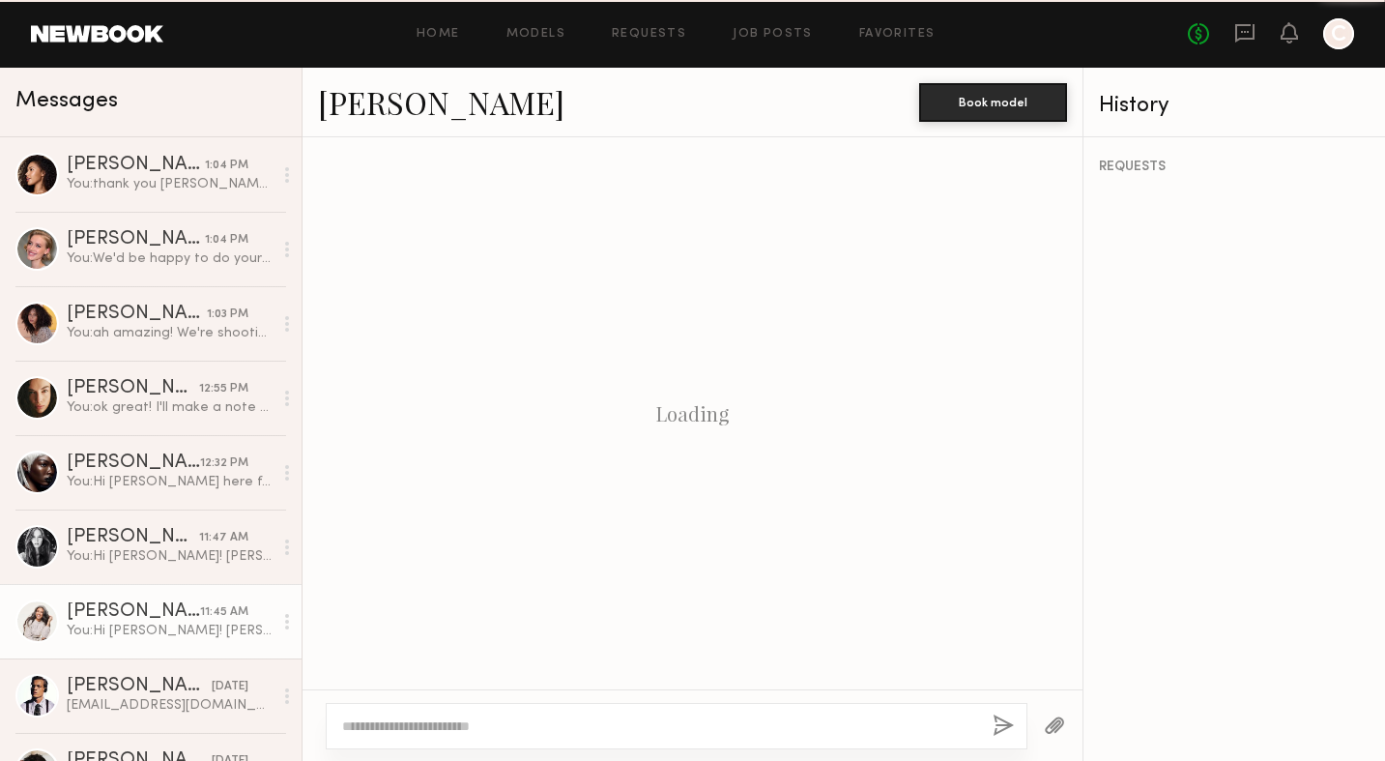
scroll to position [572, 0]
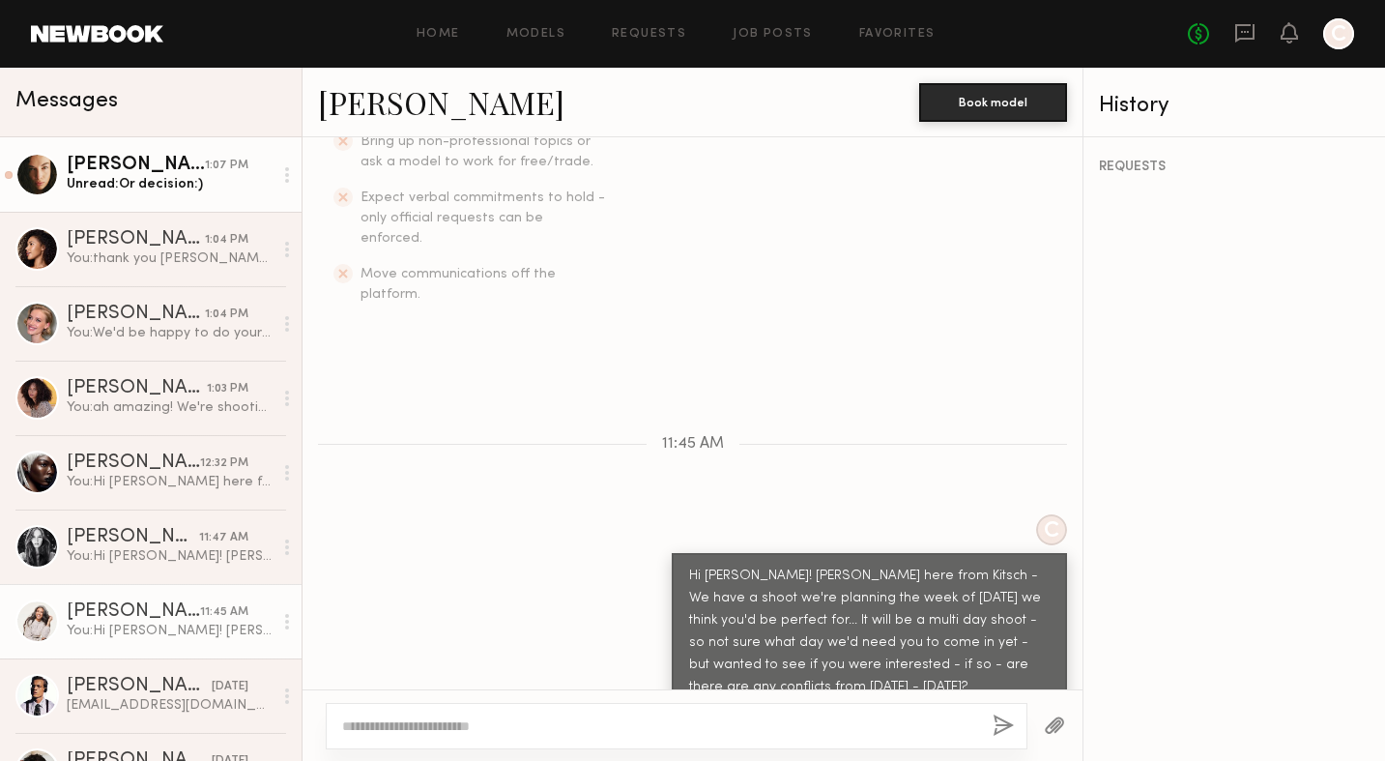
click at [65, 169] on link "Uliana V. 1:07 PM Unread: Or decision:)" at bounding box center [151, 174] width 302 height 74
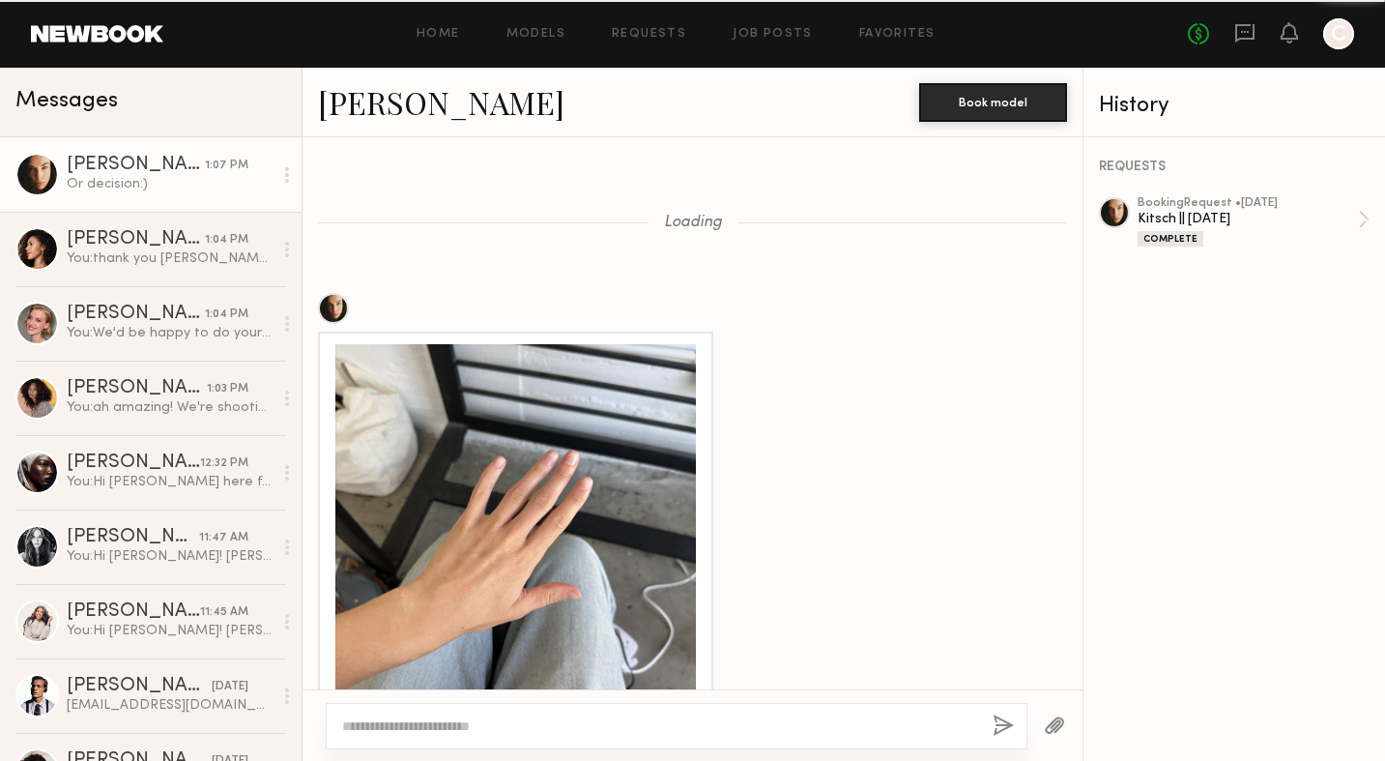
scroll to position [2201, 0]
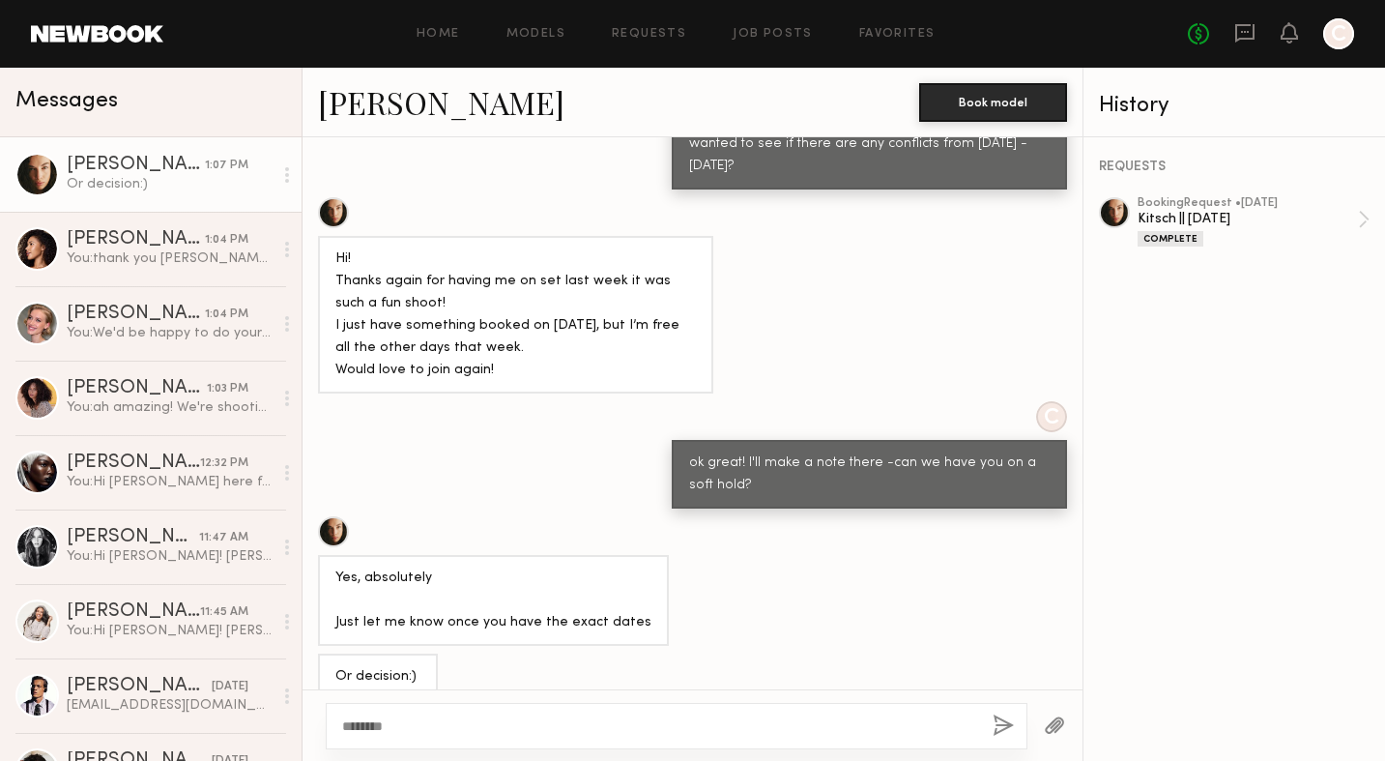
type textarea "********"
click at [999, 729] on button "button" at bounding box center [1003, 726] width 21 height 24
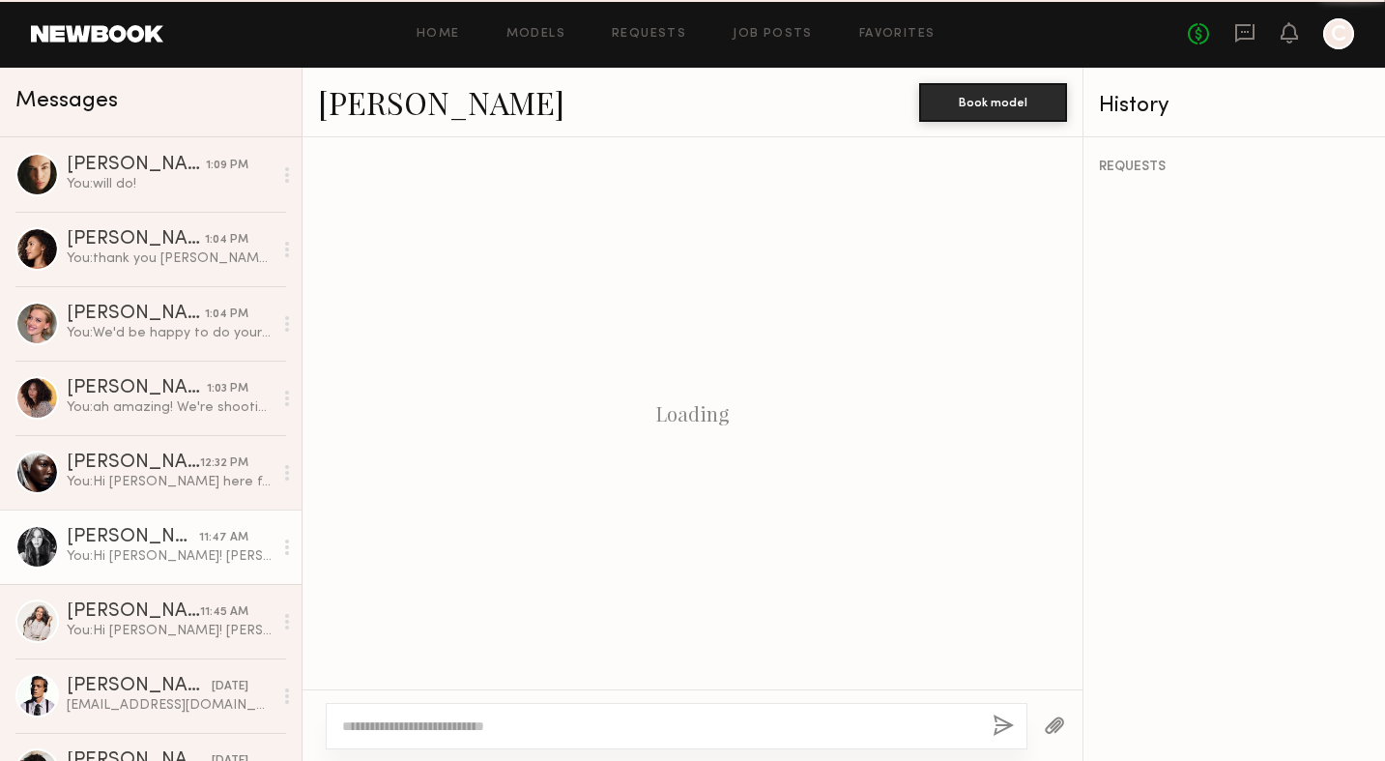
scroll to position [572, 0]
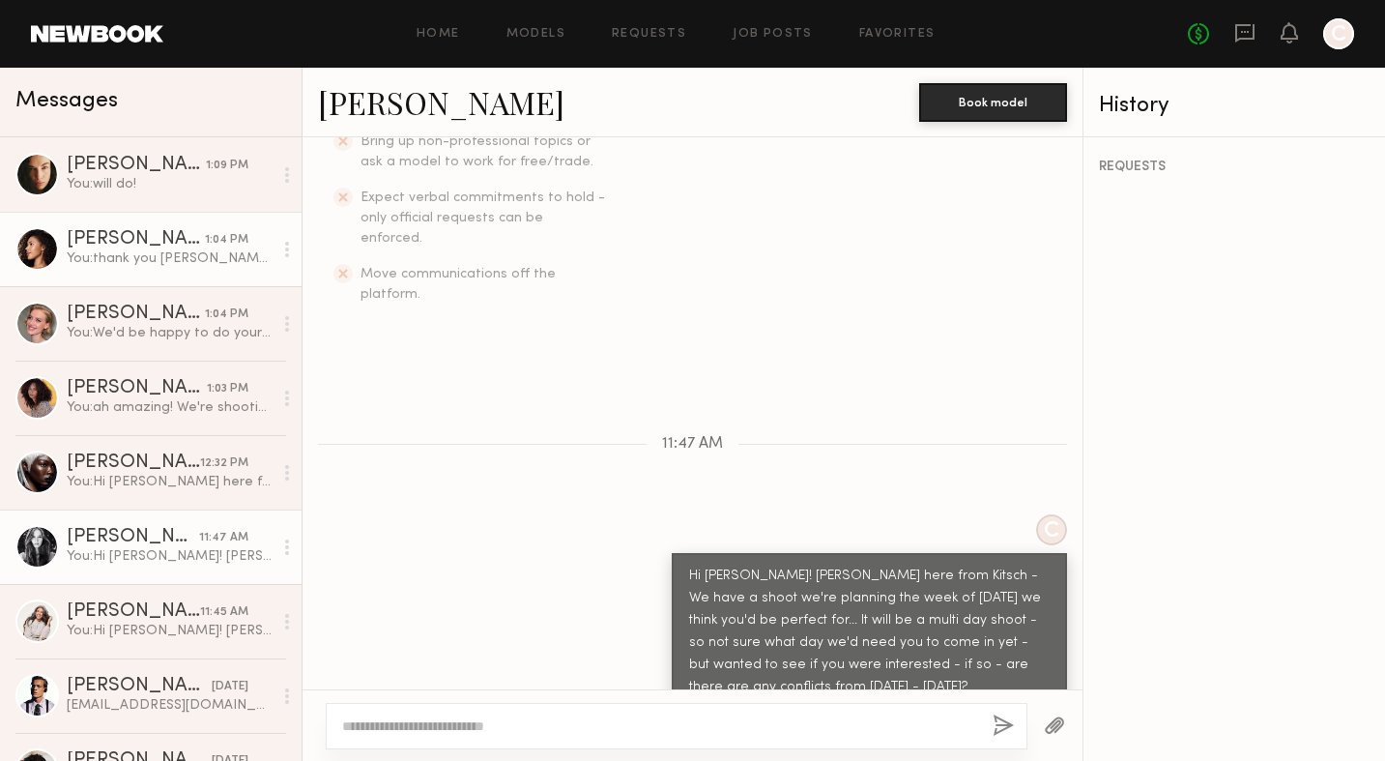
click at [208, 253] on div "You: thank you [PERSON_NAME]! Loved having you!" at bounding box center [170, 258] width 206 height 18
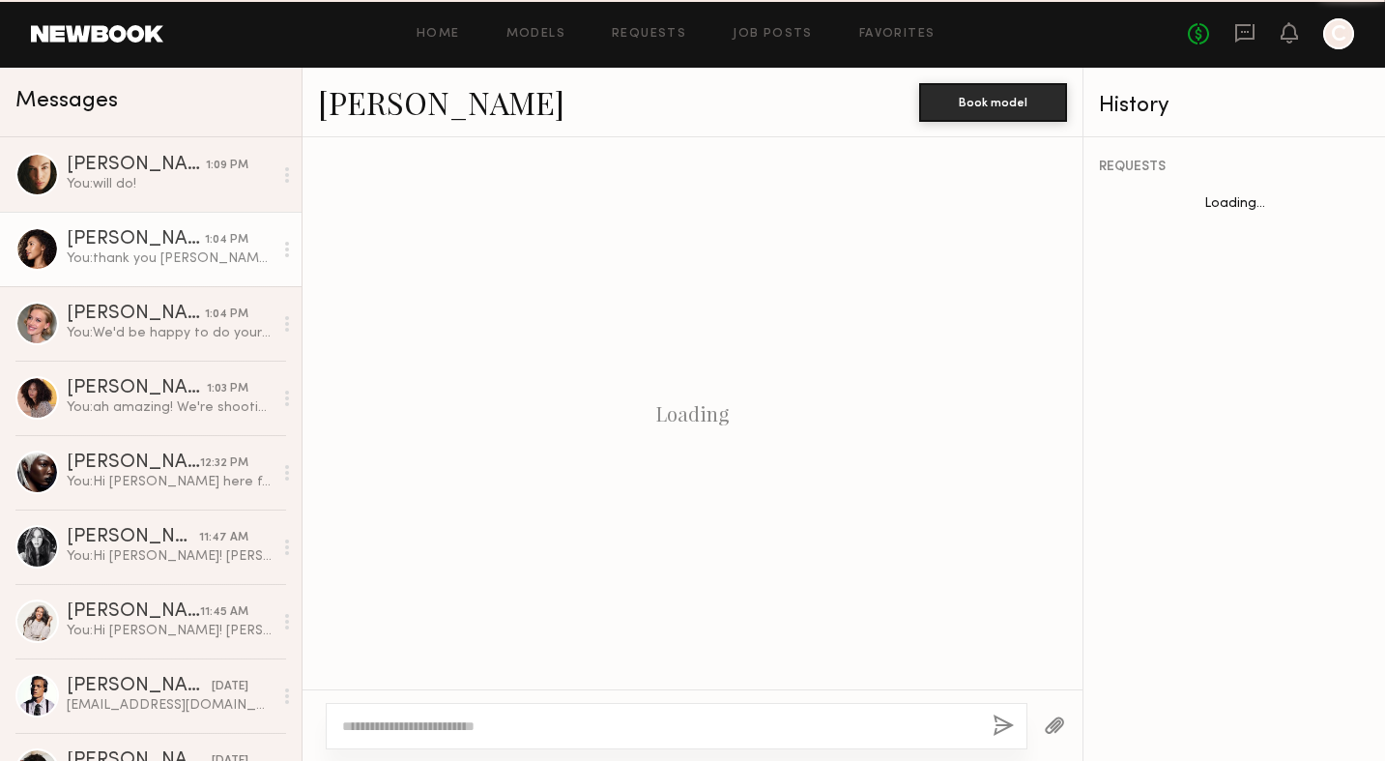
scroll to position [1374, 0]
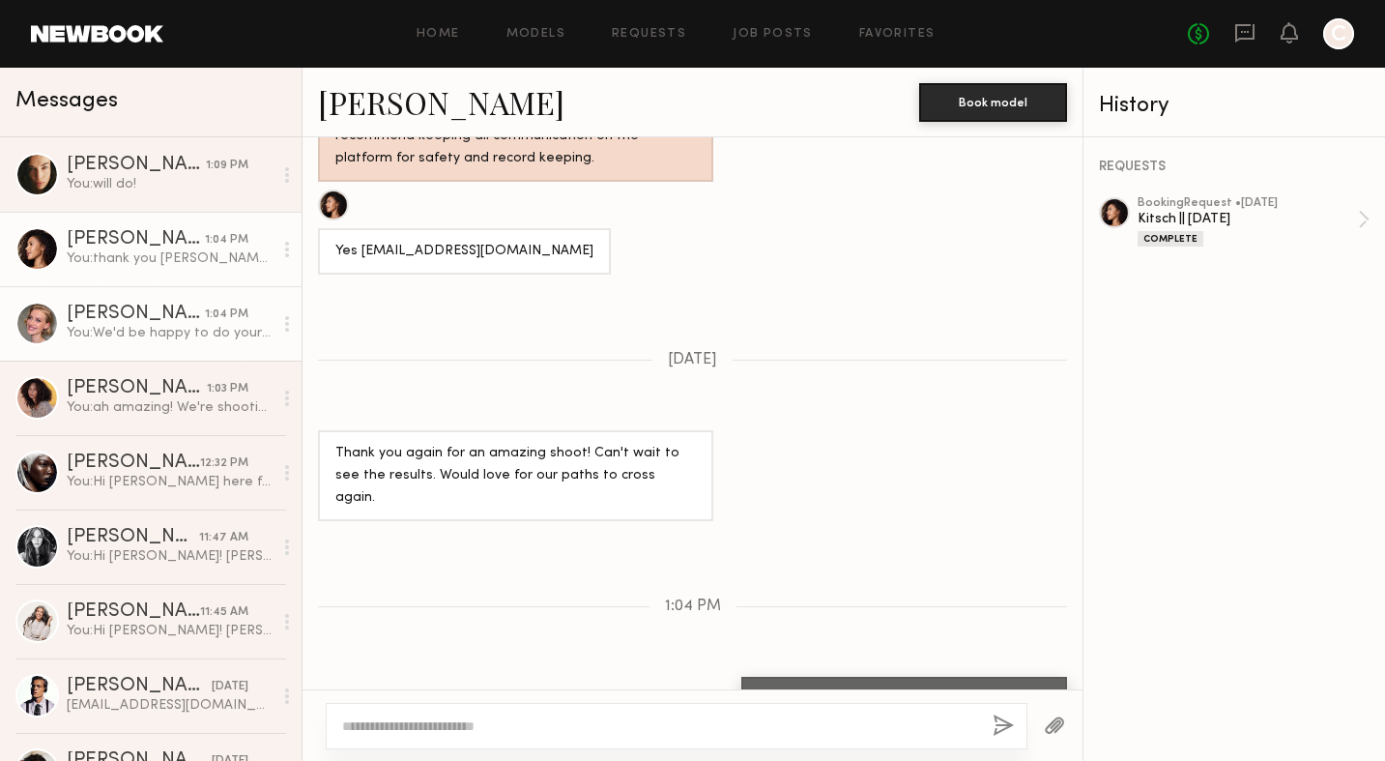
click at [192, 314] on div "[PERSON_NAME]" at bounding box center [136, 313] width 138 height 19
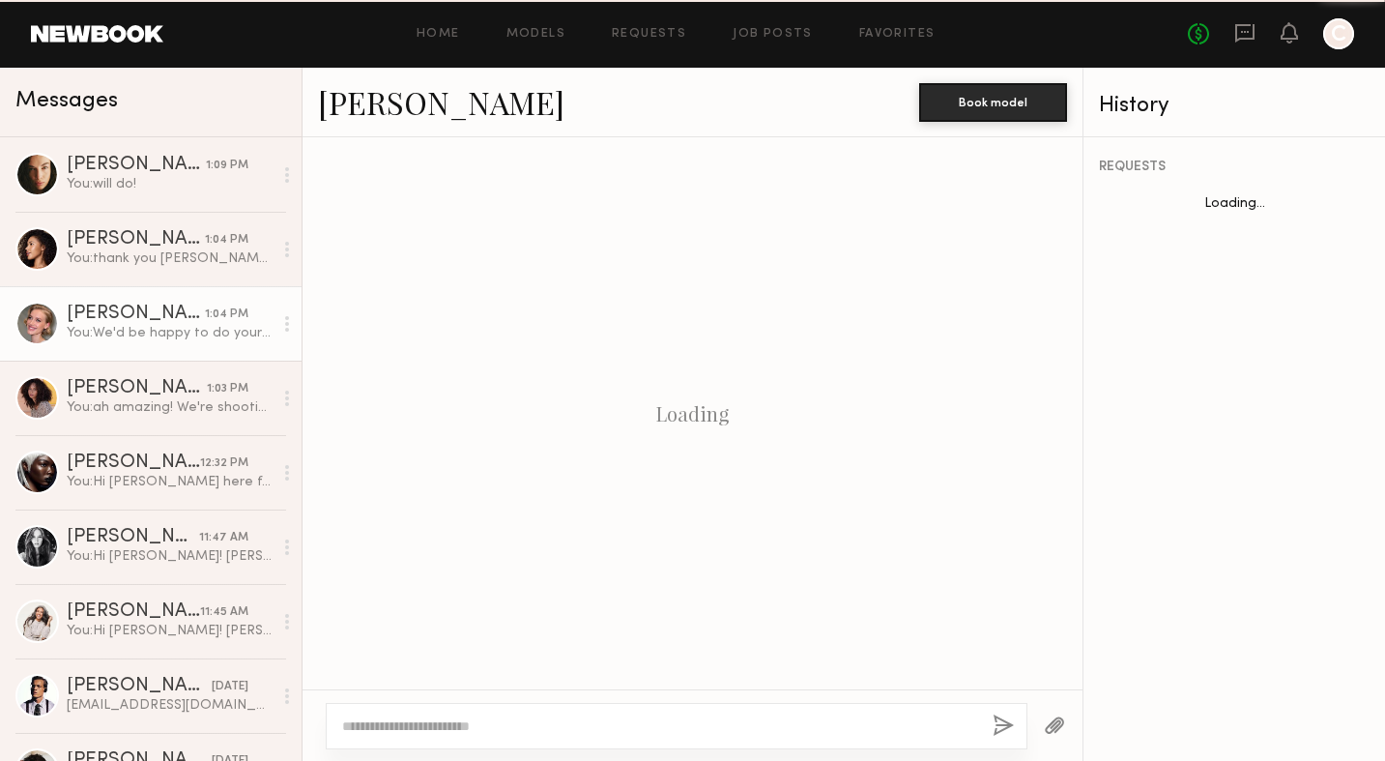
scroll to position [830, 0]
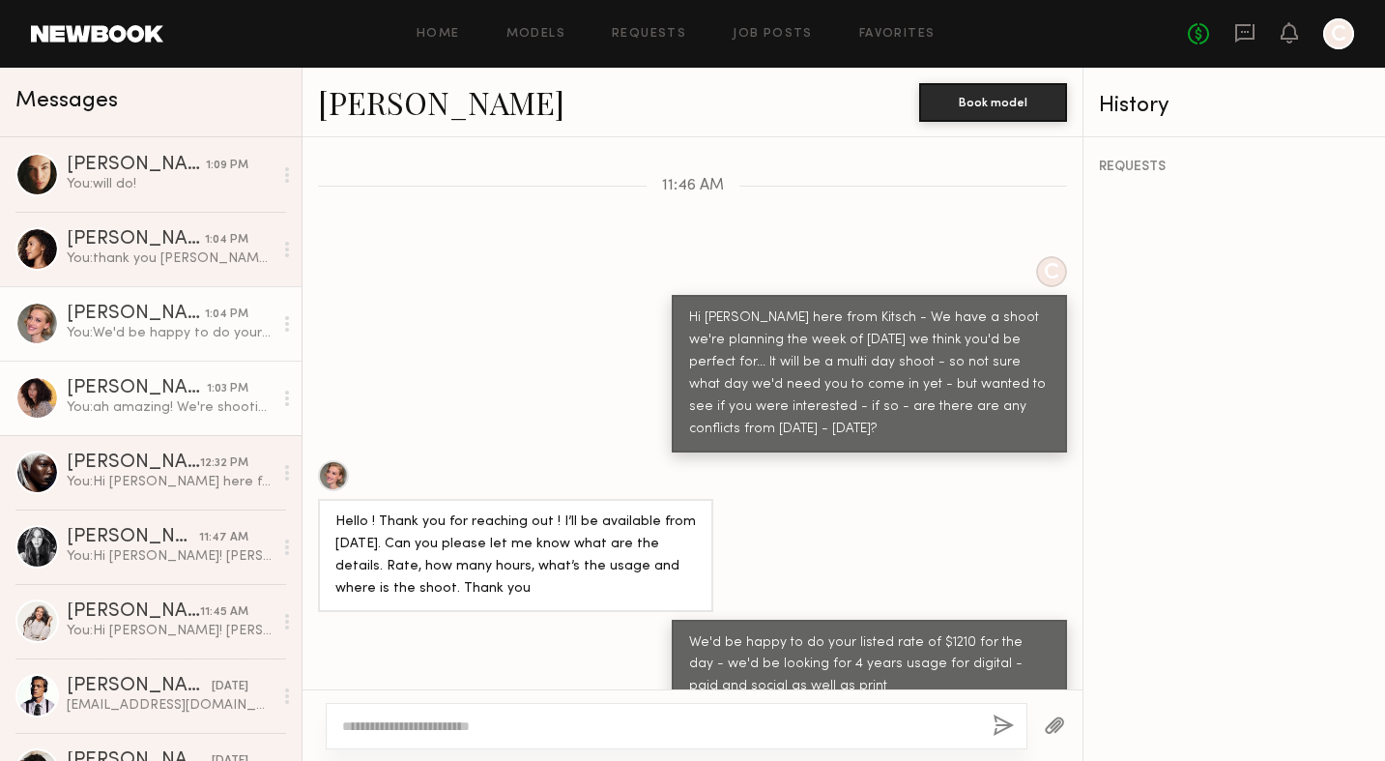
click at [201, 413] on div "You: ah amazing! We're shooting our shampoo and conditioner line - we'll be sho…" at bounding box center [170, 407] width 206 height 18
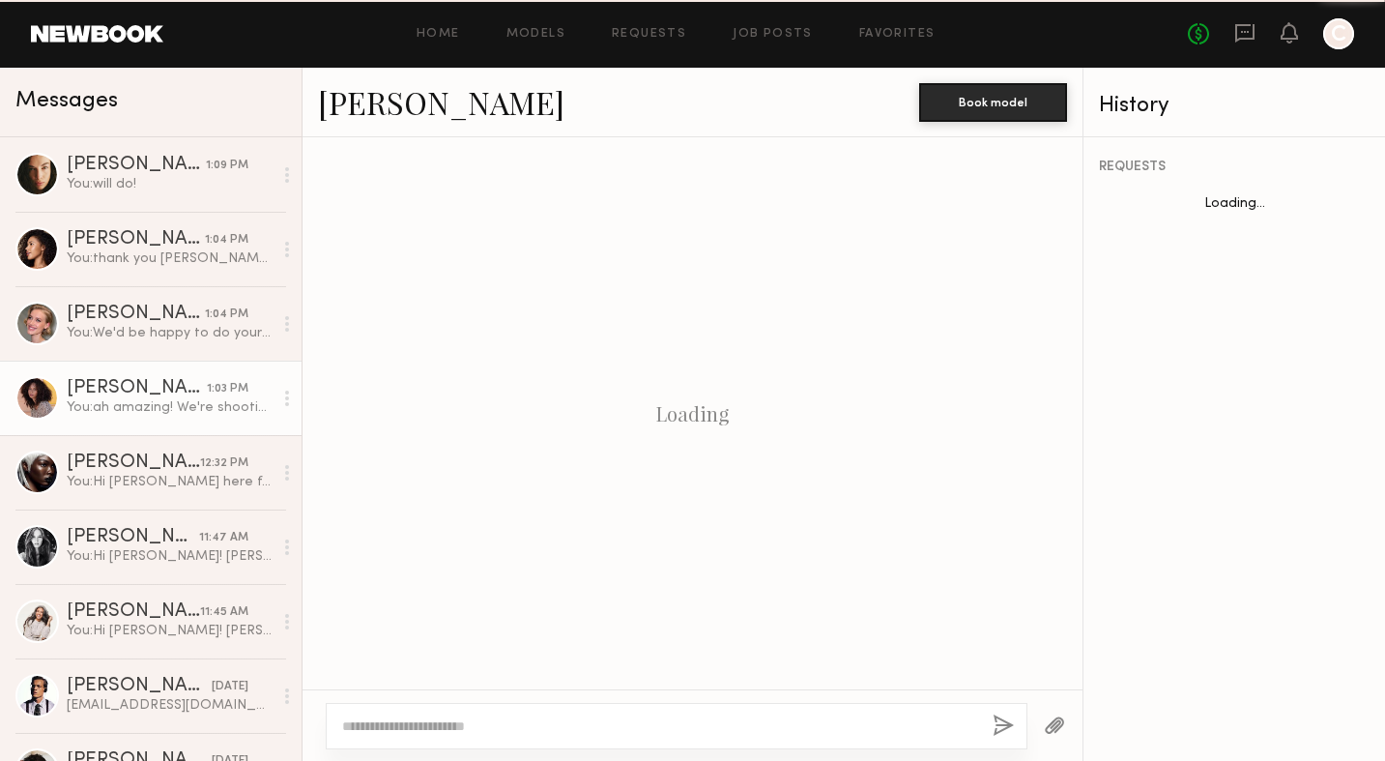
scroll to position [982, 0]
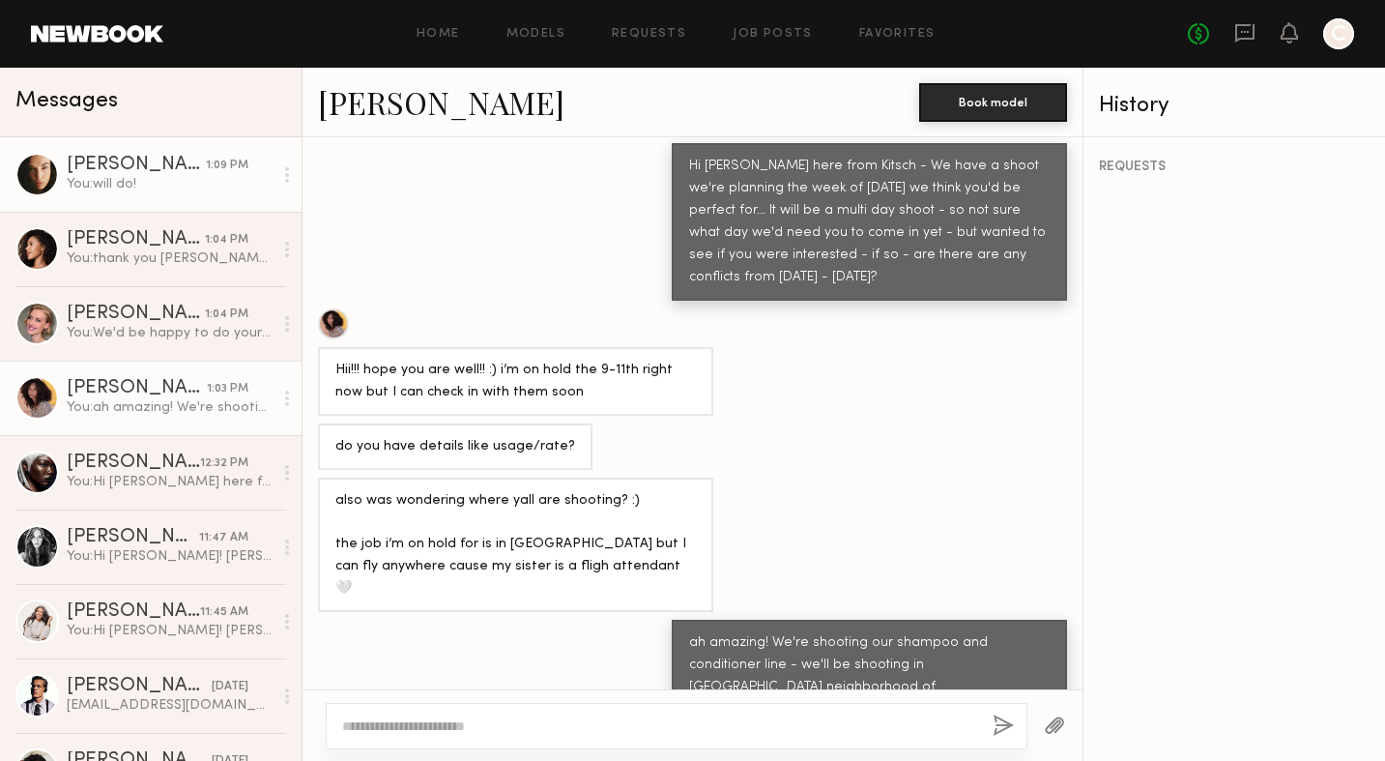
click at [194, 187] on div "You: will do!" at bounding box center [170, 184] width 206 height 18
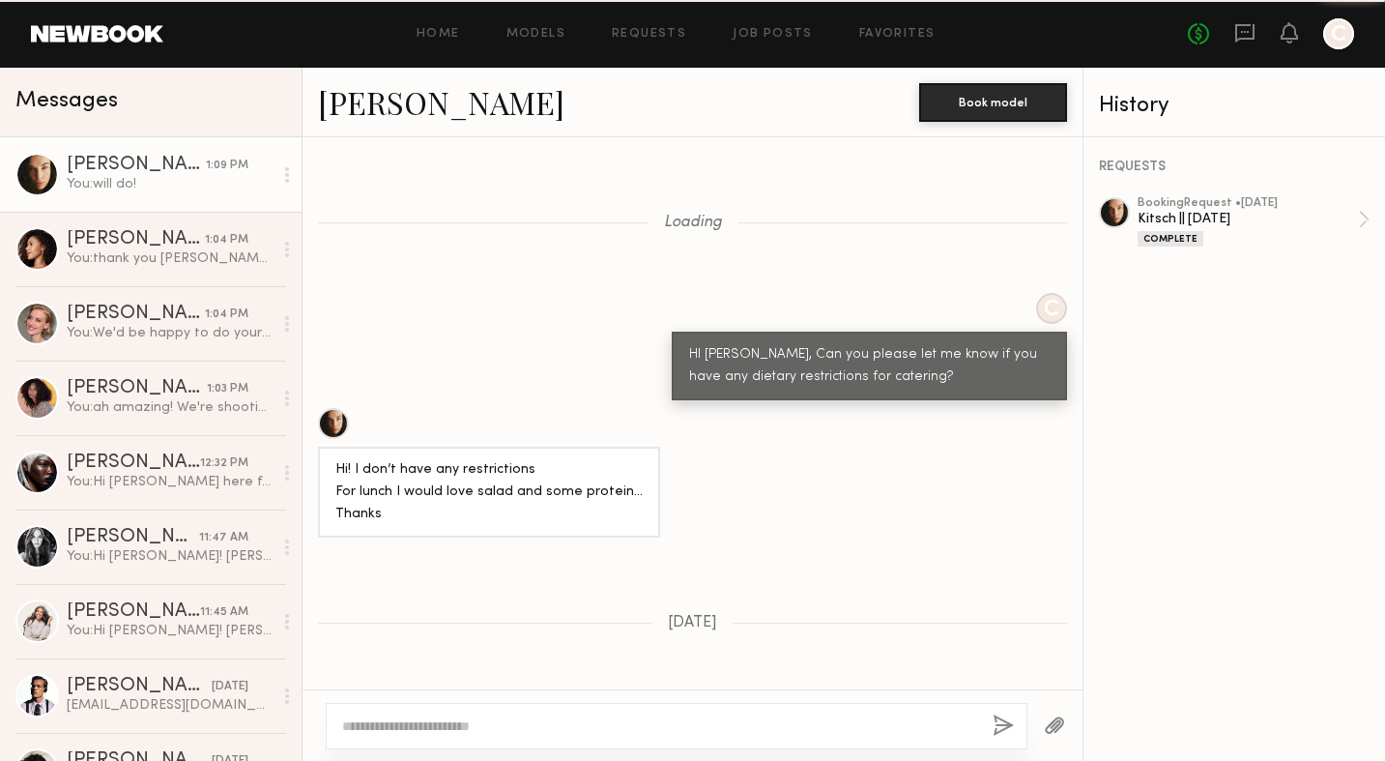
scroll to position [1230, 0]
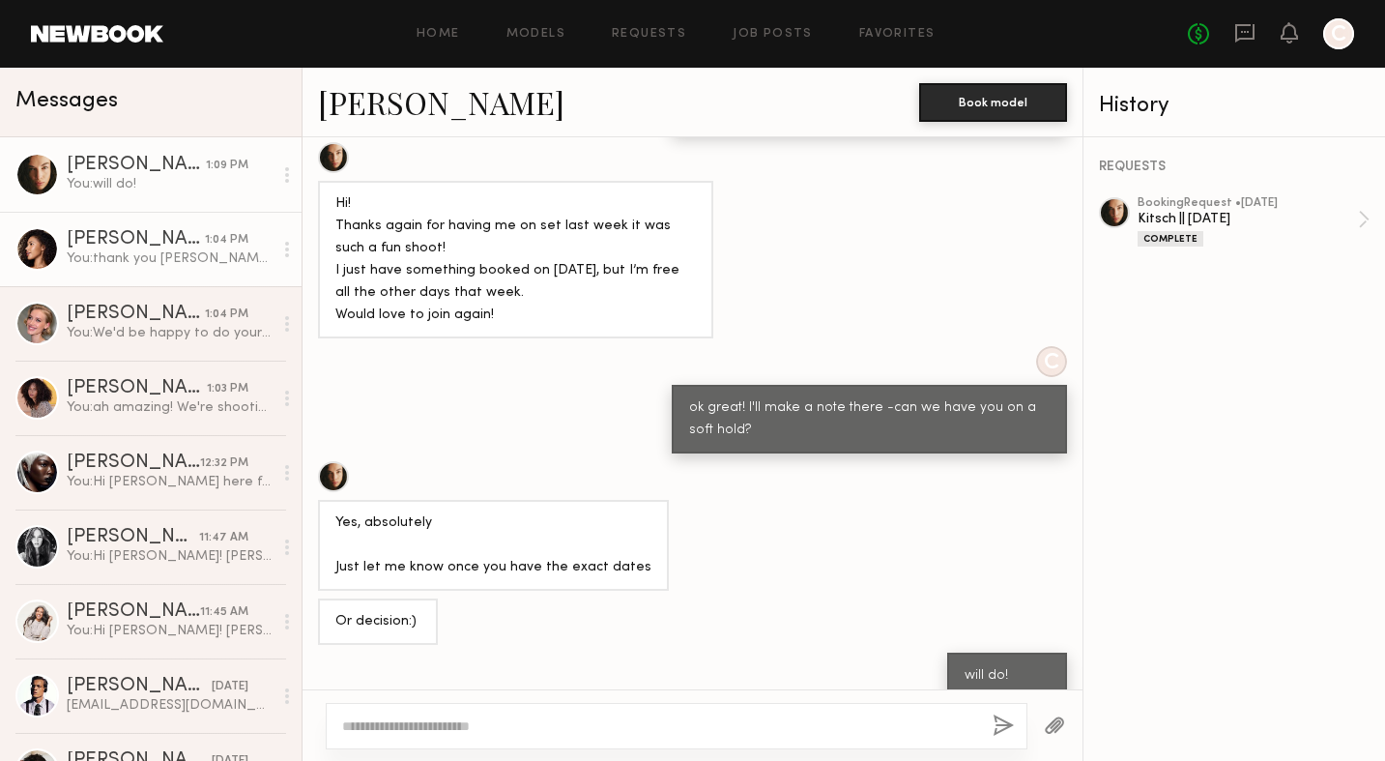
click at [189, 217] on link "[PERSON_NAME] 1:04 PM You: thank you [PERSON_NAME]! Loved having you!" at bounding box center [151, 249] width 302 height 74
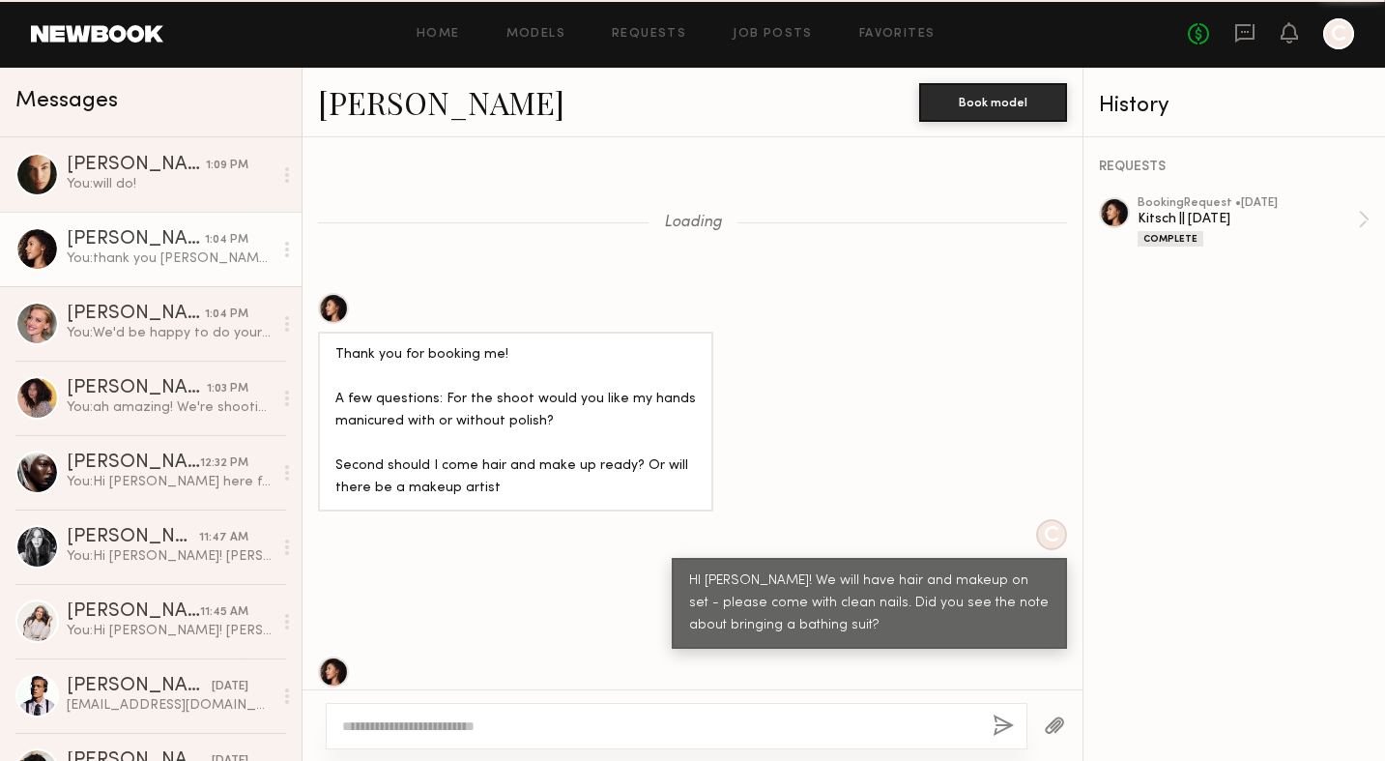
scroll to position [1374, 0]
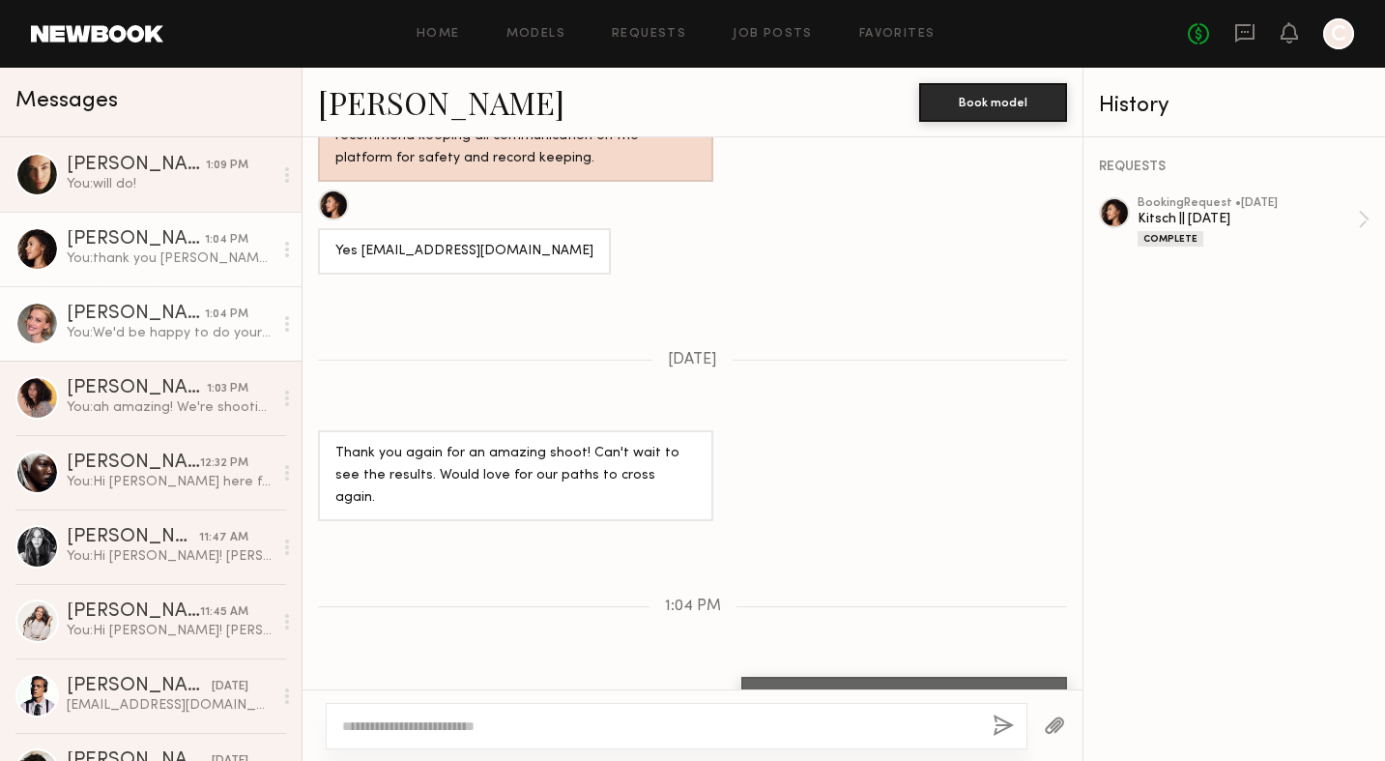
click at [175, 312] on div "[PERSON_NAME]" at bounding box center [136, 313] width 138 height 19
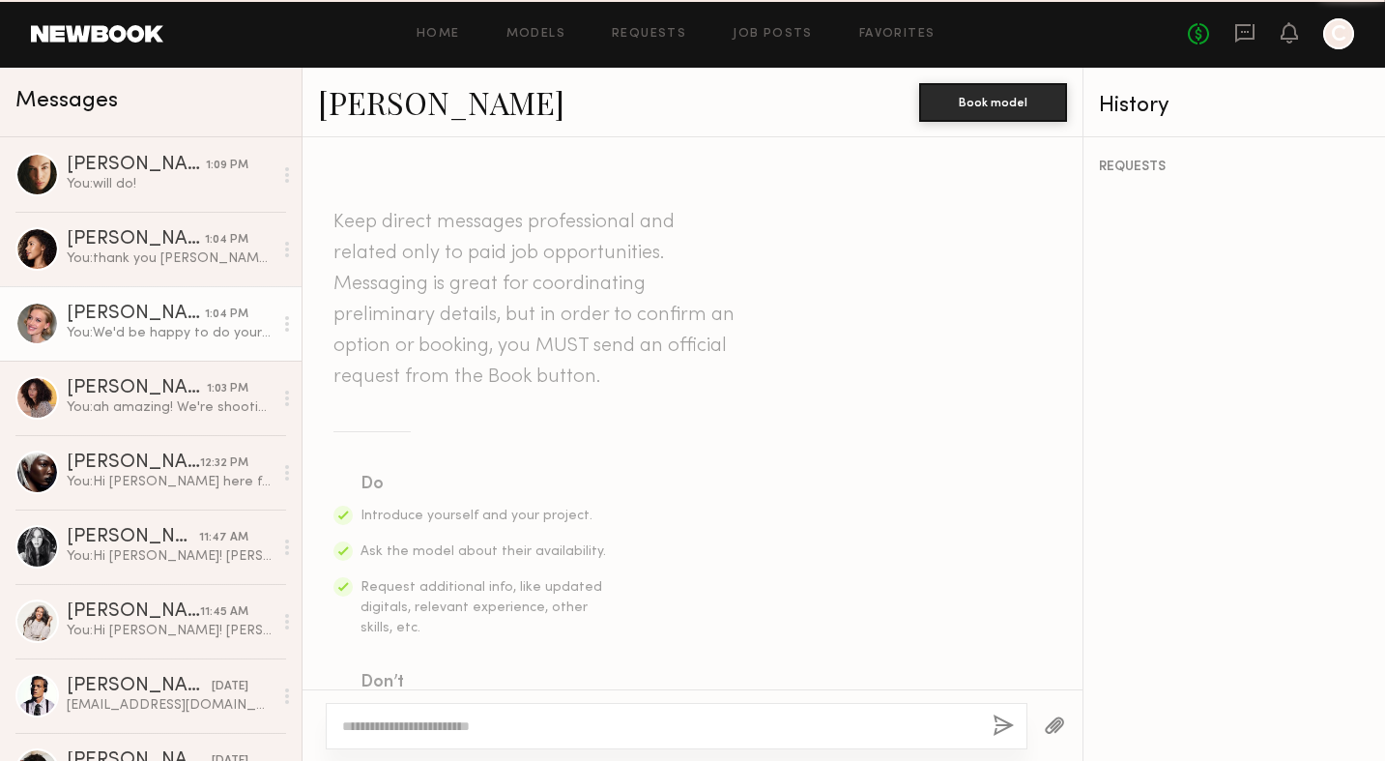
scroll to position [830, 0]
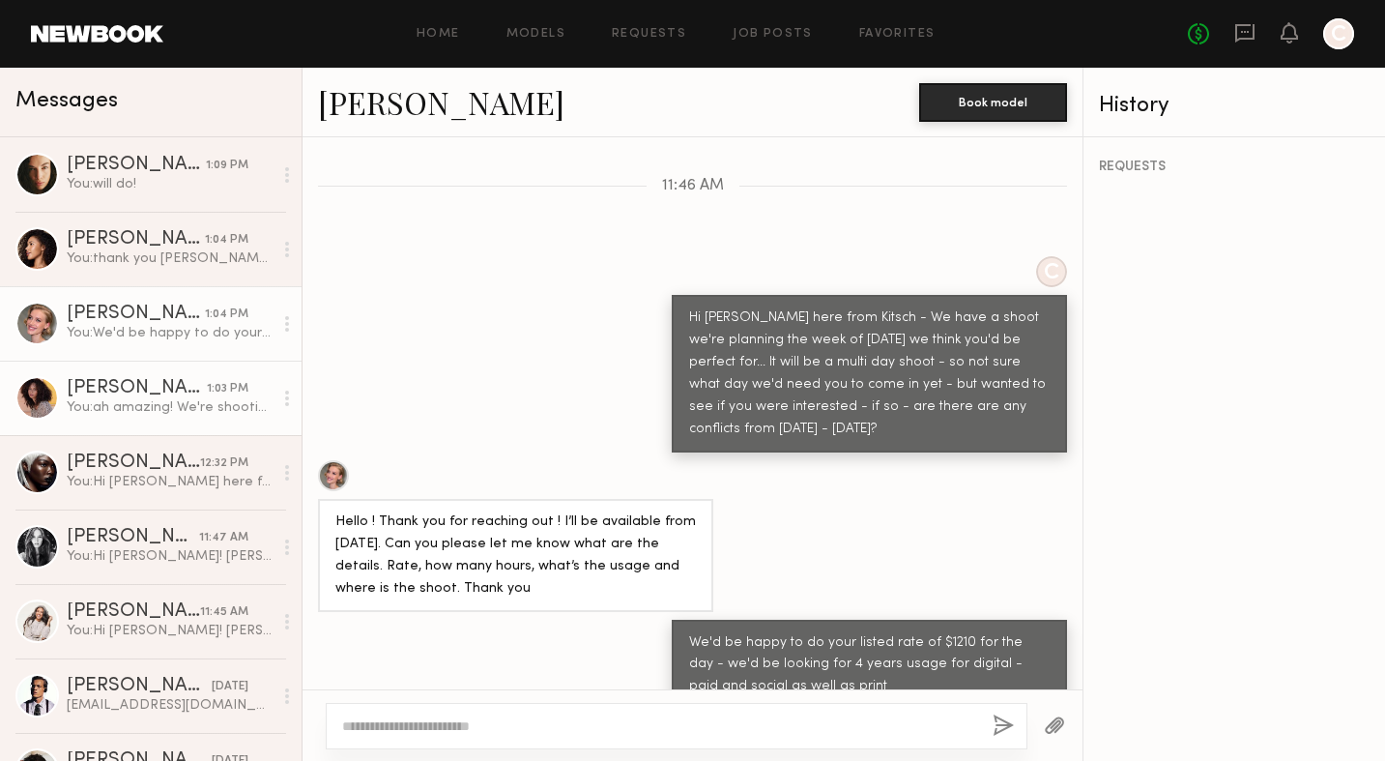
click at [155, 425] on link "[PERSON_NAME] 1:03 PM You: ah amazing! We're shooting our shampoo and condition…" at bounding box center [151, 398] width 302 height 74
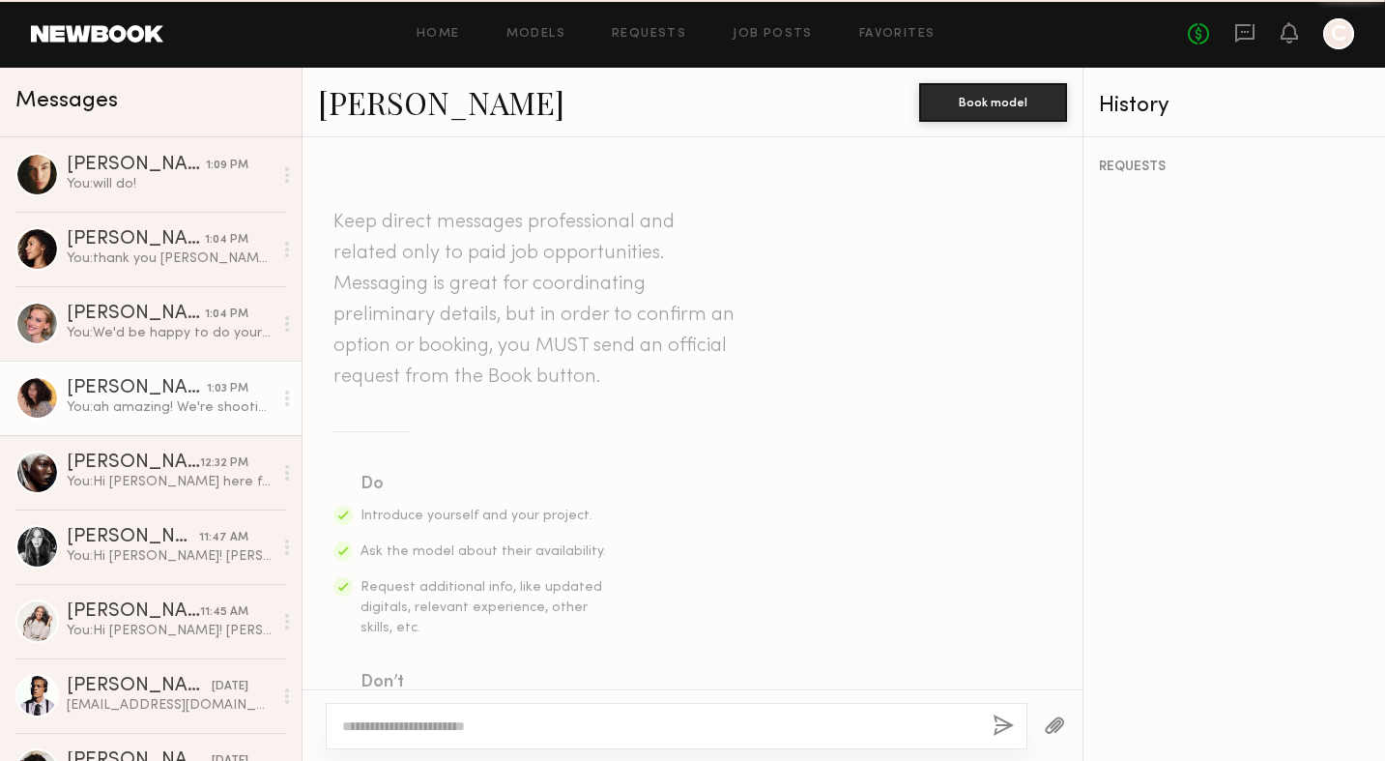
scroll to position [982, 0]
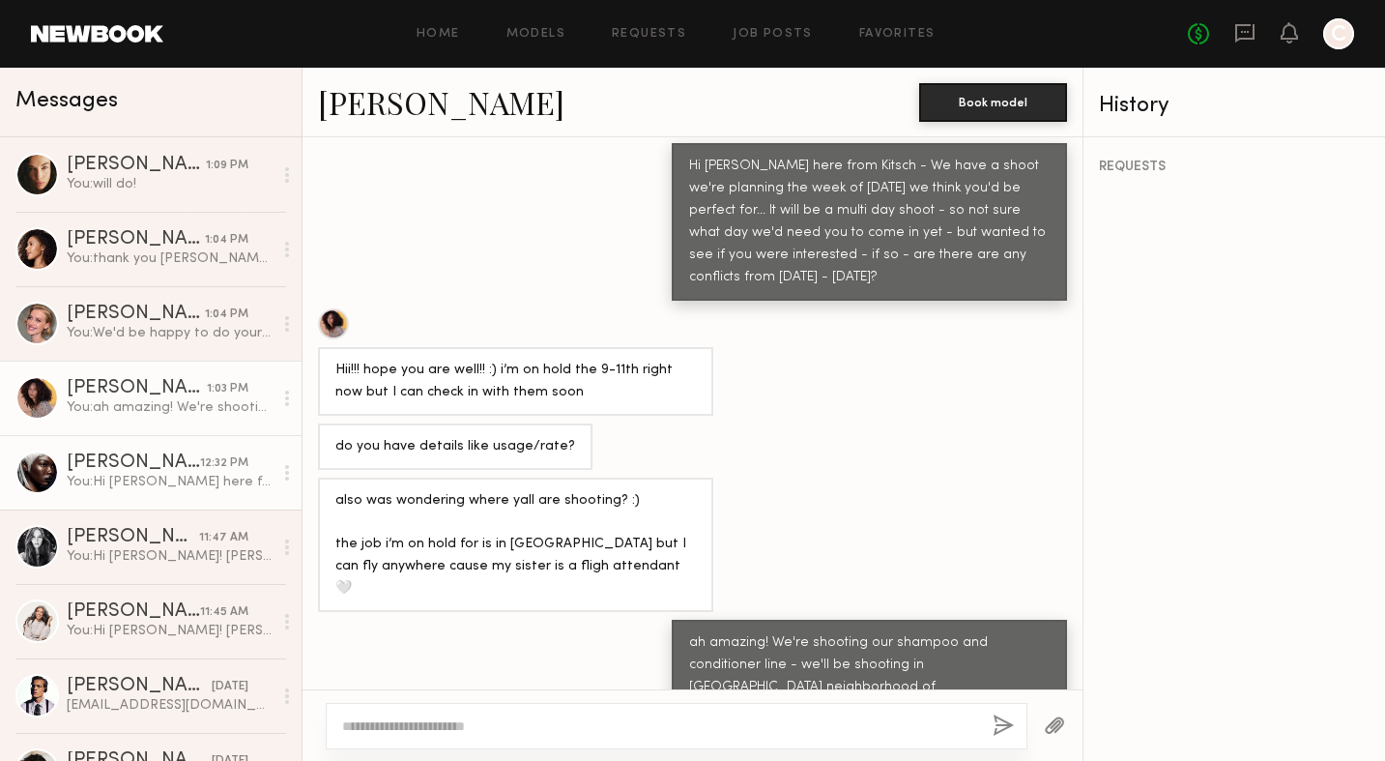
click at [150, 485] on div "You: Hi [PERSON_NAME] here from Kitsch - We have a shoot we're planning the wee…" at bounding box center [170, 482] width 206 height 18
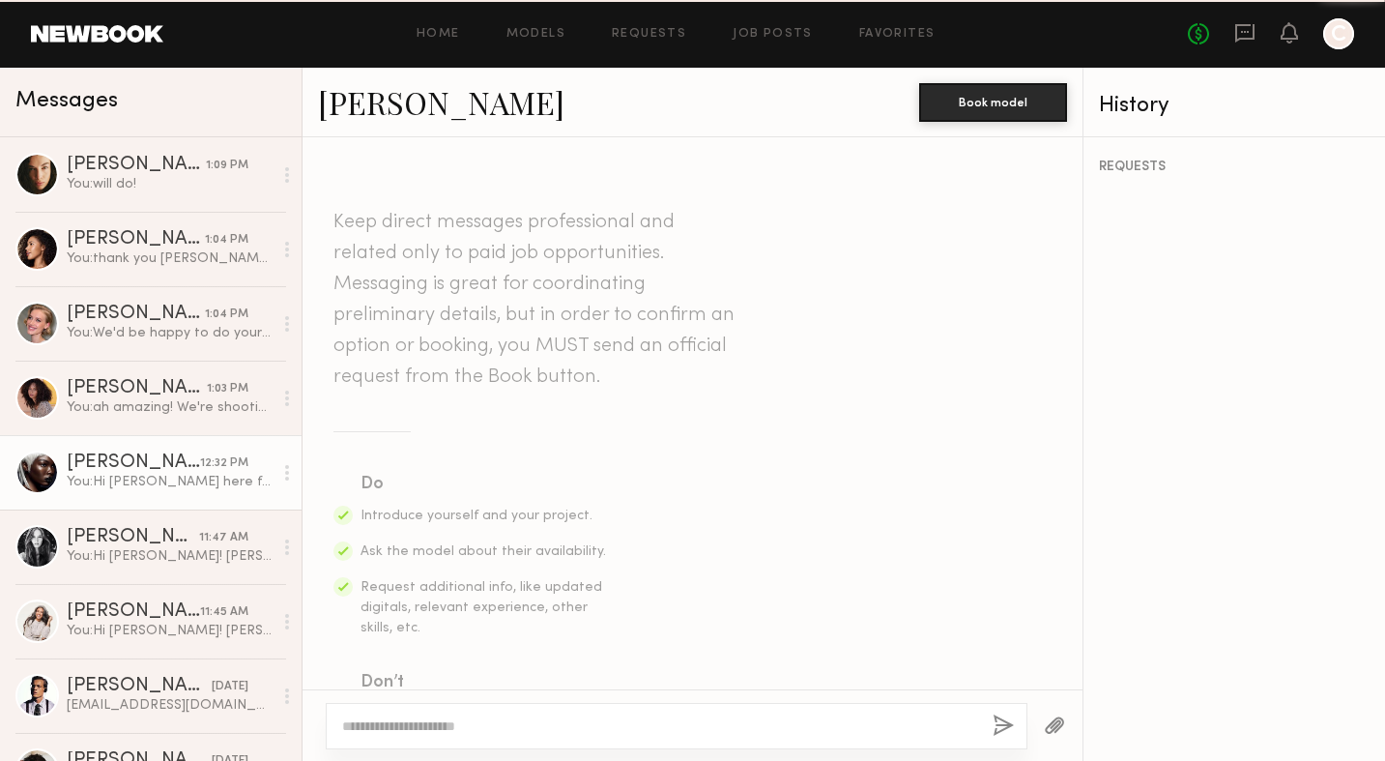
scroll to position [572, 0]
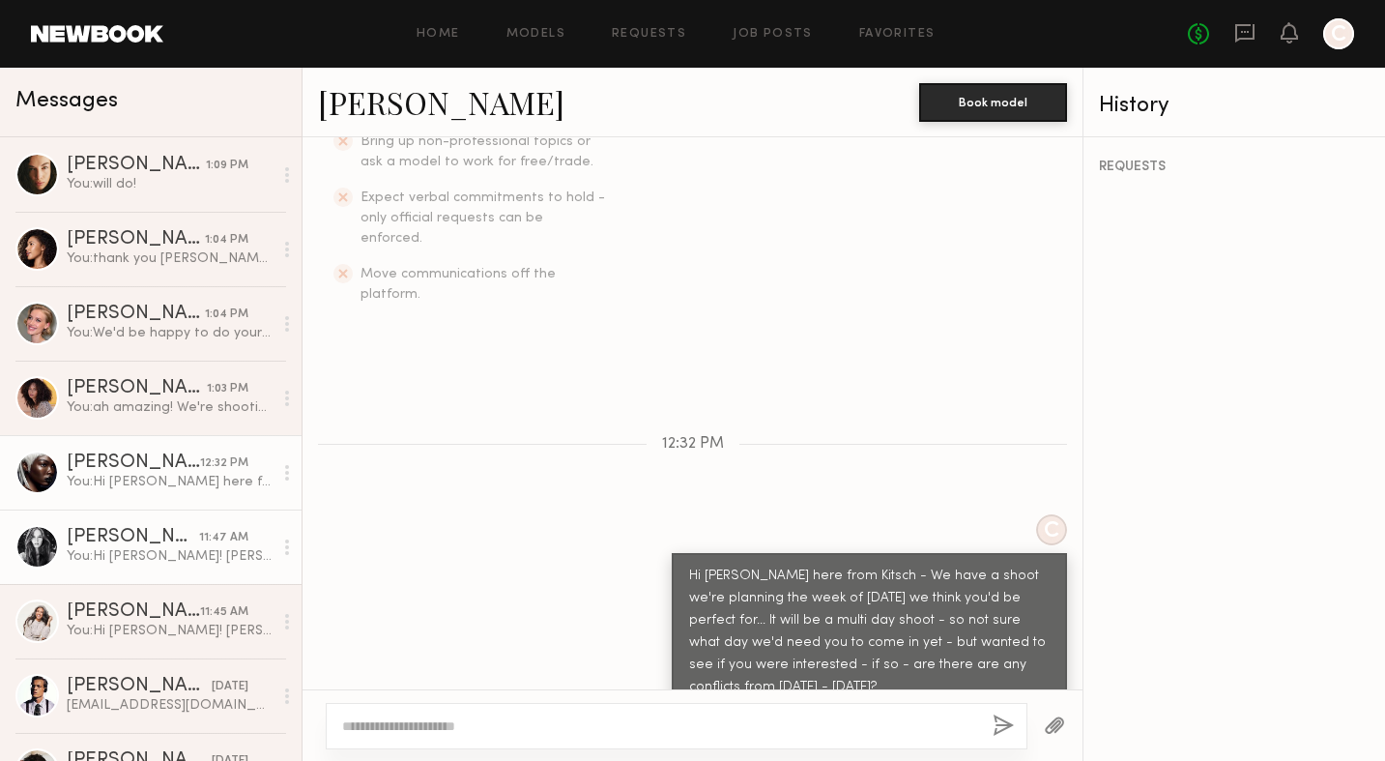
click at [200, 550] on div "You: Hi [PERSON_NAME]! [PERSON_NAME] here from Kitsch - We have a shoot we're p…" at bounding box center [170, 556] width 206 height 18
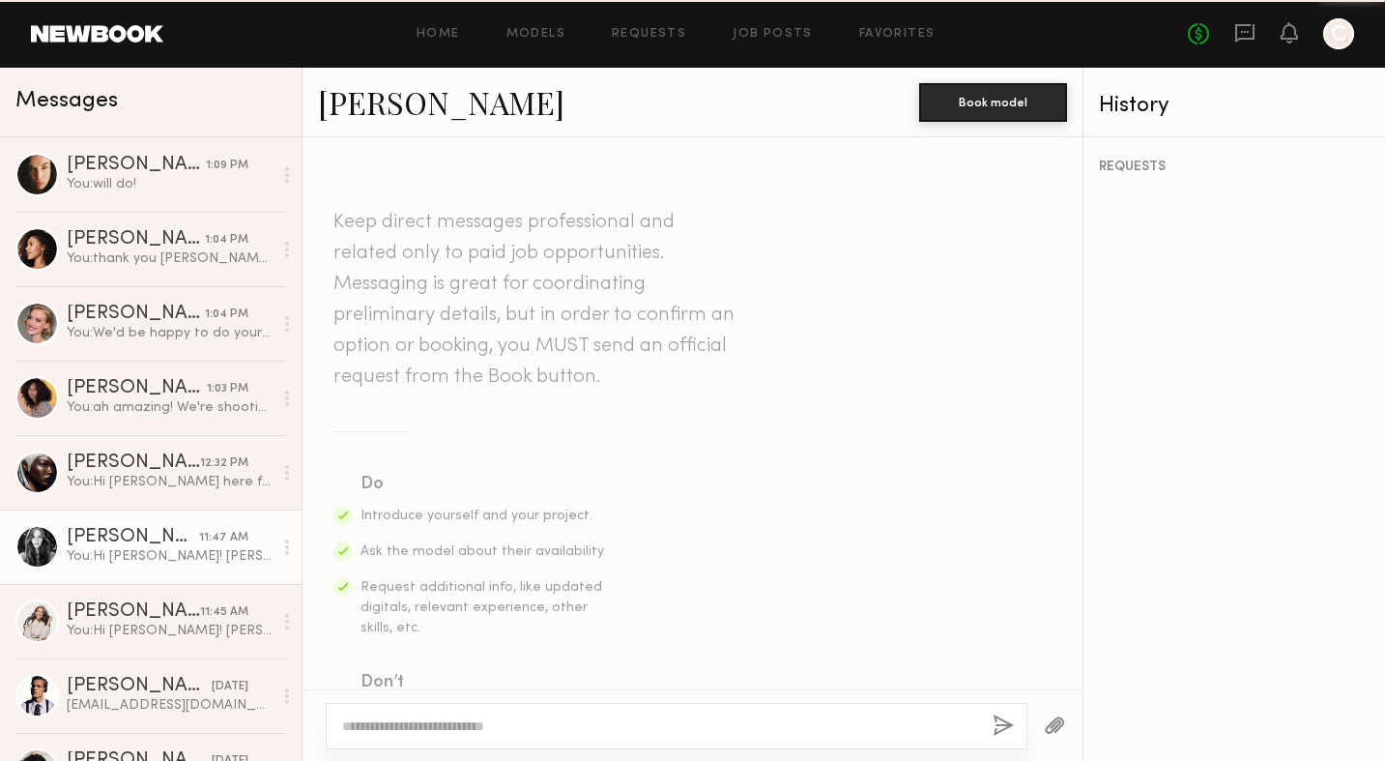
scroll to position [572, 0]
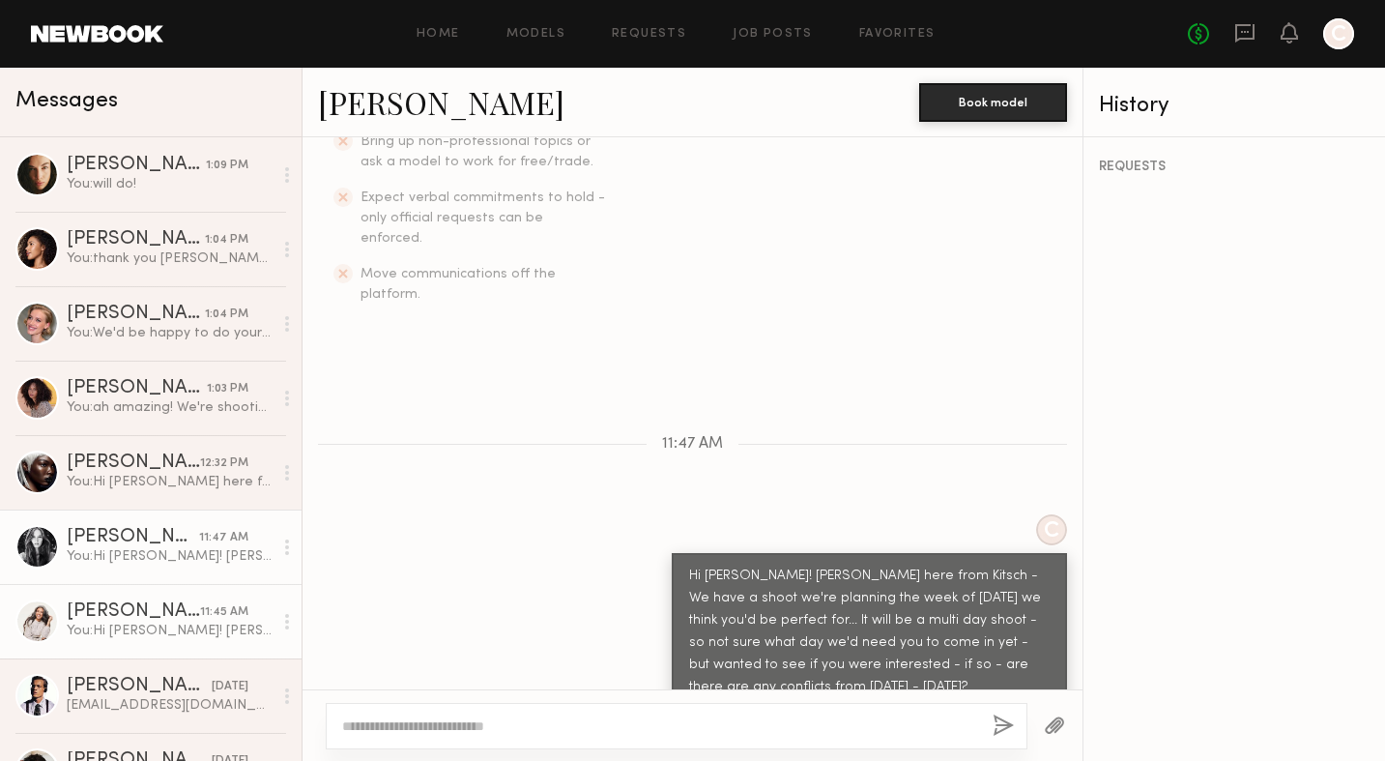
click at [182, 618] on div "[PERSON_NAME]" at bounding box center [133, 611] width 133 height 19
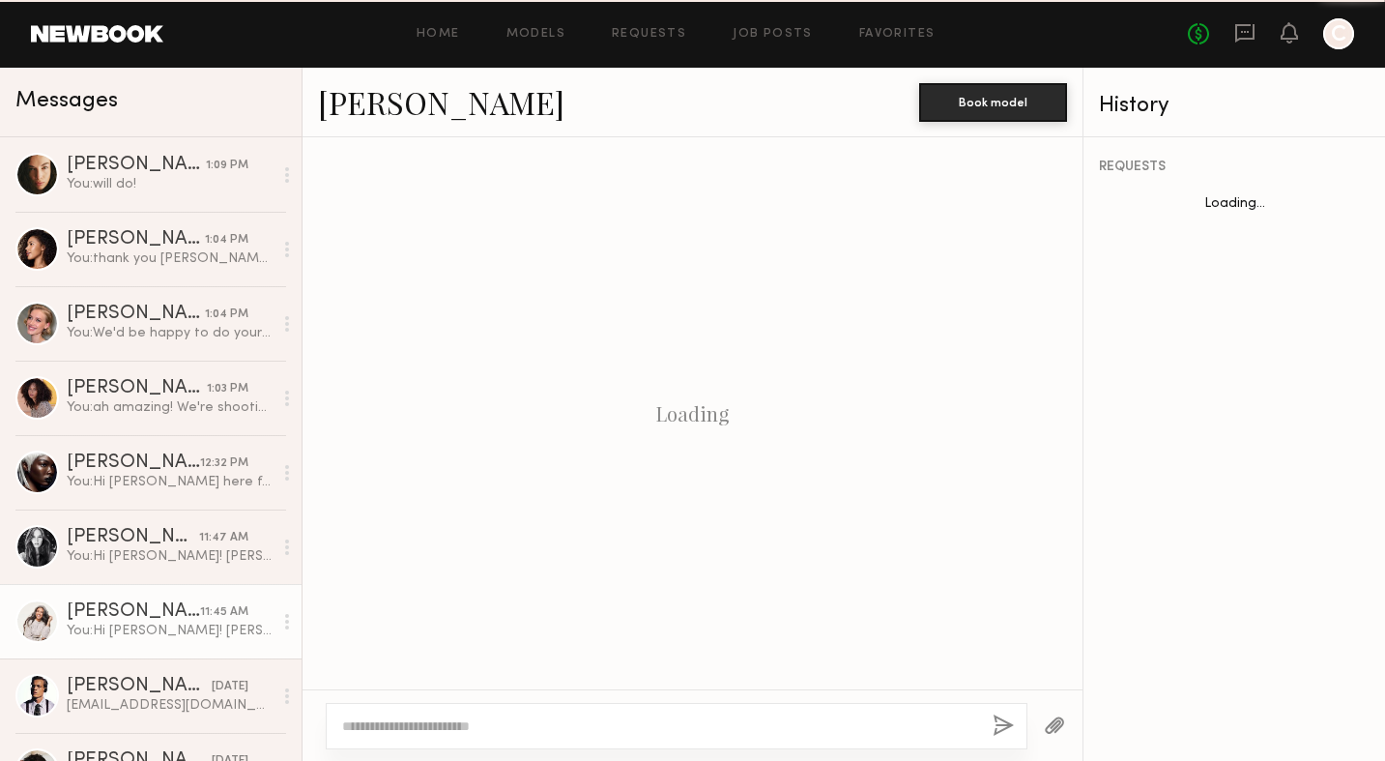
scroll to position [572, 0]
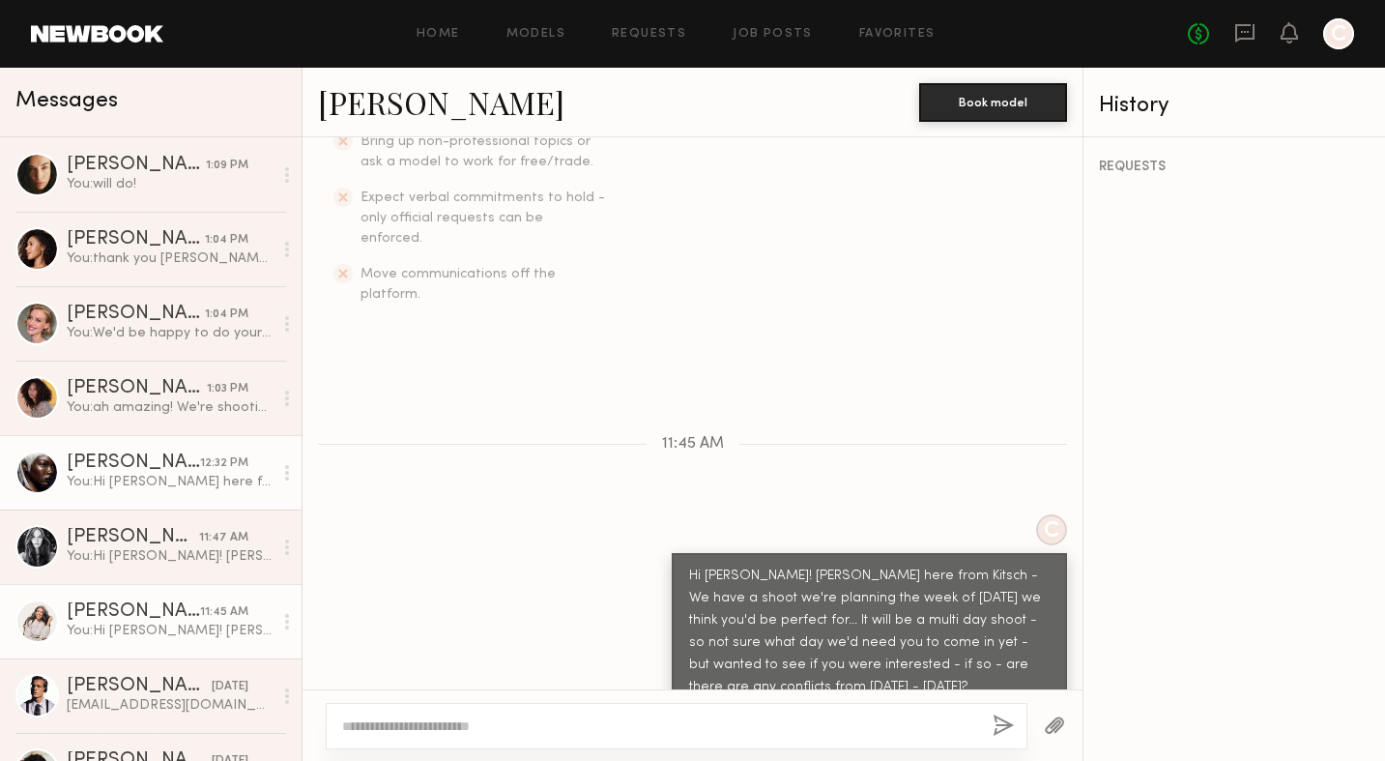
click at [201, 460] on div "12:32 PM" at bounding box center [224, 463] width 48 height 18
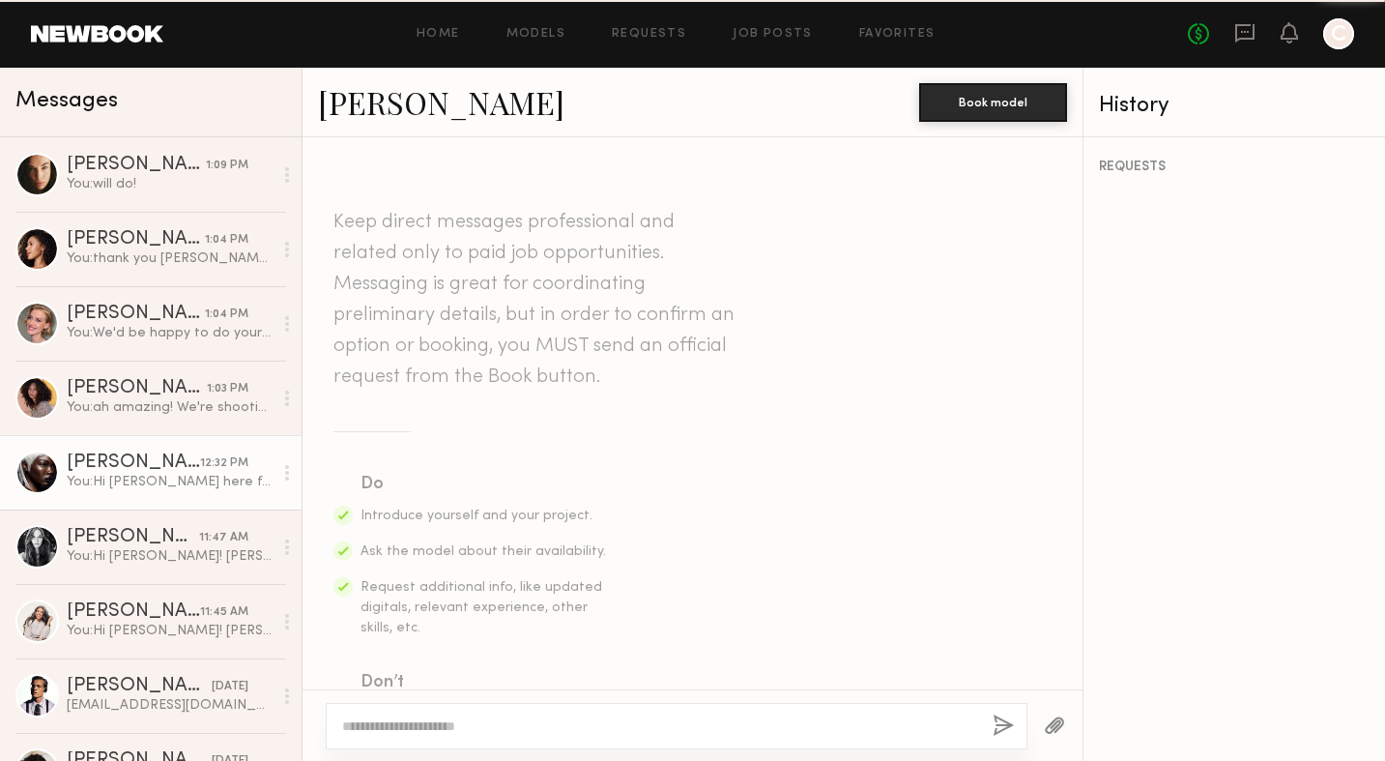
scroll to position [572, 0]
